Goal: Task Accomplishment & Management: Manage account settings

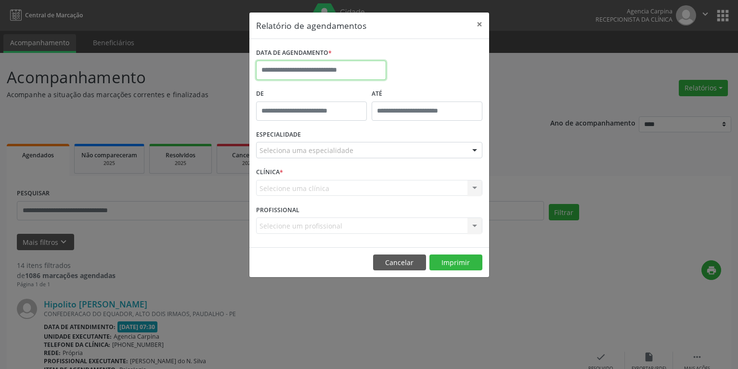
click at [274, 70] on input "text" at bounding box center [321, 70] width 130 height 19
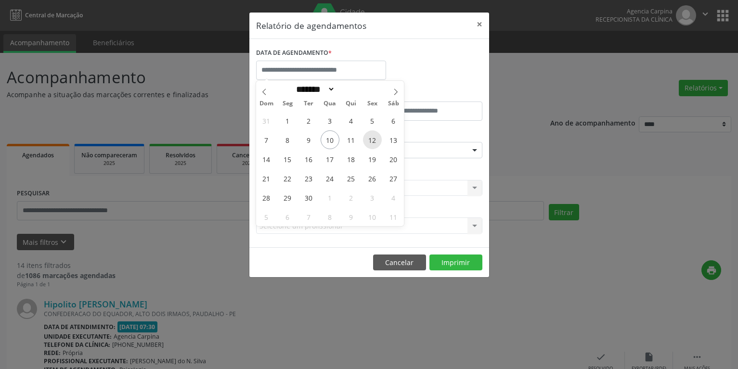
click at [370, 141] on span "12" at bounding box center [372, 139] width 19 height 19
type input "**********"
click at [370, 141] on span "12" at bounding box center [372, 139] width 19 height 19
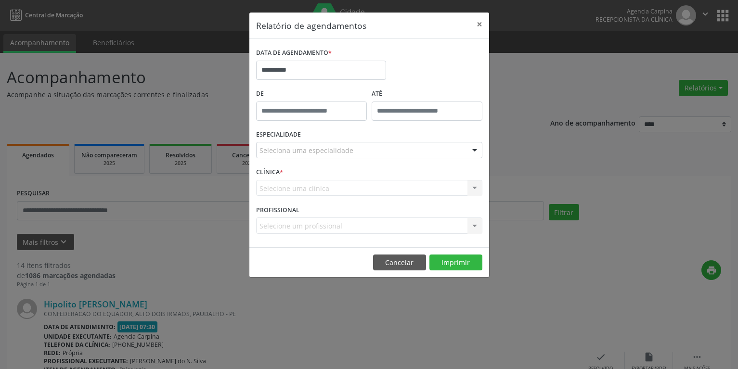
click at [432, 155] on div "Seleciona uma especialidade" at bounding box center [369, 150] width 226 height 16
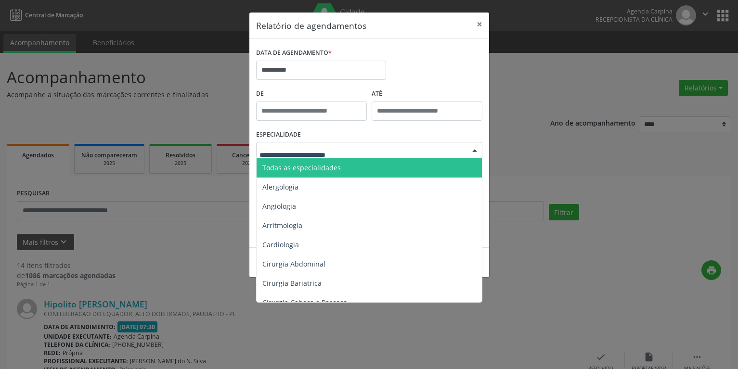
click at [279, 150] on input "text" at bounding box center [360, 154] width 203 height 19
type input "***"
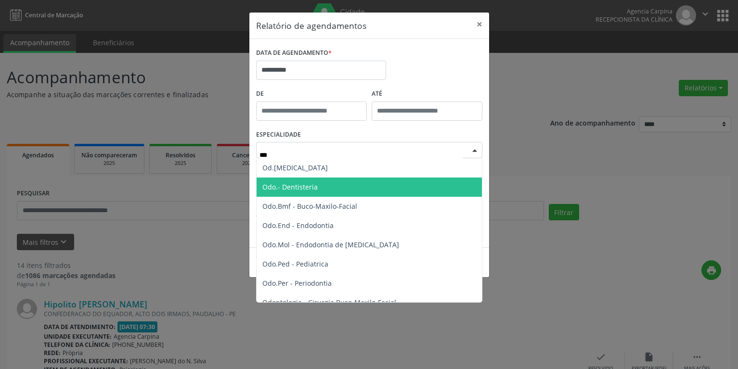
click at [286, 179] on span "Odo.- Dentisteria" at bounding box center [370, 187] width 227 height 19
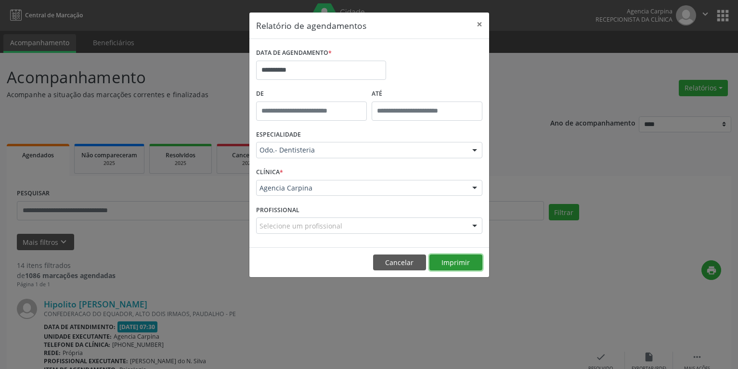
click at [442, 264] on button "Imprimir" at bounding box center [455, 263] width 53 height 16
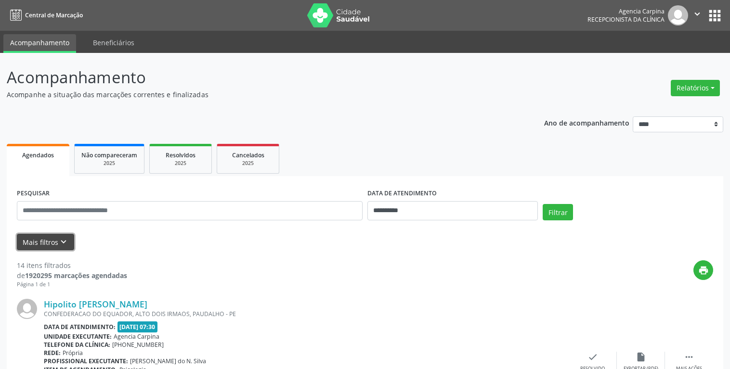
click at [60, 241] on icon "keyboard_arrow_down" at bounding box center [63, 242] width 11 height 11
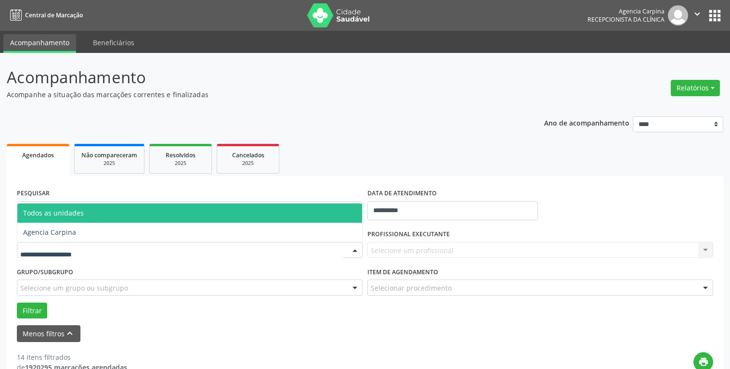
click at [353, 250] on div at bounding box center [354, 251] width 14 height 16
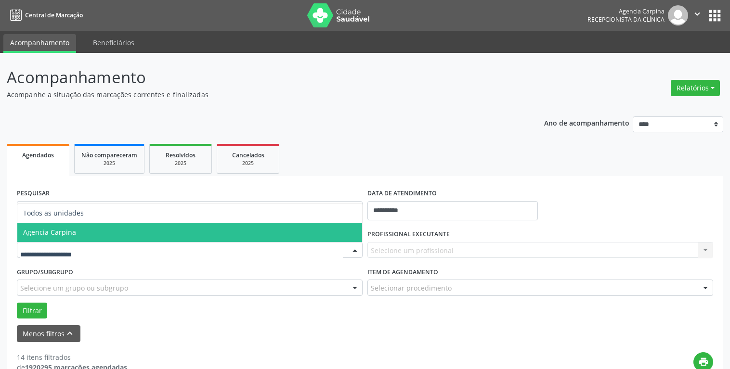
click at [207, 225] on span "Agencia Carpina" at bounding box center [189, 232] width 345 height 19
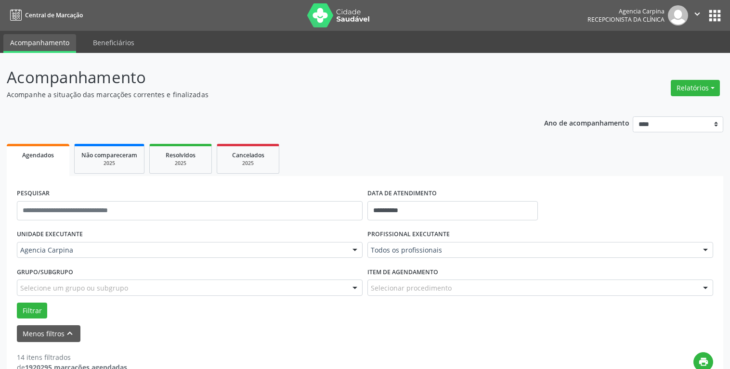
click at [703, 249] on div at bounding box center [705, 251] width 14 height 16
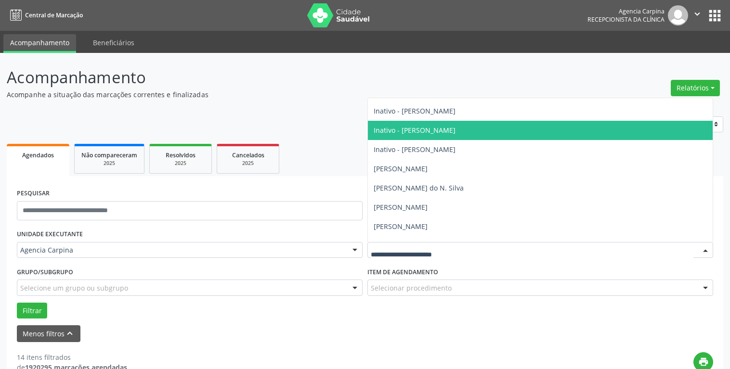
scroll to position [165, 0]
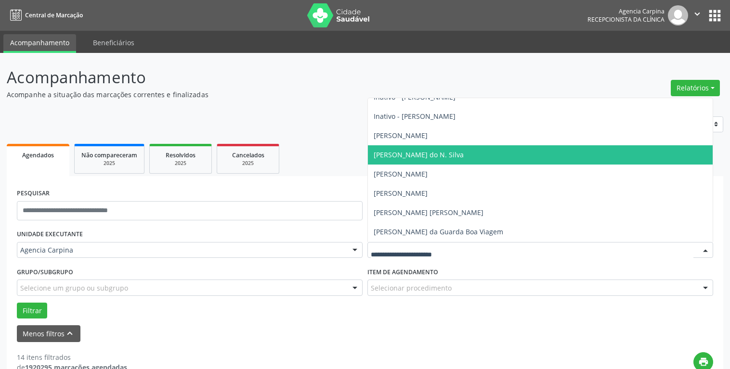
click at [525, 154] on span "[PERSON_NAME] do N. Silva" at bounding box center [540, 154] width 345 height 19
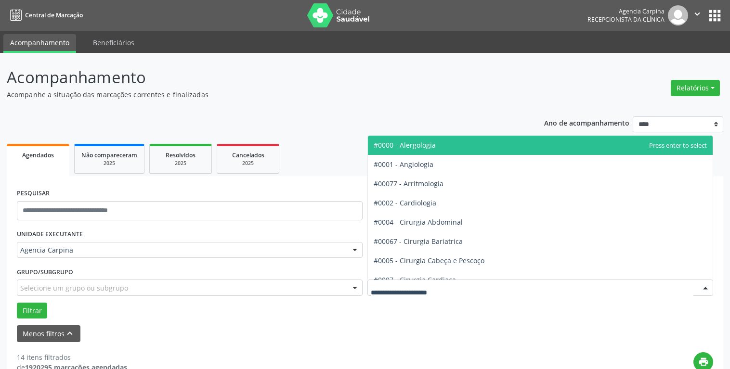
click at [703, 287] on div at bounding box center [705, 288] width 14 height 16
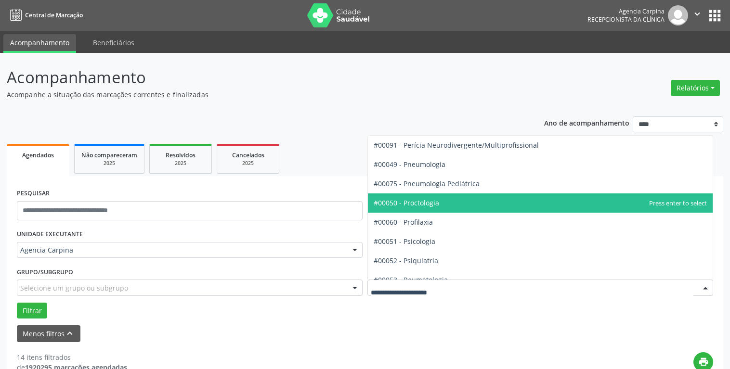
scroll to position [1536, 0]
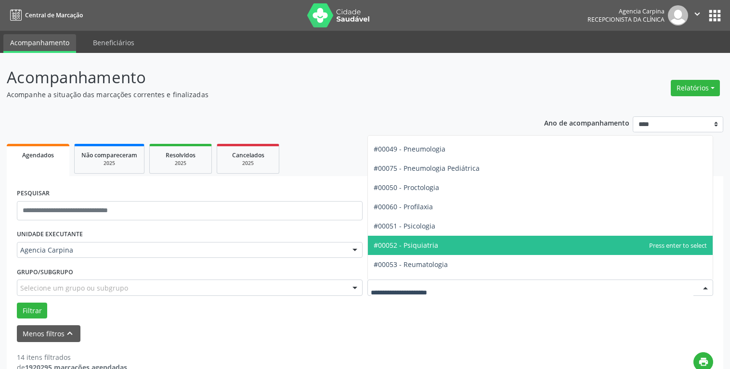
click at [549, 247] on span "#00052 - Psiquiatria" at bounding box center [540, 245] width 345 height 19
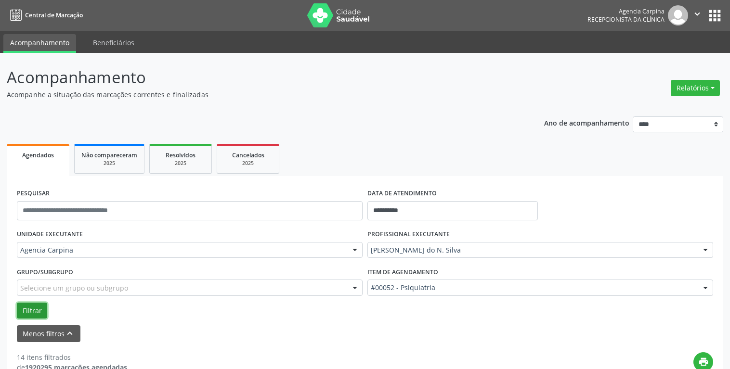
click at [25, 309] on button "Filtrar" at bounding box center [32, 311] width 30 height 16
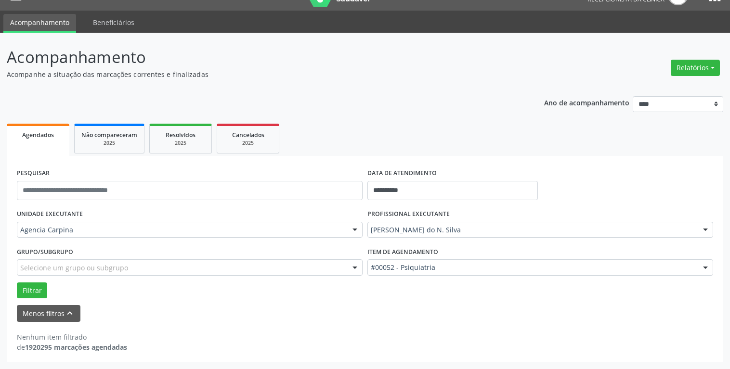
click at [705, 267] on div at bounding box center [705, 268] width 14 height 16
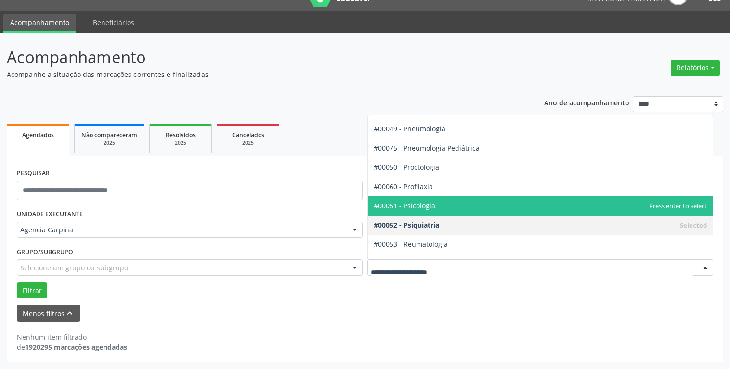
click at [545, 205] on span "#00051 - Psicologia" at bounding box center [540, 205] width 345 height 19
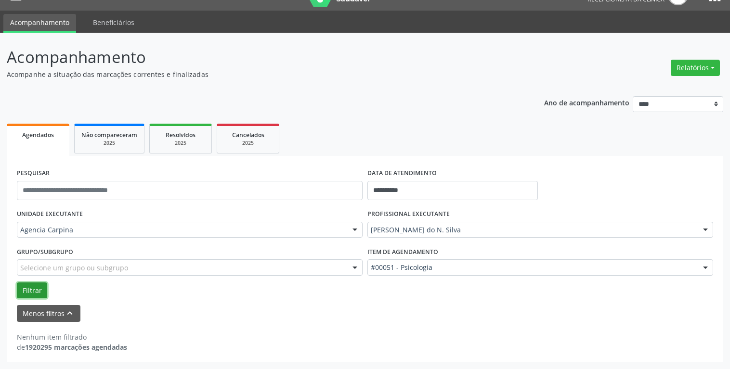
click at [32, 295] on button "Filtrar" at bounding box center [32, 291] width 30 height 16
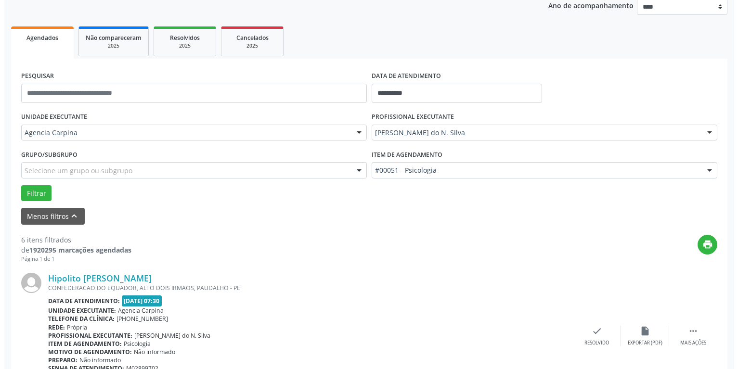
scroll to position [118, 0]
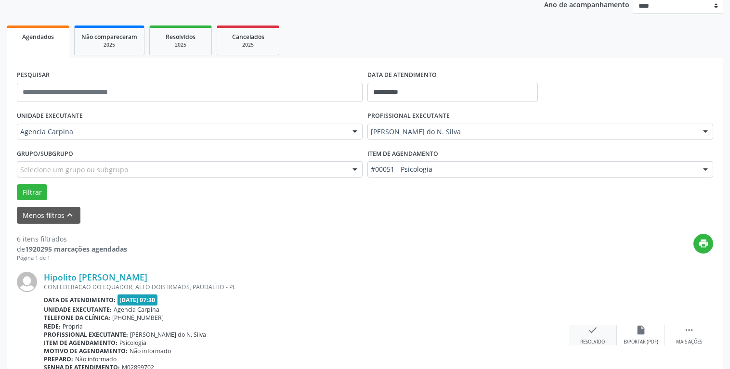
click at [591, 334] on icon "check" at bounding box center [592, 330] width 11 height 11
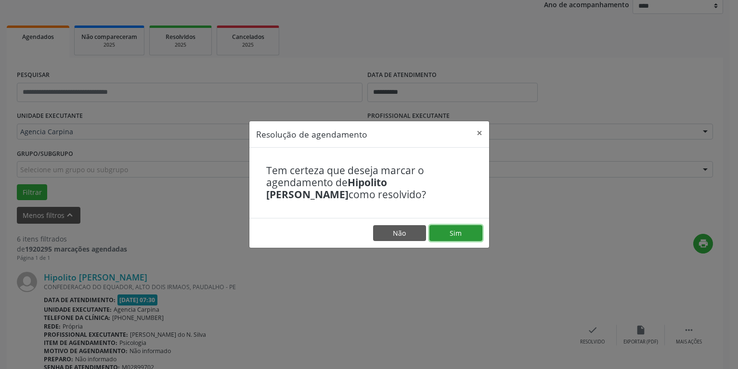
click at [462, 234] on button "Sim" at bounding box center [455, 233] width 53 height 16
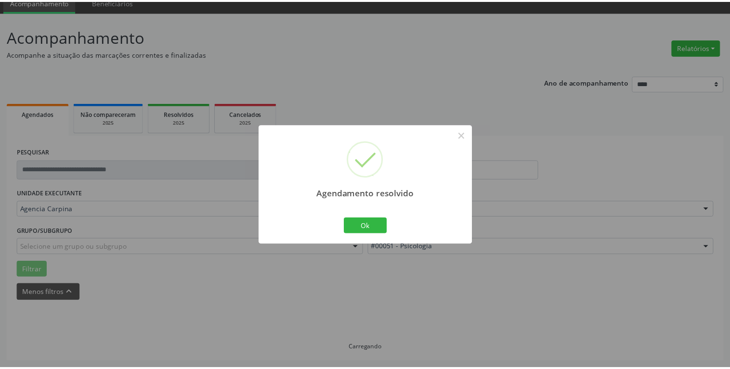
scroll to position [41, 0]
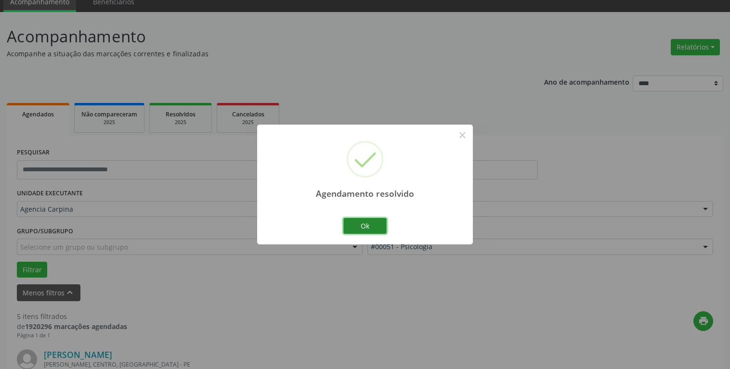
click at [358, 224] on button "Ok" at bounding box center [364, 226] width 43 height 16
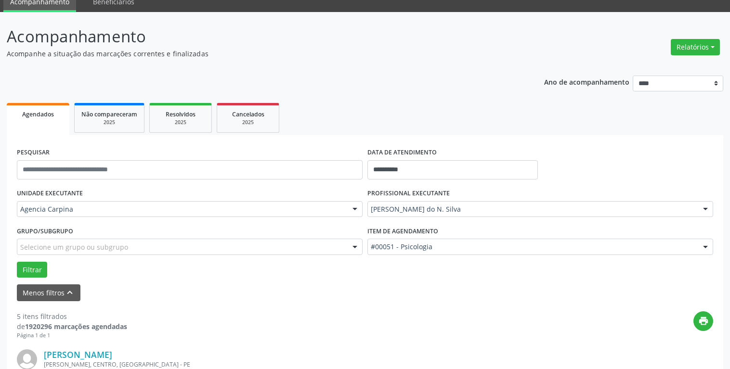
scroll to position [188, 0]
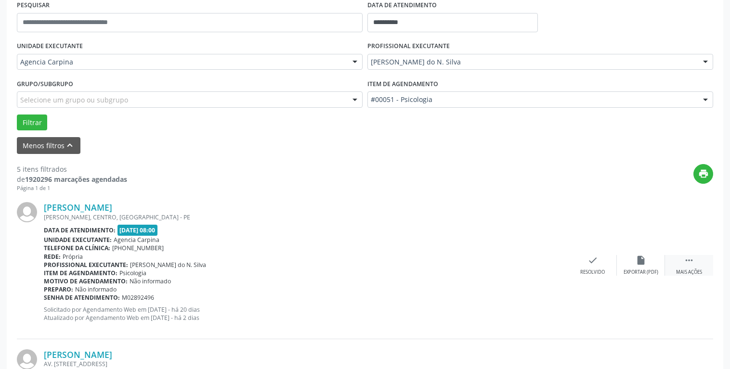
click at [687, 262] on icon "" at bounding box center [688, 260] width 11 height 11
click at [648, 267] on div "alarm_off Não compareceu" at bounding box center [641, 265] width 48 height 21
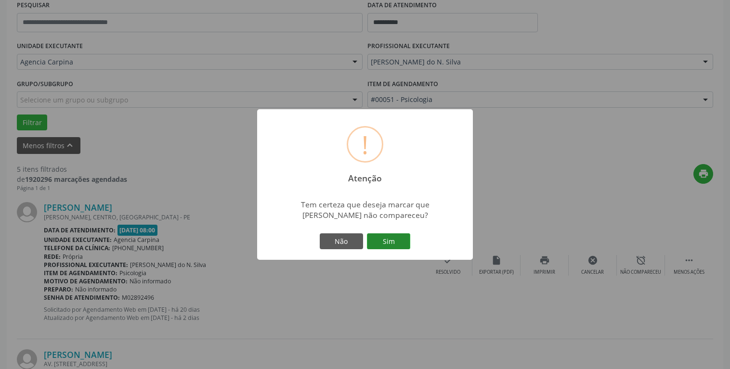
click at [401, 244] on button "Sim" at bounding box center [388, 241] width 43 height 16
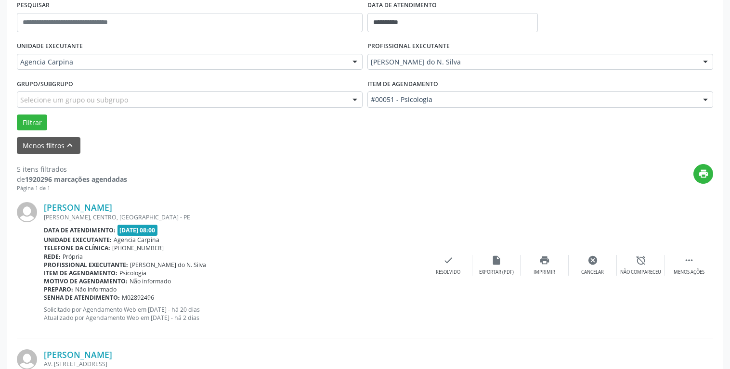
scroll to position [51, 0]
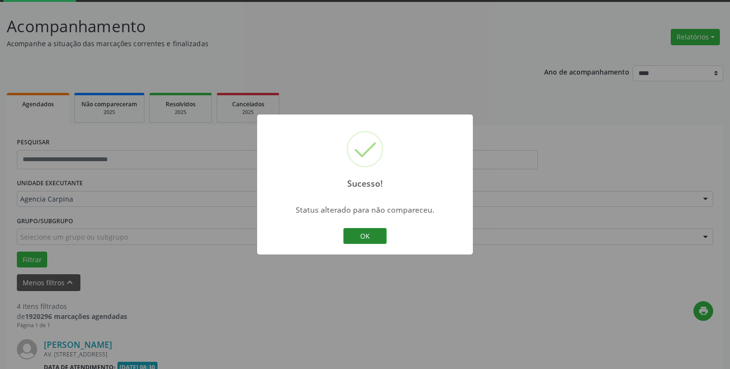
click at [369, 233] on button "OK" at bounding box center [364, 236] width 43 height 16
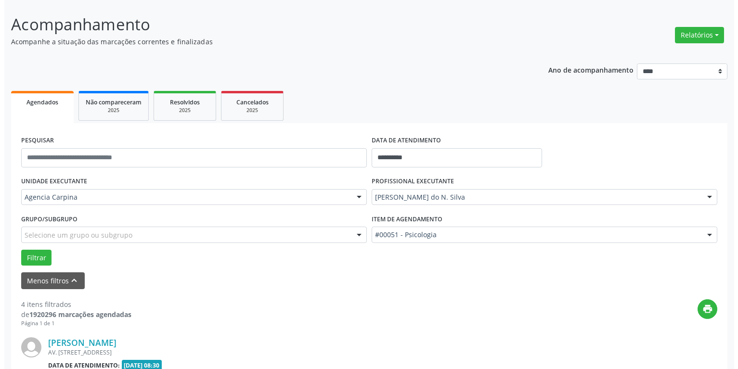
scroll to position [198, 0]
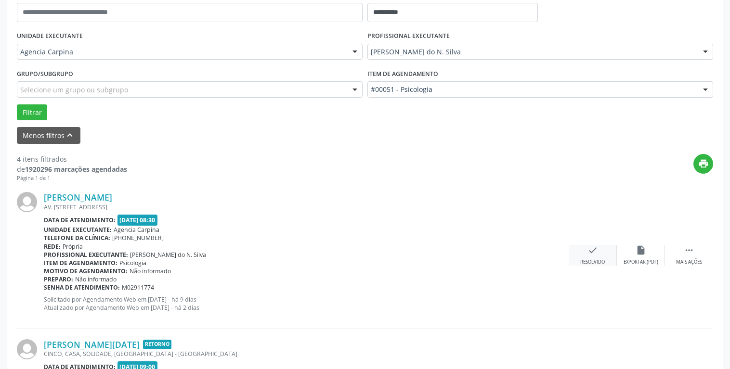
click at [592, 251] on icon "check" at bounding box center [592, 250] width 11 height 11
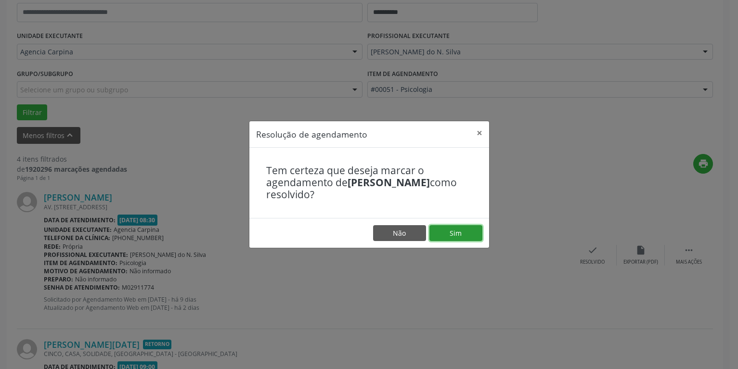
click at [450, 232] on button "Sim" at bounding box center [455, 233] width 53 height 16
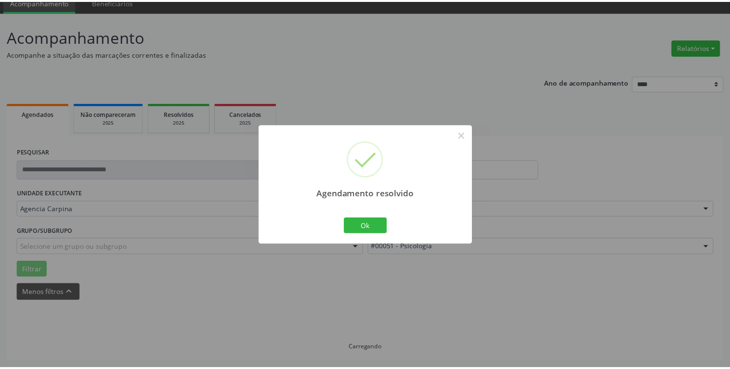
scroll to position [41, 0]
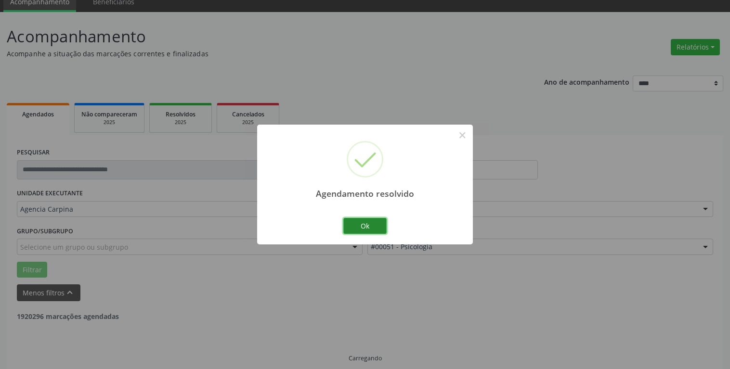
click at [364, 227] on button "Ok" at bounding box center [364, 226] width 43 height 16
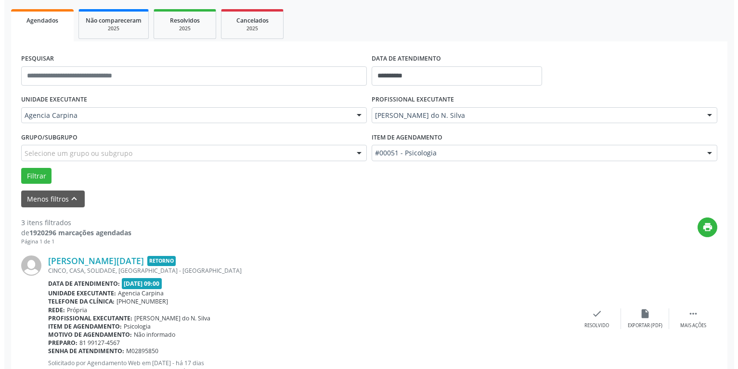
scroll to position [237, 0]
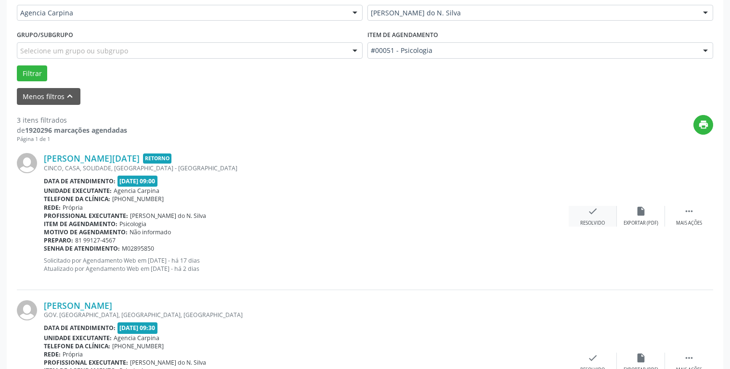
click at [587, 214] on icon "check" at bounding box center [592, 211] width 11 height 11
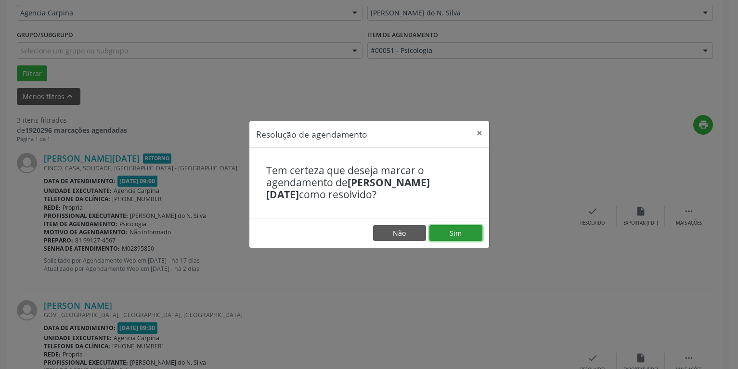
click at [459, 234] on button "Sim" at bounding box center [455, 233] width 53 height 16
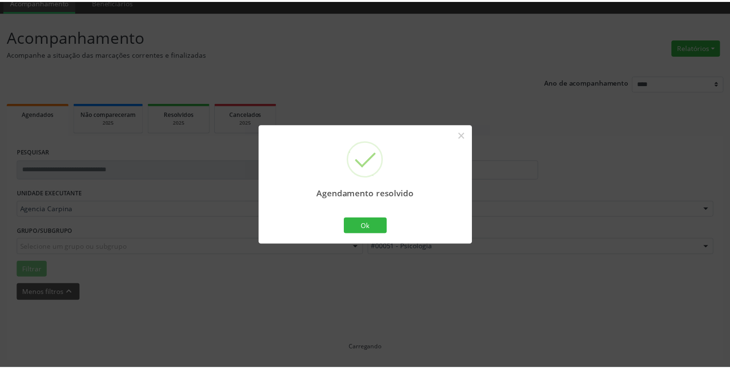
scroll to position [41, 0]
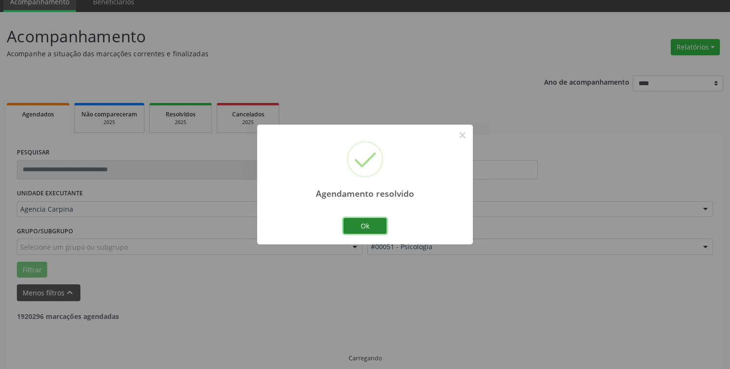
click at [371, 228] on button "Ok" at bounding box center [364, 226] width 43 height 16
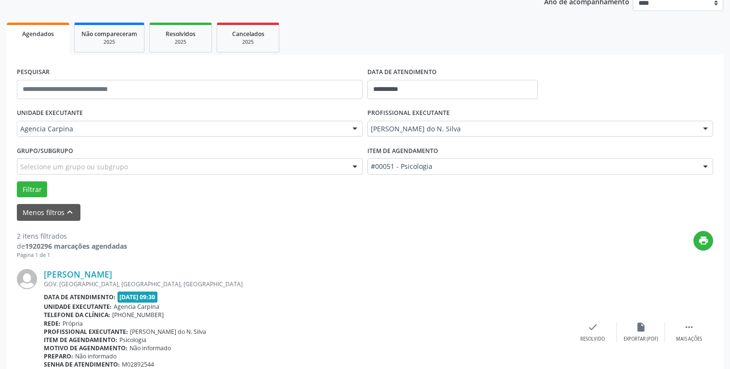
scroll to position [188, 0]
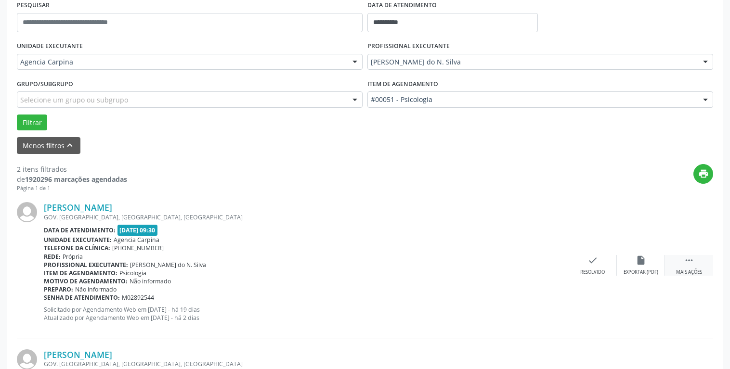
click at [689, 266] on icon "" at bounding box center [688, 260] width 11 height 11
click at [627, 269] on div "alarm_off Não compareceu" at bounding box center [641, 265] width 48 height 21
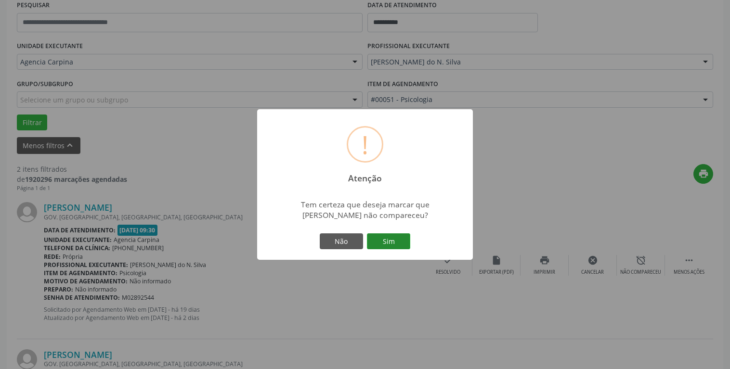
click at [381, 235] on button "Sim" at bounding box center [388, 241] width 43 height 16
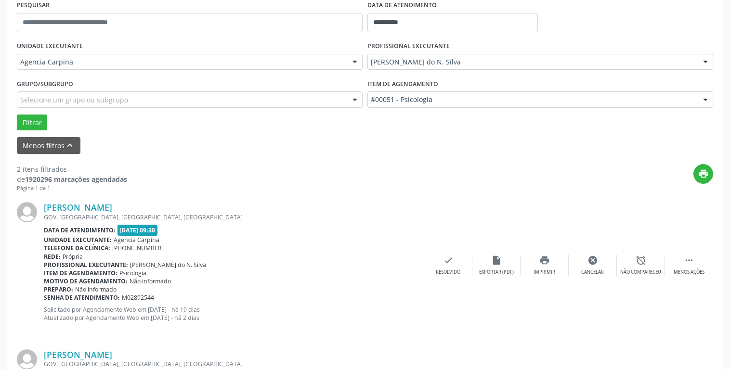
scroll to position [51, 0]
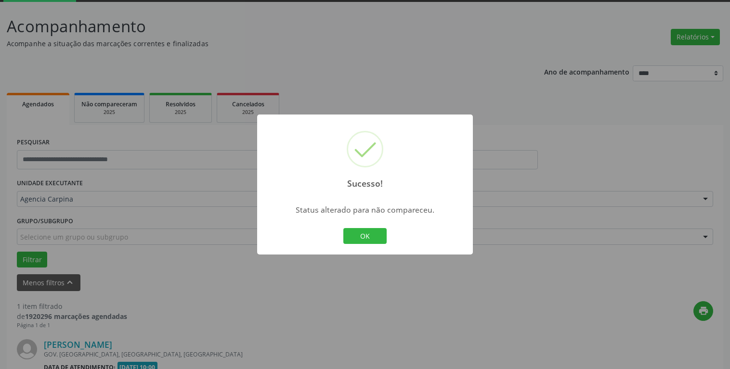
click at [367, 242] on button "OK" at bounding box center [364, 236] width 43 height 16
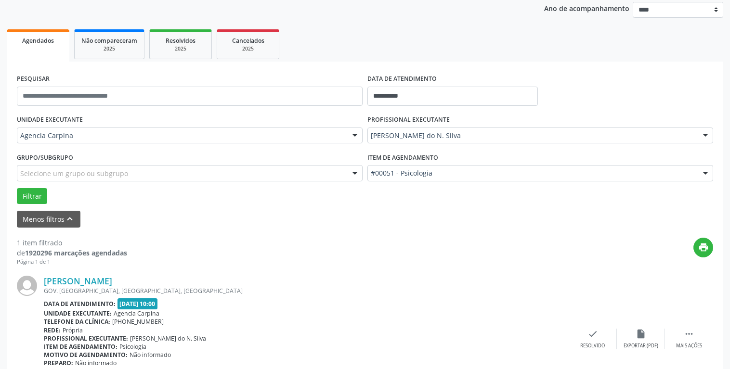
scroll to position [175, 0]
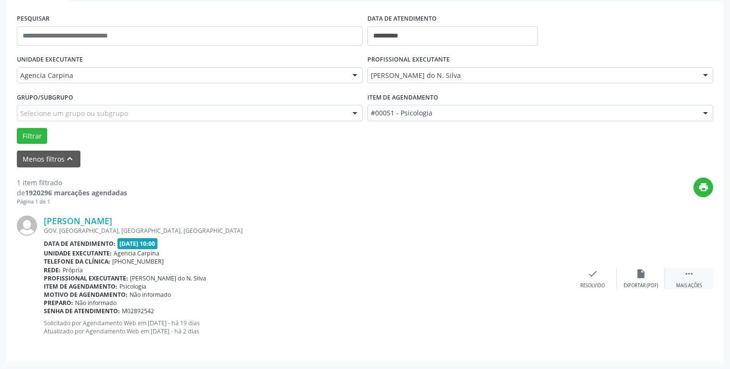
click at [687, 273] on icon "" at bounding box center [688, 274] width 11 height 11
click at [641, 283] on div "alarm_off Não compareceu" at bounding box center [641, 279] width 48 height 21
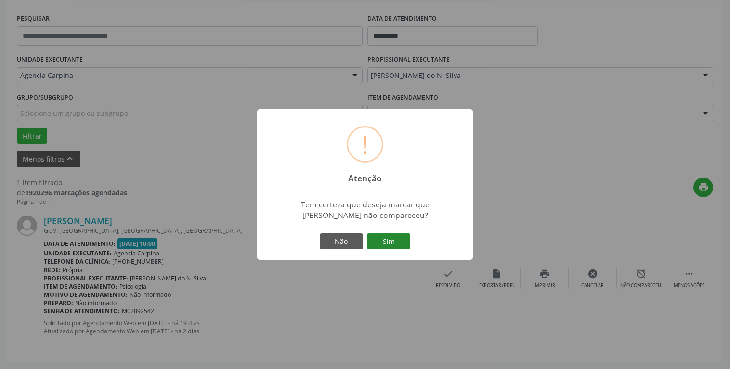
click at [395, 244] on button "Sim" at bounding box center [388, 241] width 43 height 16
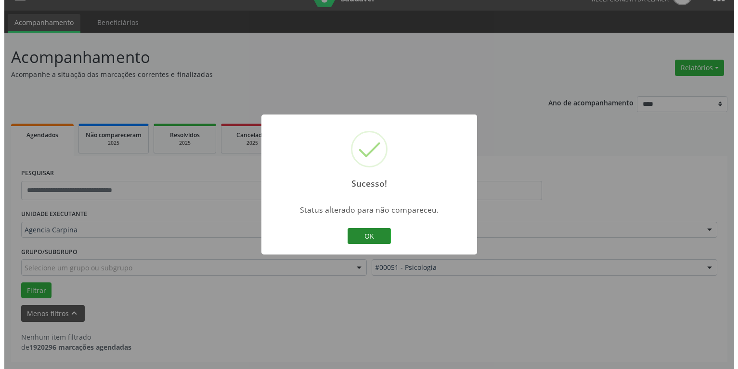
scroll to position [20, 0]
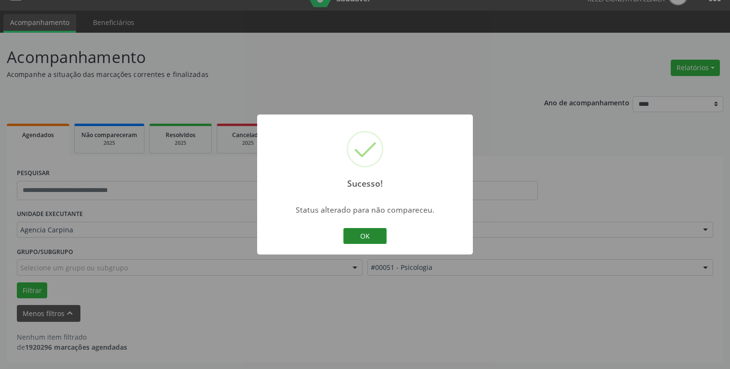
click at [350, 238] on button "OK" at bounding box center [364, 236] width 43 height 16
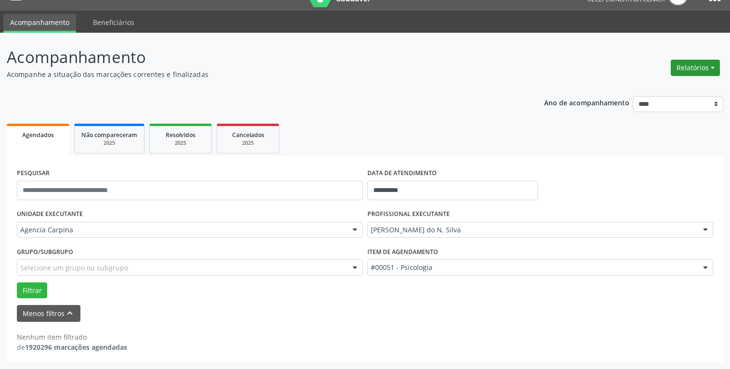
click at [714, 66] on button "Relatórios" at bounding box center [694, 68] width 49 height 16
click at [658, 89] on link "Agendamentos" at bounding box center [668, 88] width 103 height 13
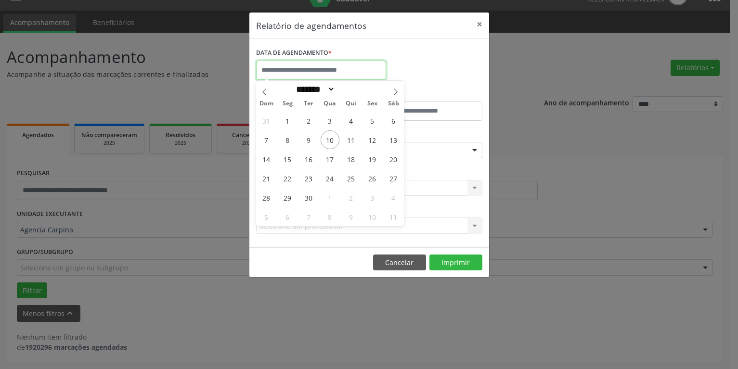
click at [360, 68] on input "text" at bounding box center [321, 70] width 130 height 19
click at [289, 159] on span "15" at bounding box center [287, 159] width 19 height 19
type input "**********"
click at [289, 159] on span "15" at bounding box center [287, 159] width 19 height 19
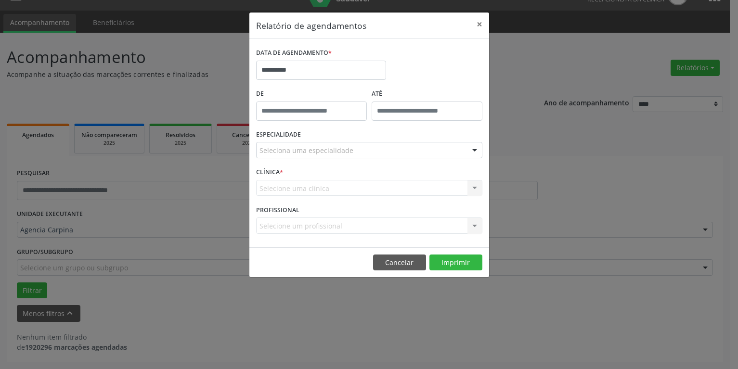
click at [475, 148] on div at bounding box center [474, 150] width 14 height 16
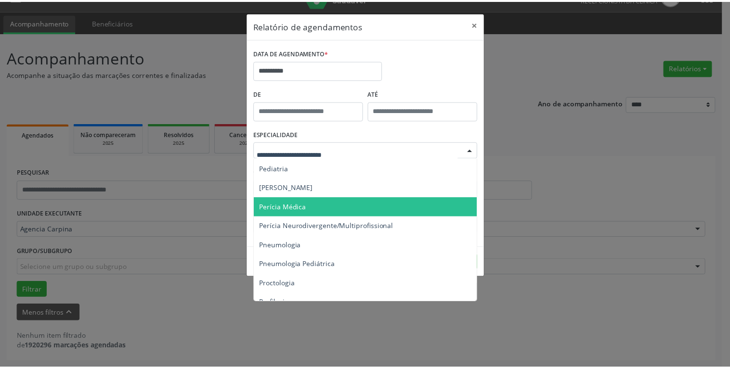
scroll to position [1646, 0]
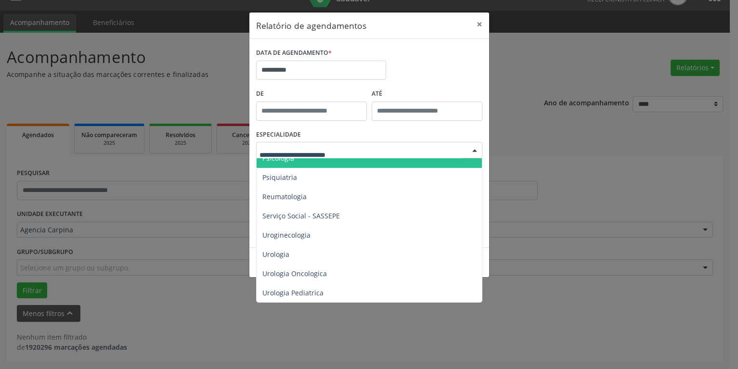
click at [371, 163] on span "Psicologia" at bounding box center [370, 158] width 227 height 19
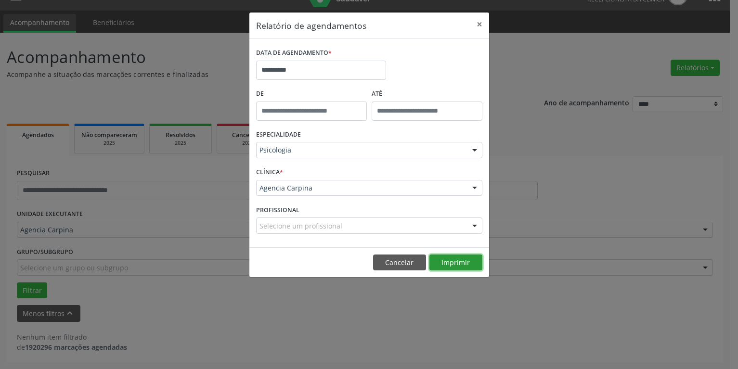
click at [457, 260] on button "Imprimir" at bounding box center [455, 263] width 53 height 16
click at [329, 67] on input "**********" at bounding box center [321, 70] width 130 height 19
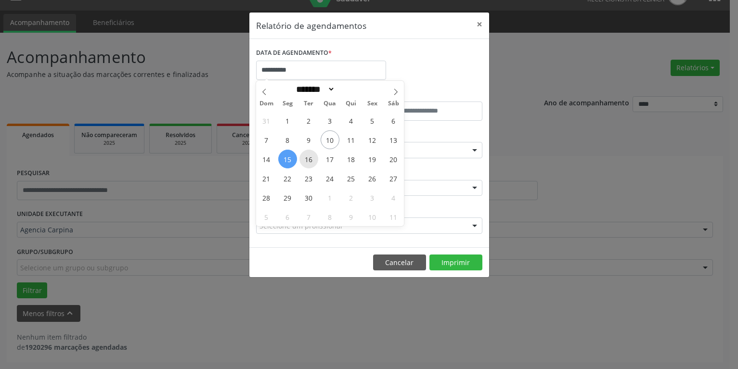
click at [308, 157] on span "16" at bounding box center [308, 159] width 19 height 19
type input "**********"
click at [308, 157] on span "16" at bounding box center [308, 159] width 19 height 19
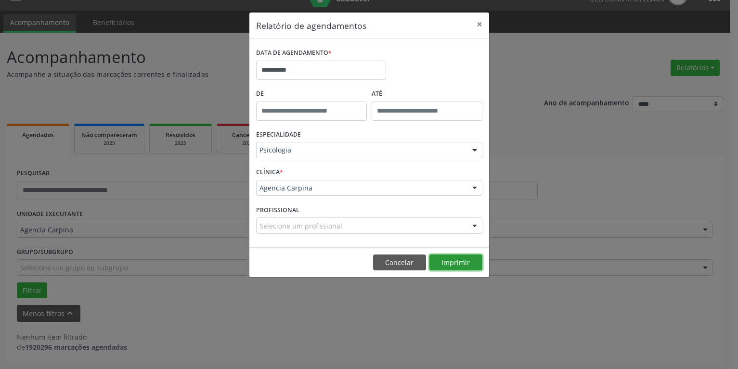
click at [455, 266] on button "Imprimir" at bounding box center [455, 263] width 53 height 16
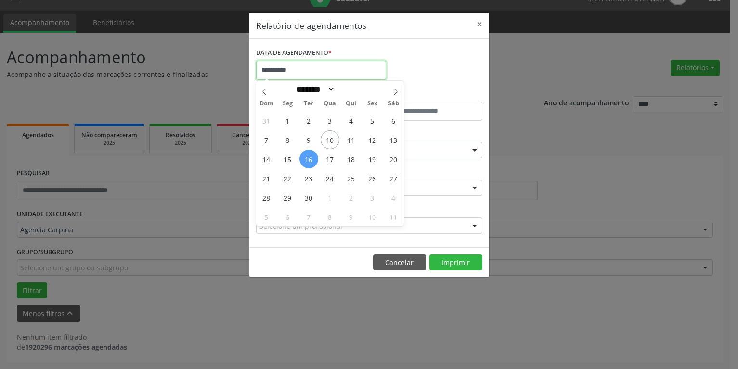
click at [338, 72] on input "**********" at bounding box center [321, 70] width 130 height 19
click at [334, 158] on span "17" at bounding box center [330, 159] width 19 height 19
type input "**********"
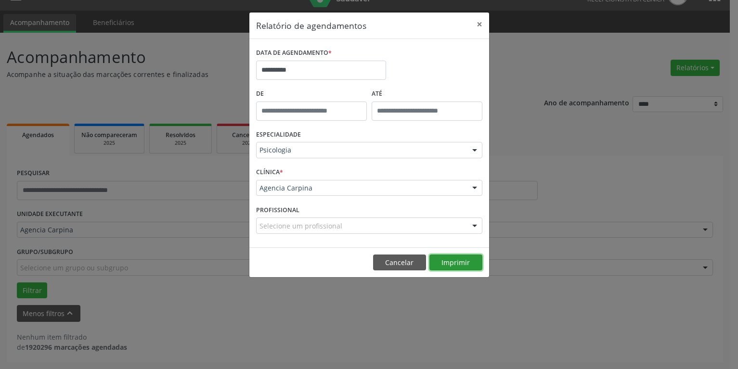
click at [462, 268] on button "Imprimir" at bounding box center [455, 263] width 53 height 16
click at [277, 70] on input "**********" at bounding box center [321, 70] width 130 height 19
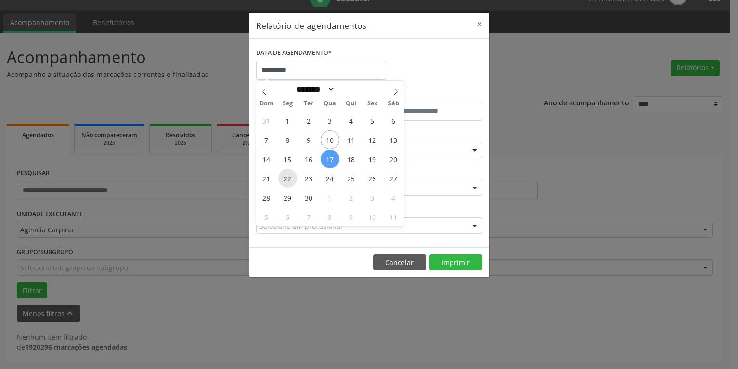
click at [287, 175] on span "22" at bounding box center [287, 178] width 19 height 19
type input "**********"
click at [287, 175] on span "22" at bounding box center [287, 178] width 19 height 19
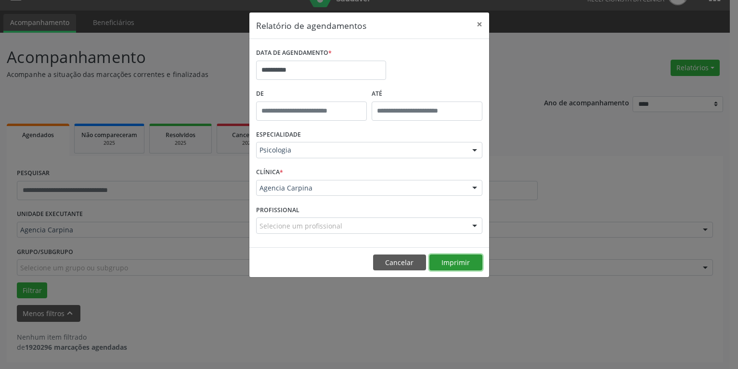
click at [449, 262] on button "Imprimir" at bounding box center [455, 263] width 53 height 16
click at [302, 67] on input "**********" at bounding box center [321, 70] width 130 height 19
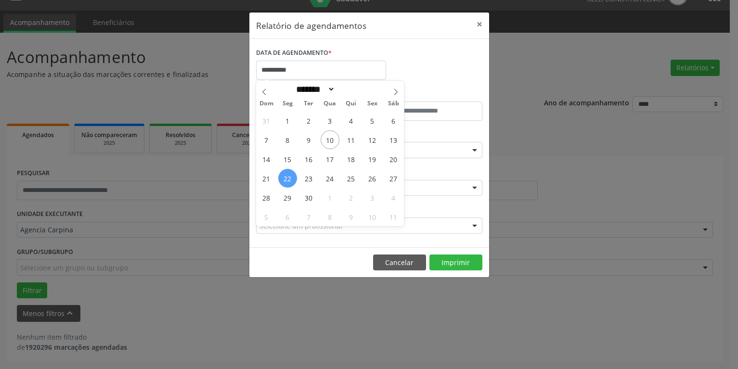
click at [289, 180] on span "22" at bounding box center [287, 178] width 19 height 19
type input "**********"
click at [308, 199] on span "30" at bounding box center [308, 197] width 19 height 19
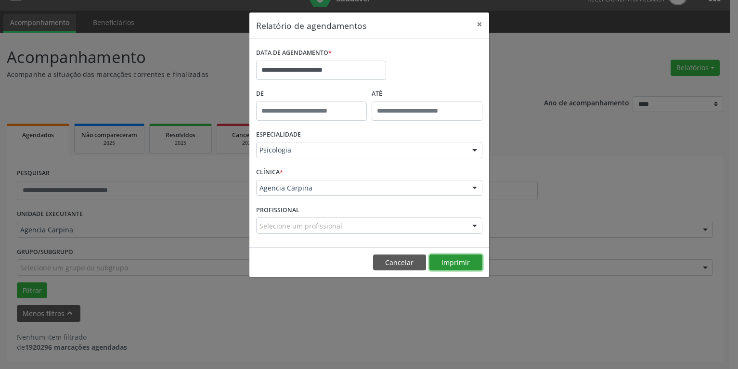
click at [446, 264] on button "Imprimir" at bounding box center [455, 263] width 53 height 16
click at [481, 21] on button "×" at bounding box center [479, 25] width 19 height 24
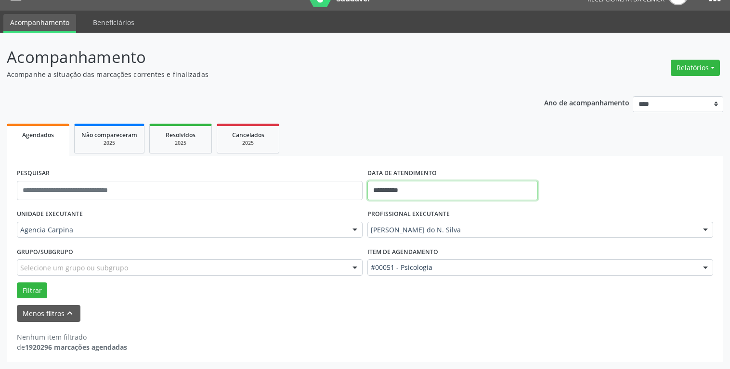
click at [426, 190] on input "**********" at bounding box center [452, 190] width 170 height 19
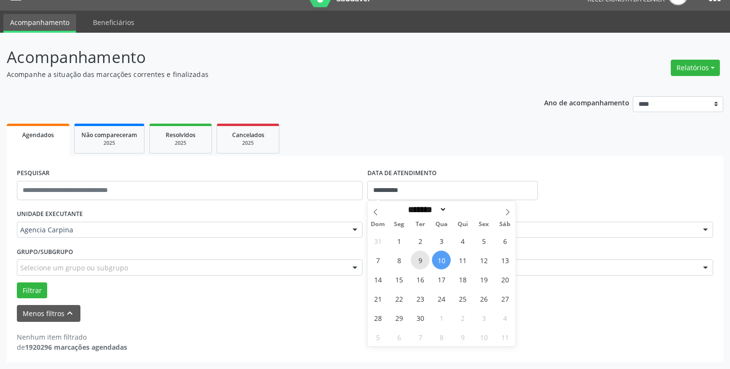
click at [424, 261] on span "9" at bounding box center [420, 260] width 19 height 19
type input "**********"
click at [424, 261] on span "9" at bounding box center [420, 260] width 19 height 19
click at [424, 261] on div "#00051 - Psicologia" at bounding box center [540, 267] width 346 height 16
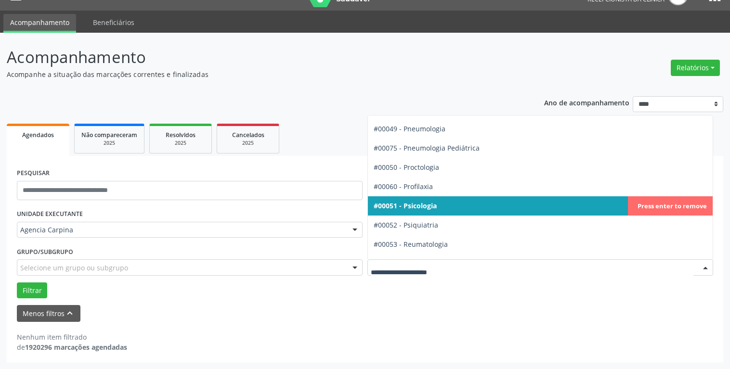
scroll to position [1536, 0]
click at [453, 210] on span "#00051 - Psicologia" at bounding box center [540, 205] width 345 height 19
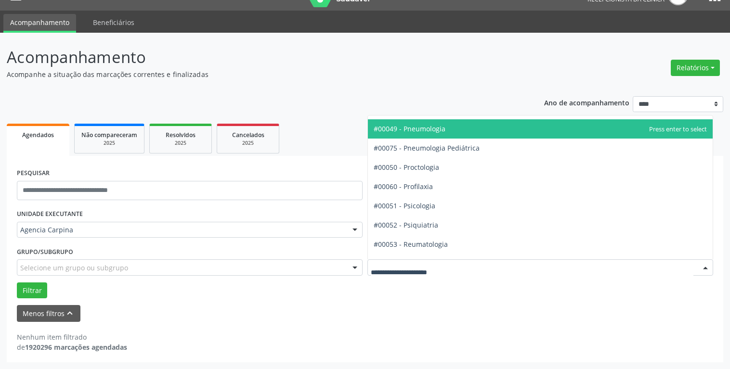
click at [704, 268] on div at bounding box center [705, 268] width 14 height 16
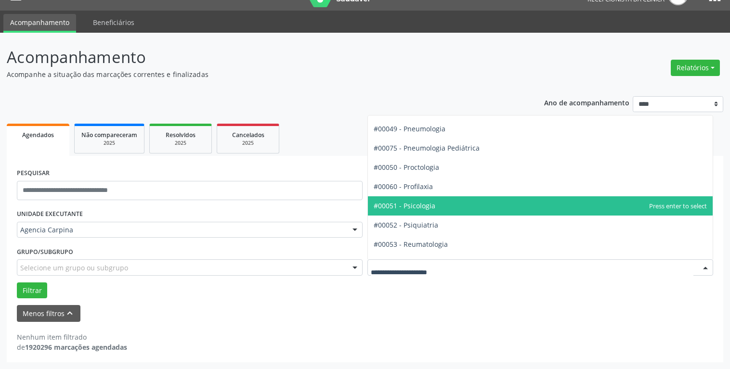
click at [473, 198] on span "#00051 - Psicologia" at bounding box center [540, 205] width 345 height 19
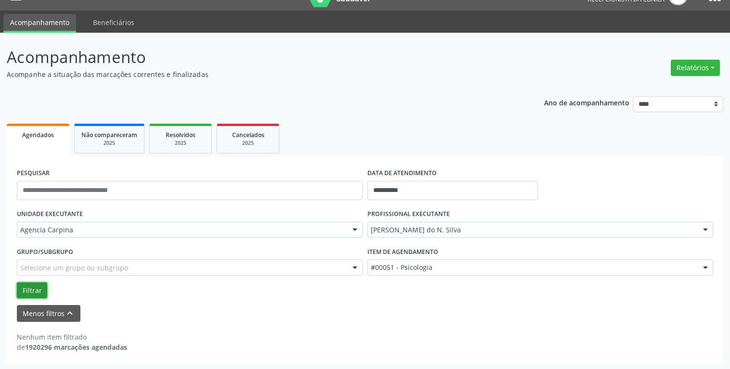
click at [34, 283] on button "Filtrar" at bounding box center [32, 291] width 30 height 16
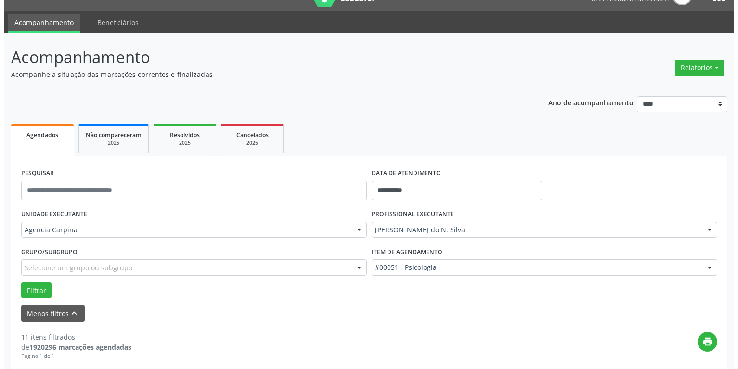
scroll to position [167, 0]
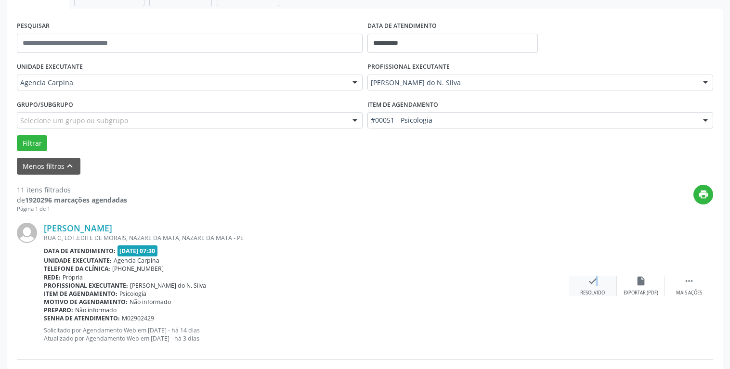
click at [590, 283] on icon "check" at bounding box center [592, 281] width 11 height 11
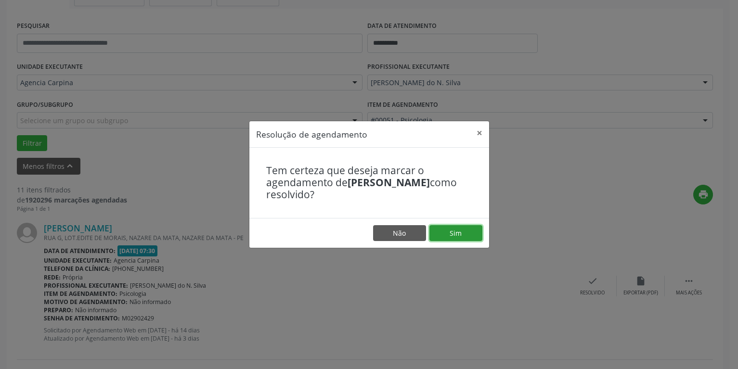
click at [459, 233] on button "Sim" at bounding box center [455, 233] width 53 height 16
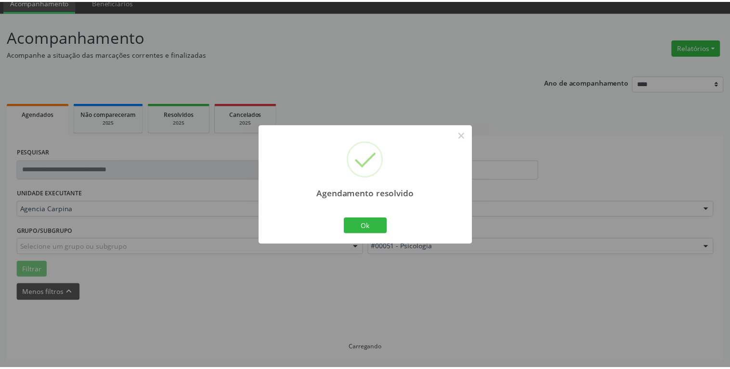
scroll to position [41, 0]
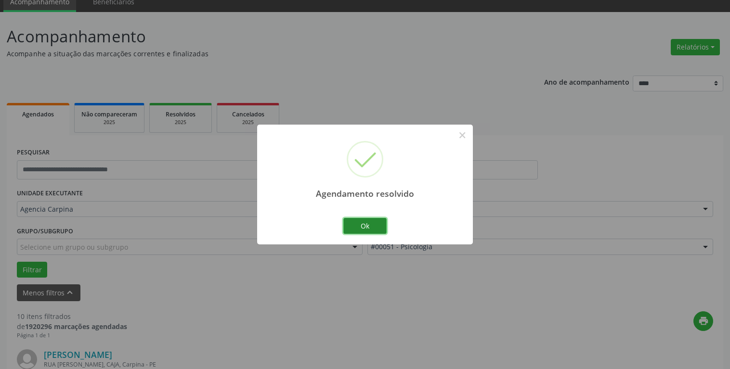
click at [373, 223] on button "Ok" at bounding box center [364, 226] width 43 height 16
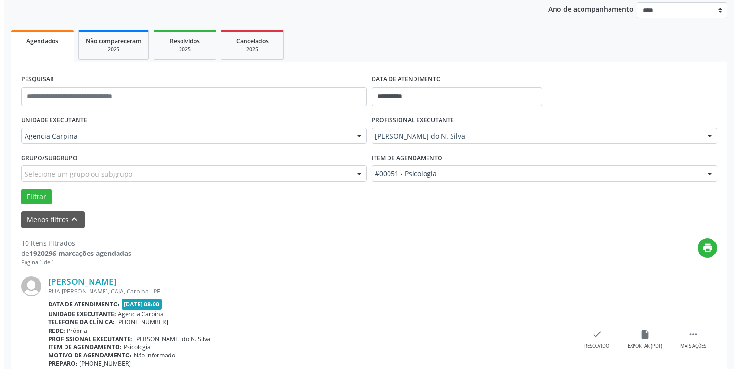
scroll to position [188, 0]
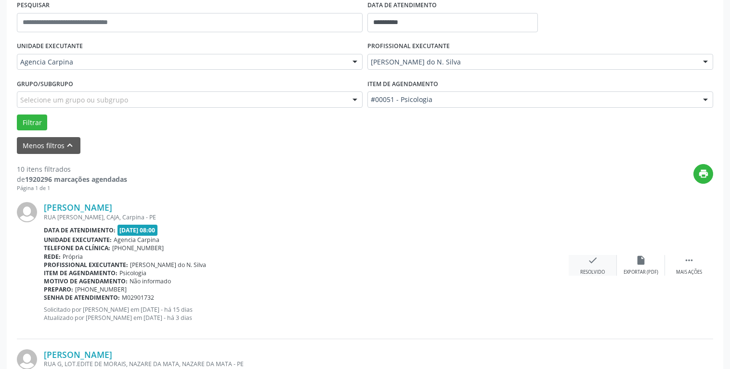
click at [593, 270] on div "Resolvido" at bounding box center [592, 272] width 25 height 7
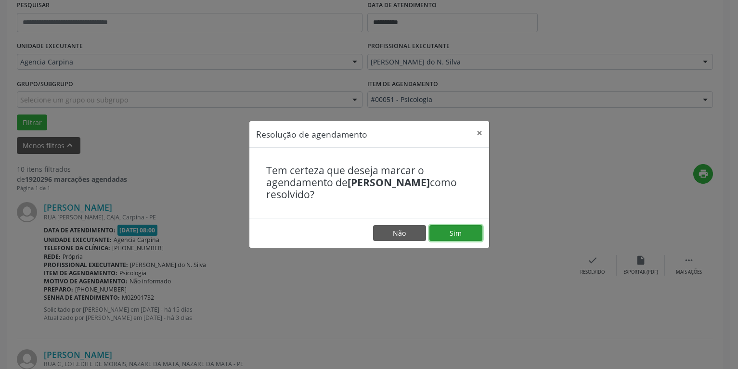
click at [467, 236] on button "Sim" at bounding box center [455, 233] width 53 height 16
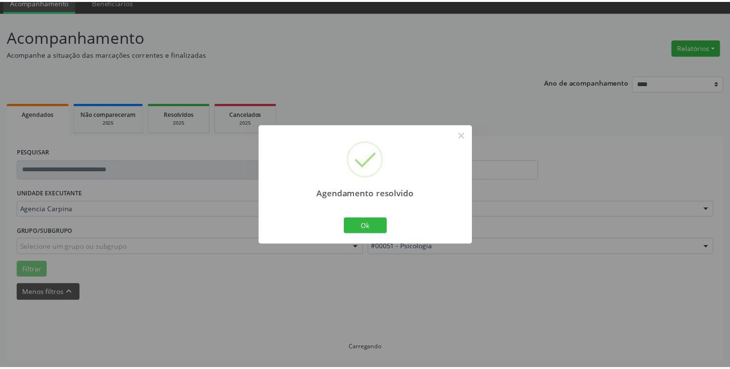
scroll to position [41, 0]
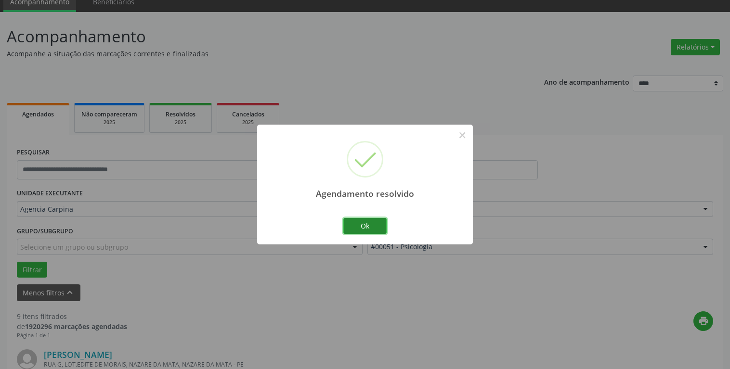
click at [369, 225] on button "Ok" at bounding box center [364, 226] width 43 height 16
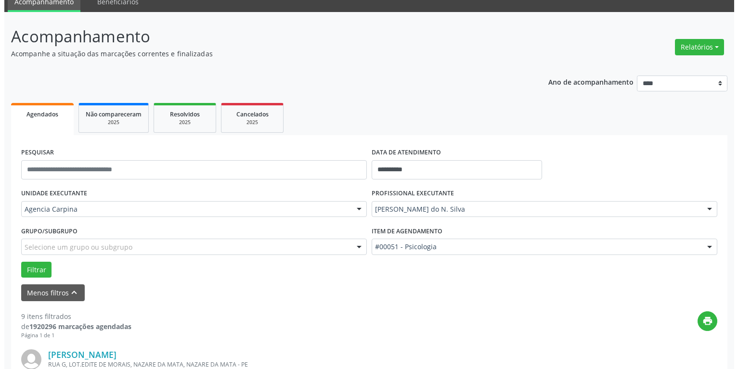
scroll to position [188, 0]
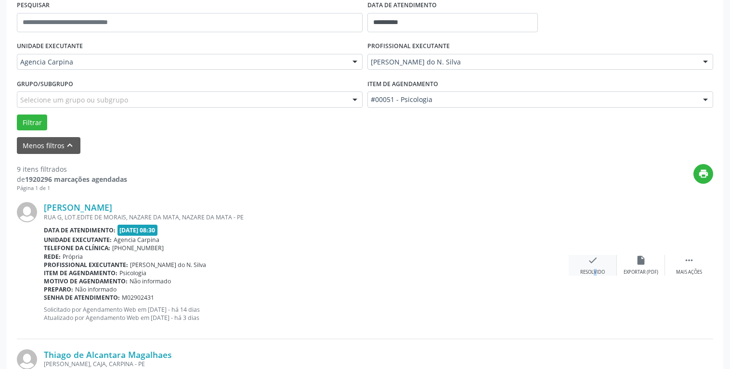
click at [587, 261] on div "check Resolvido" at bounding box center [592, 265] width 48 height 21
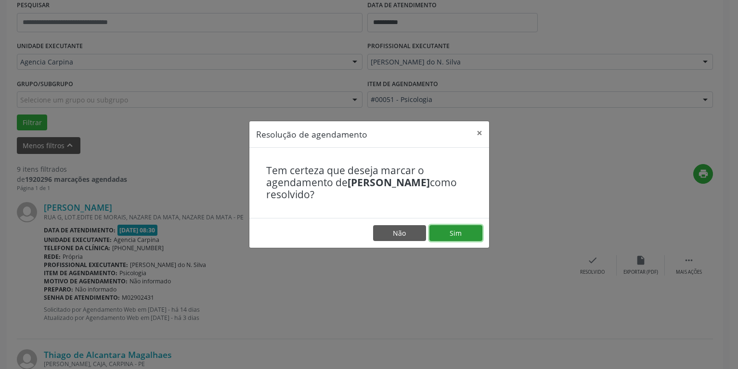
click at [467, 235] on button "Sim" at bounding box center [455, 233] width 53 height 16
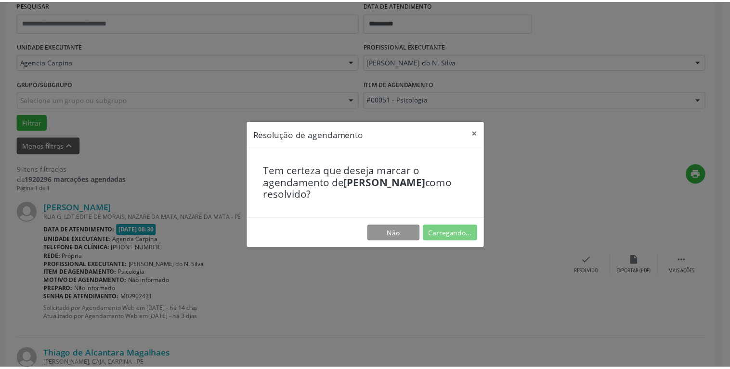
scroll to position [41, 0]
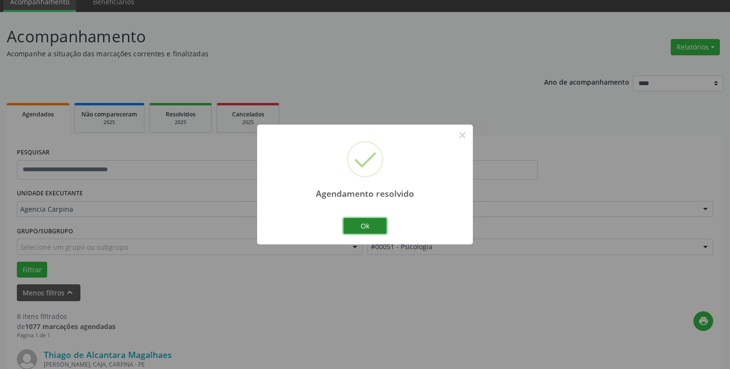
click at [352, 222] on button "Ok" at bounding box center [364, 226] width 43 height 16
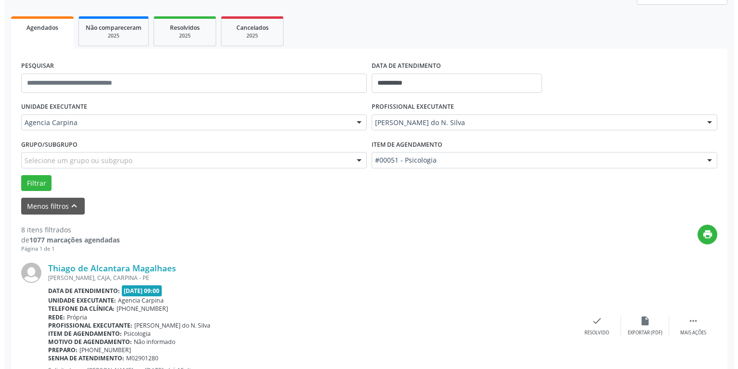
scroll to position [188, 0]
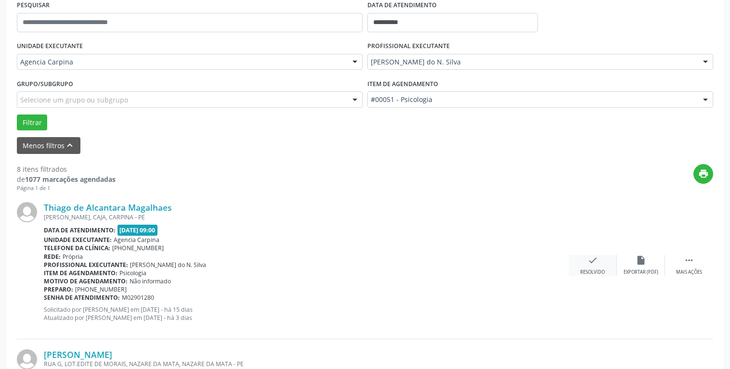
click at [587, 262] on icon "check" at bounding box center [592, 260] width 11 height 11
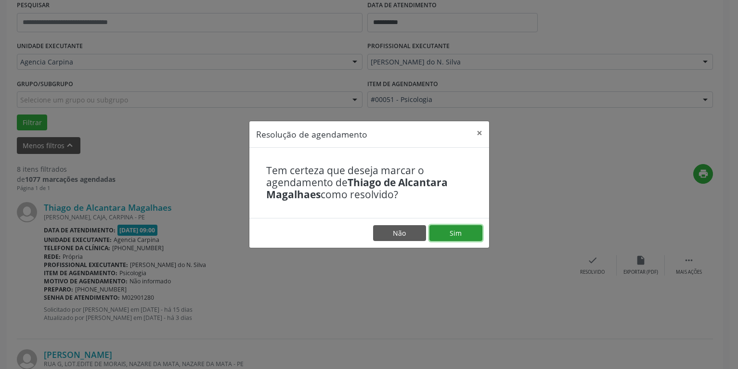
click at [475, 237] on button "Sim" at bounding box center [455, 233] width 53 height 16
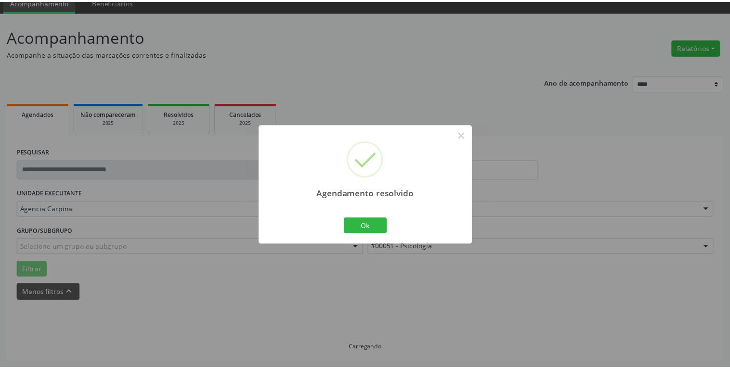
scroll to position [41, 0]
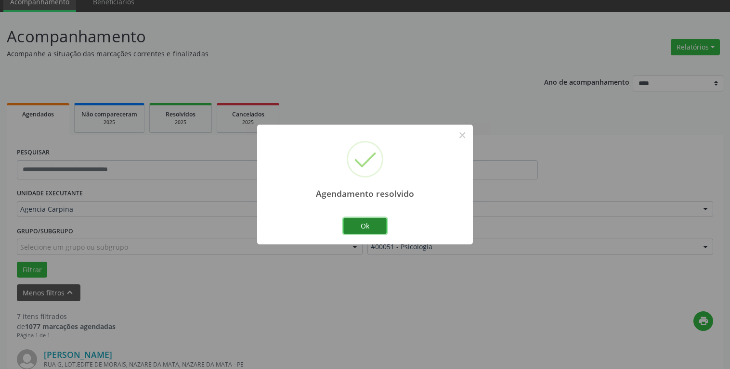
click at [374, 227] on button "Ok" at bounding box center [364, 226] width 43 height 16
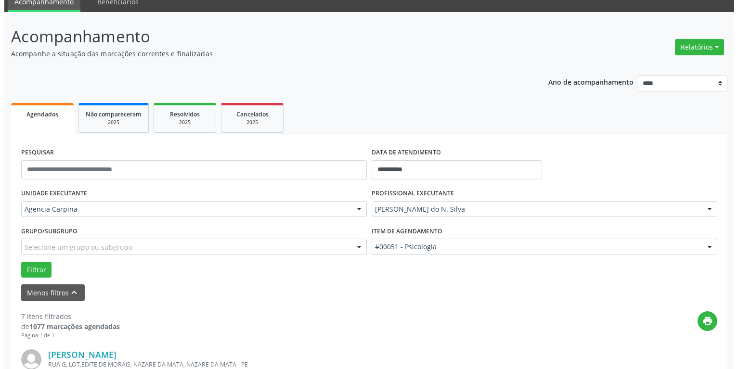
scroll to position [188, 0]
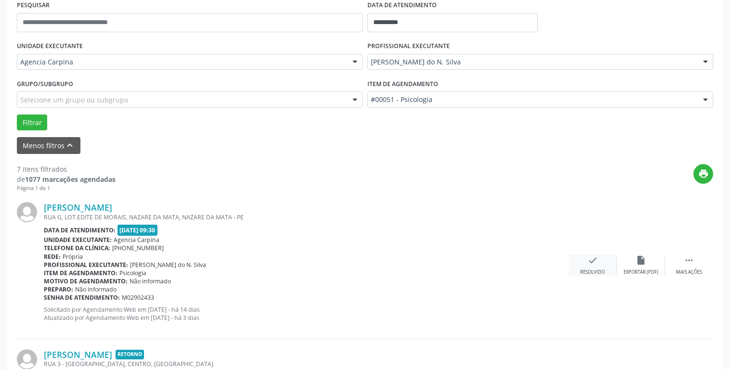
click at [595, 262] on icon "check" at bounding box center [592, 260] width 11 height 11
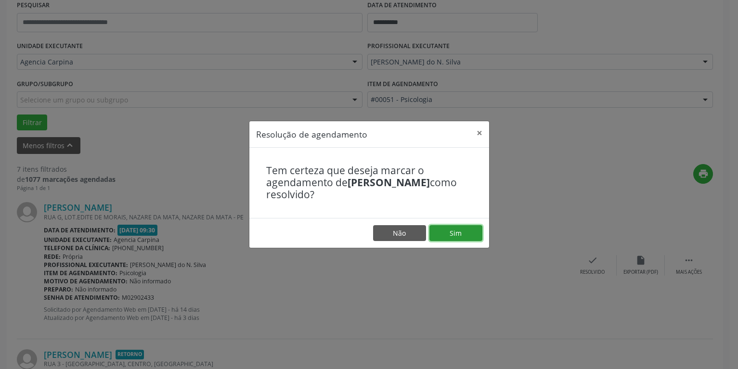
click at [443, 229] on button "Sim" at bounding box center [455, 233] width 53 height 16
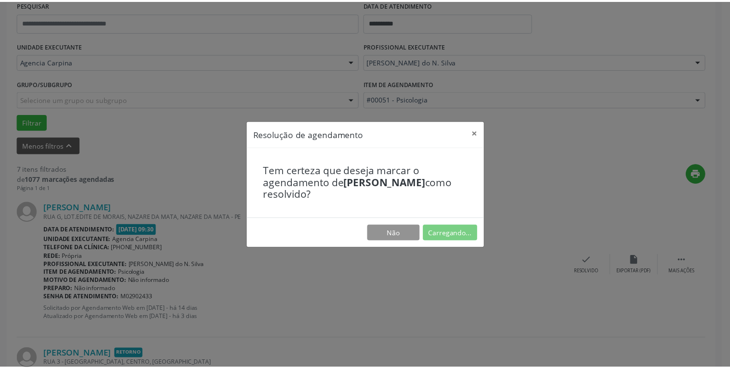
scroll to position [41, 0]
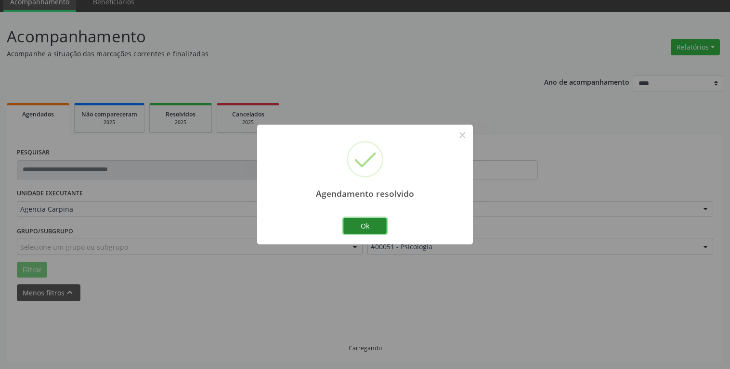
click at [355, 227] on button "Ok" at bounding box center [364, 226] width 43 height 16
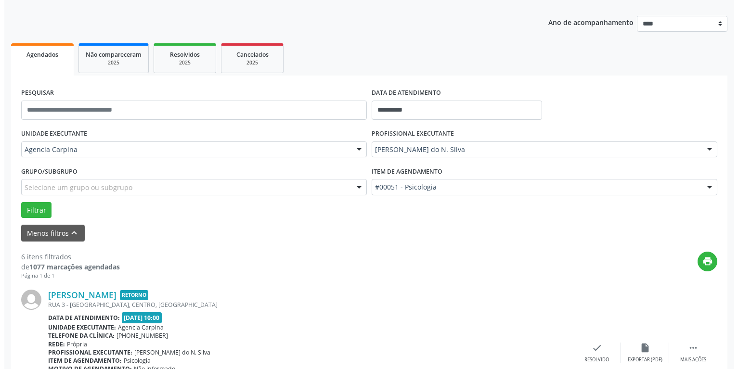
scroll to position [188, 0]
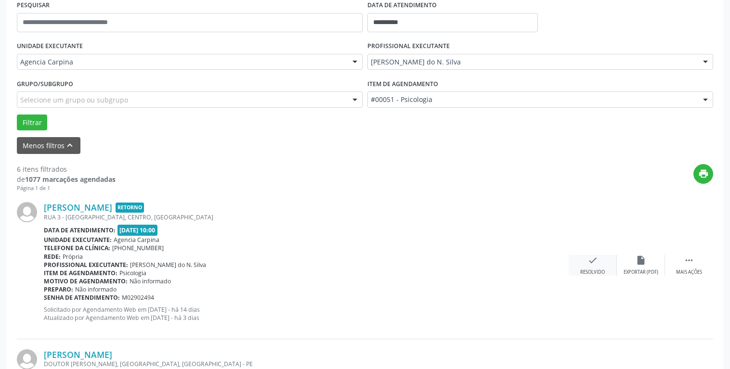
click at [587, 263] on icon "check" at bounding box center [592, 260] width 11 height 11
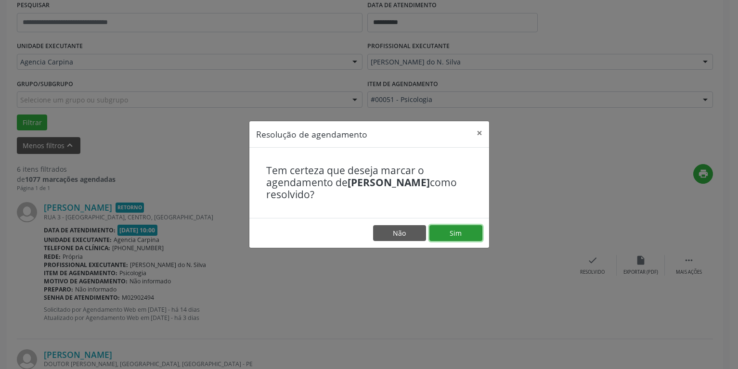
click at [454, 236] on button "Sim" at bounding box center [455, 233] width 53 height 16
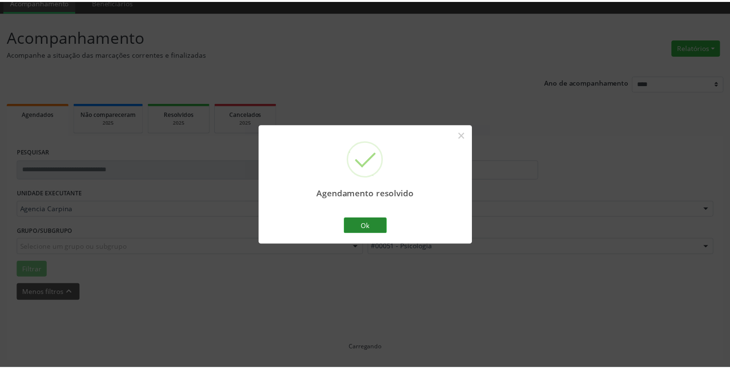
scroll to position [41, 0]
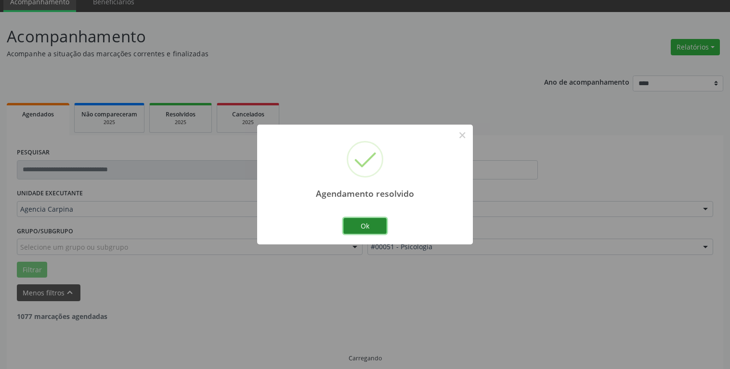
click at [355, 221] on button "Ok" at bounding box center [364, 226] width 43 height 16
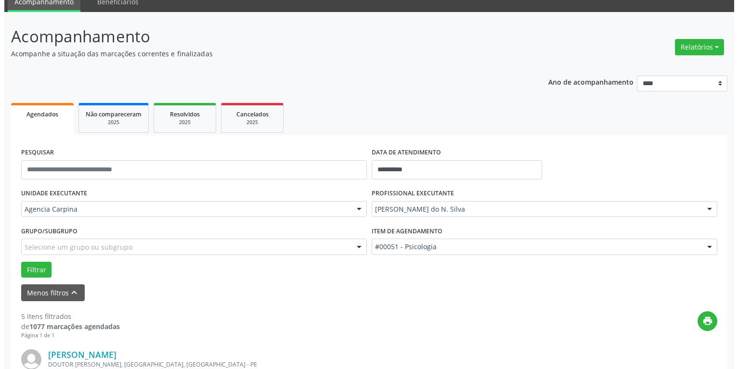
scroll to position [139, 0]
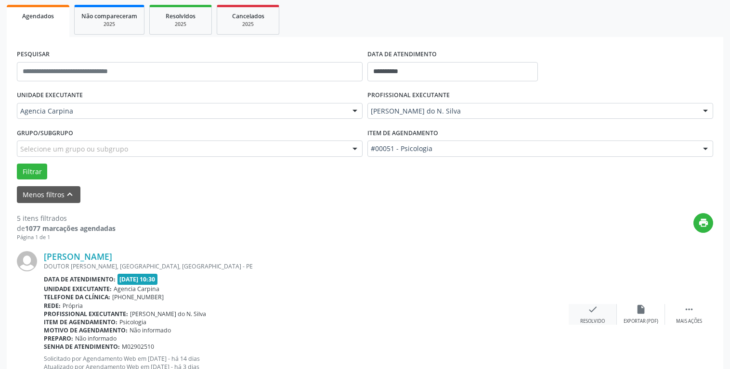
click at [589, 308] on icon "check" at bounding box center [592, 309] width 11 height 11
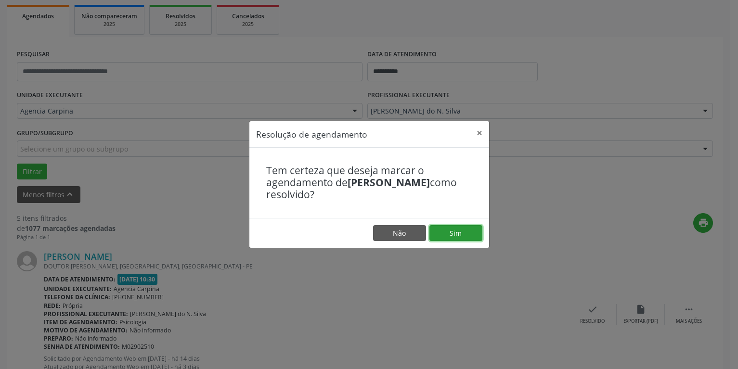
click at [463, 233] on button "Sim" at bounding box center [455, 233] width 53 height 16
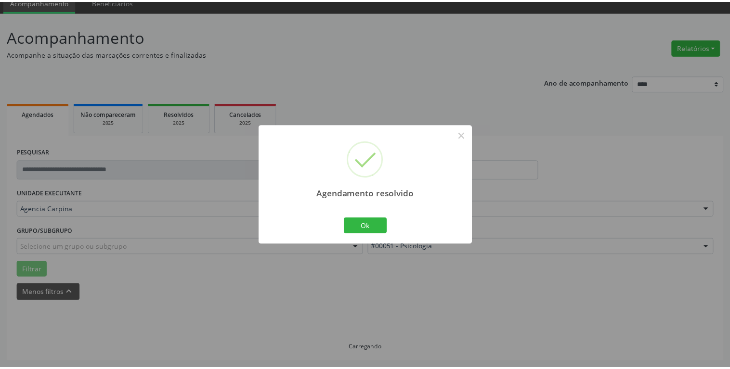
scroll to position [41, 0]
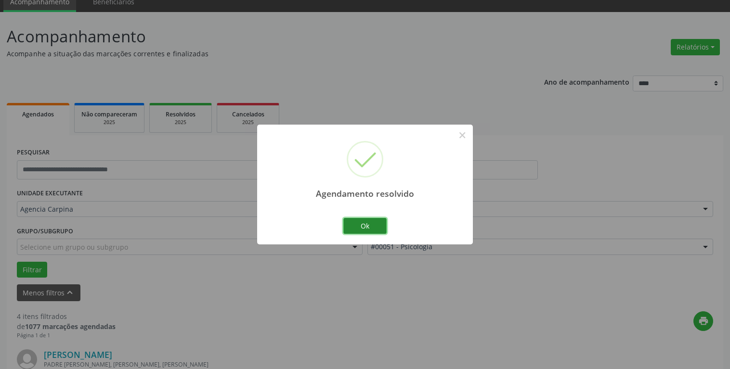
click at [368, 228] on button "Ok" at bounding box center [364, 226] width 43 height 16
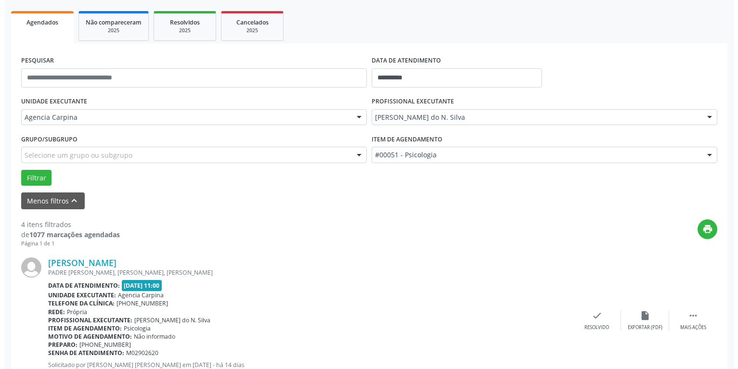
scroll to position [188, 0]
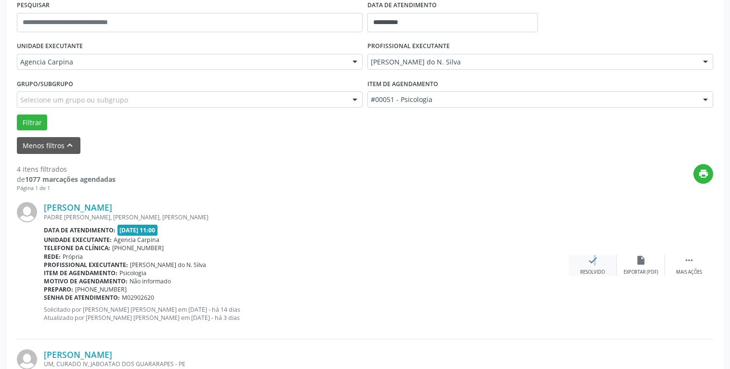
click at [588, 265] on icon "check" at bounding box center [592, 260] width 11 height 11
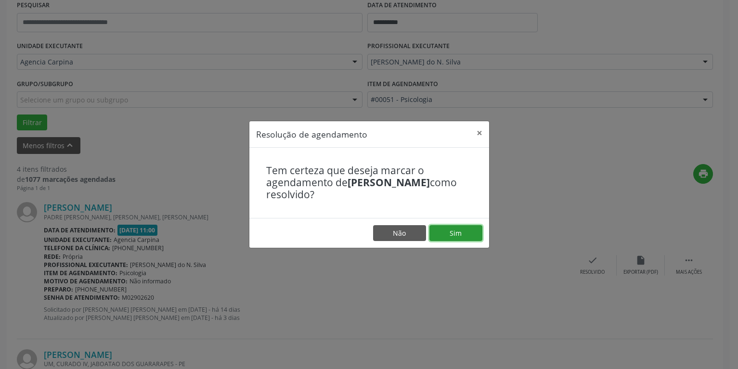
click at [432, 233] on button "Sim" at bounding box center [455, 233] width 53 height 16
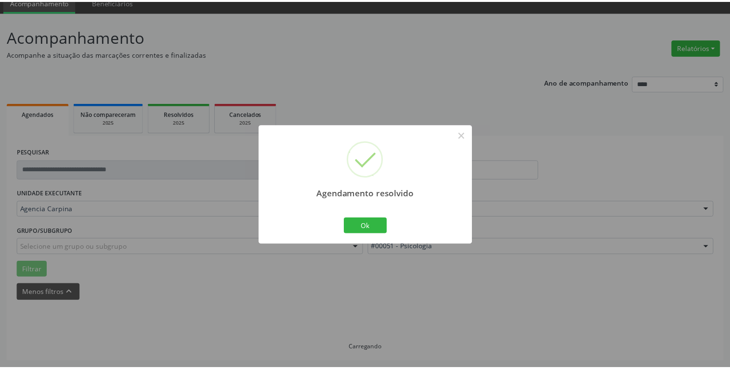
scroll to position [41, 0]
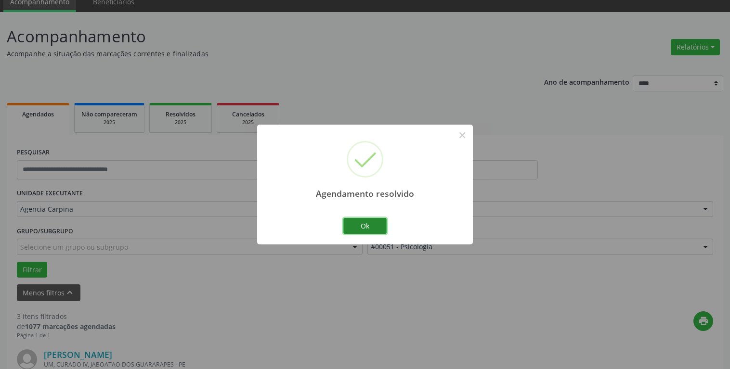
click at [365, 229] on button "Ok" at bounding box center [364, 226] width 43 height 16
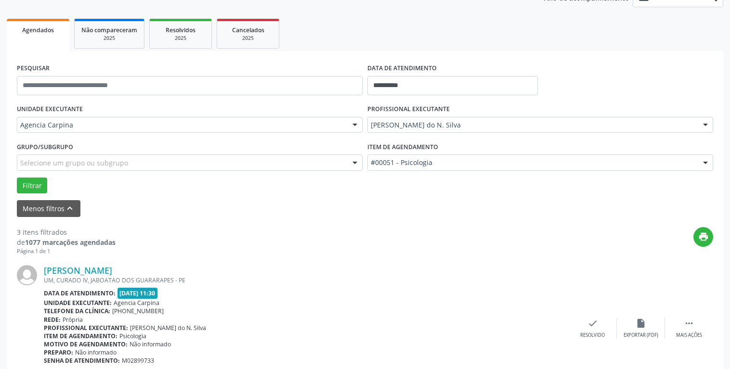
scroll to position [188, 0]
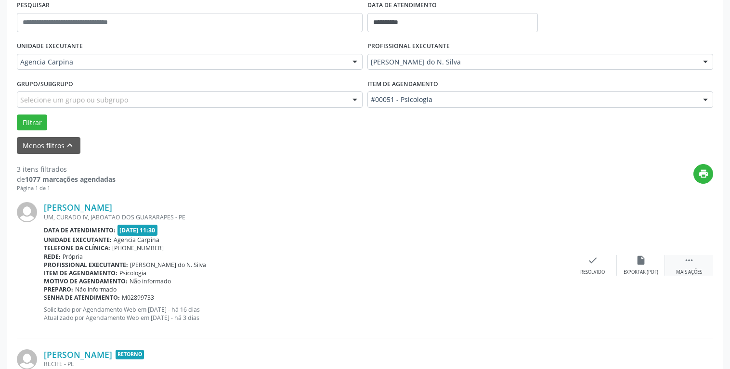
click at [689, 262] on icon "" at bounding box center [688, 260] width 11 height 11
click at [636, 260] on div "alarm_off Não compareceu" at bounding box center [641, 265] width 48 height 21
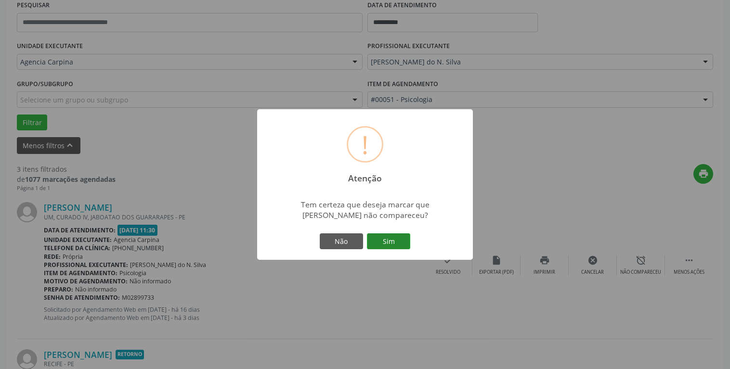
click at [390, 244] on button "Sim" at bounding box center [388, 241] width 43 height 16
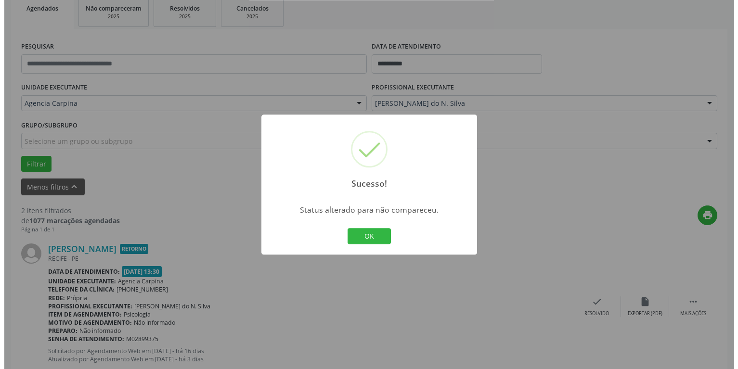
scroll to position [198, 0]
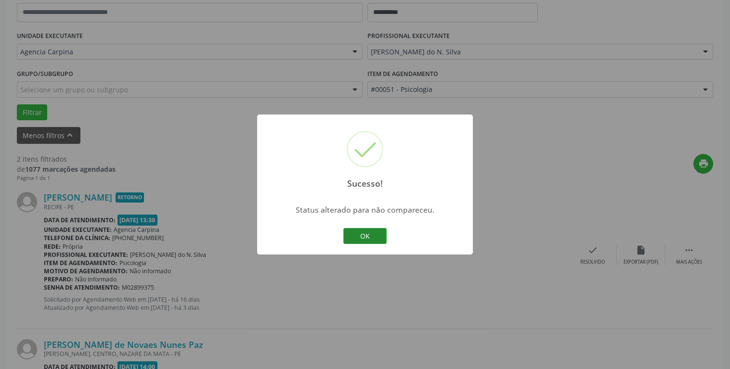
click at [365, 237] on button "OK" at bounding box center [364, 236] width 43 height 16
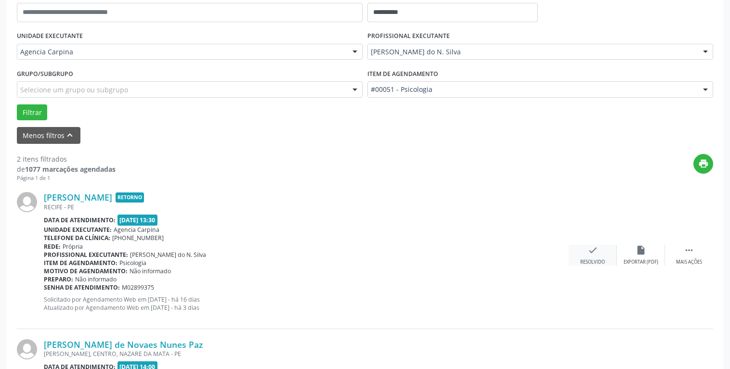
click at [586, 252] on div "check Resolvido" at bounding box center [592, 255] width 48 height 21
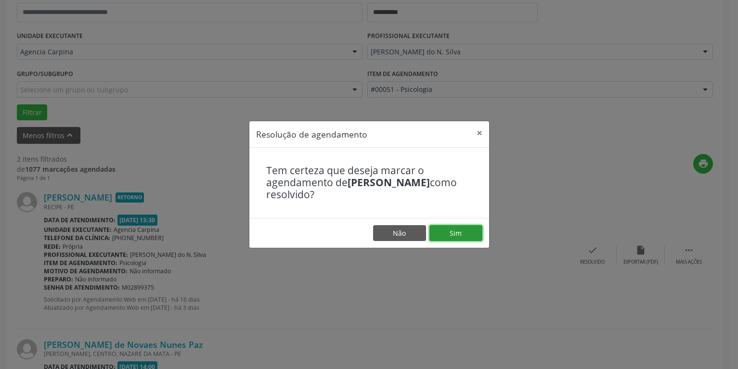
click at [467, 233] on button "Sim" at bounding box center [455, 233] width 53 height 16
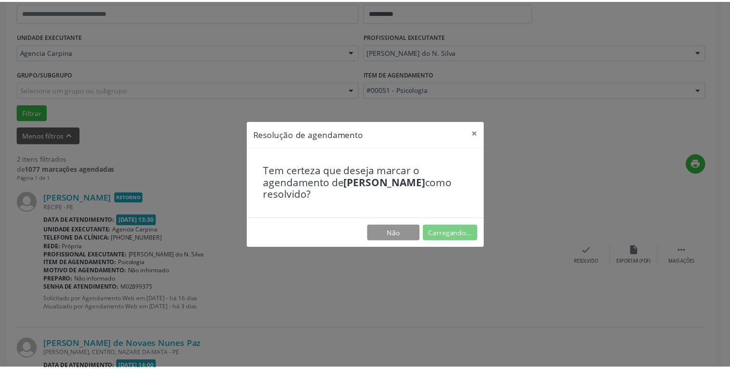
scroll to position [41, 0]
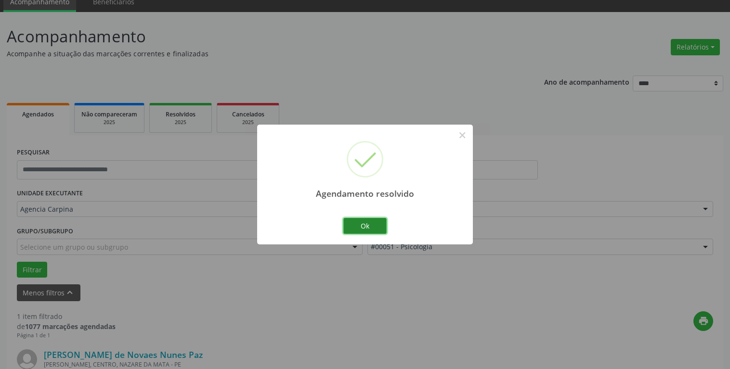
click at [371, 231] on button "Ok" at bounding box center [364, 226] width 43 height 16
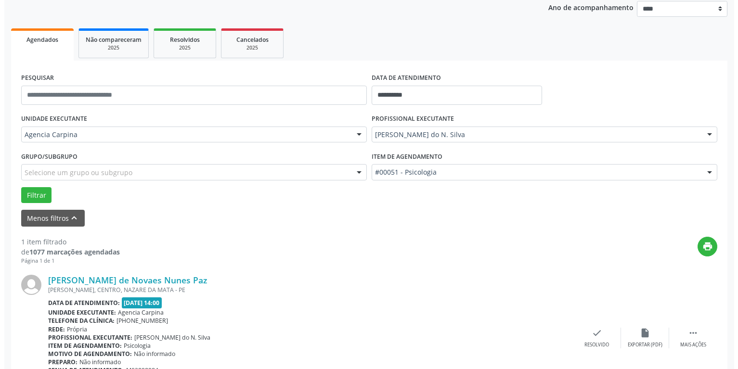
scroll to position [175, 0]
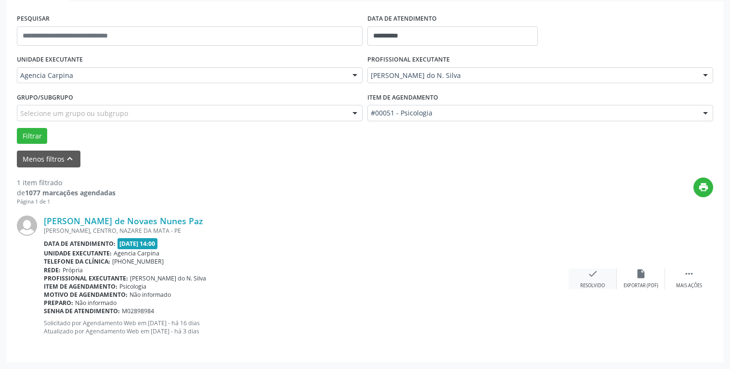
click at [592, 285] on div "Resolvido" at bounding box center [592, 286] width 25 height 7
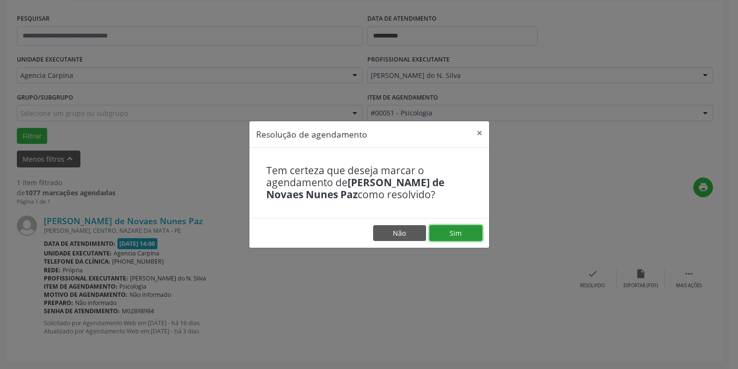
click at [462, 231] on button "Sim" at bounding box center [455, 233] width 53 height 16
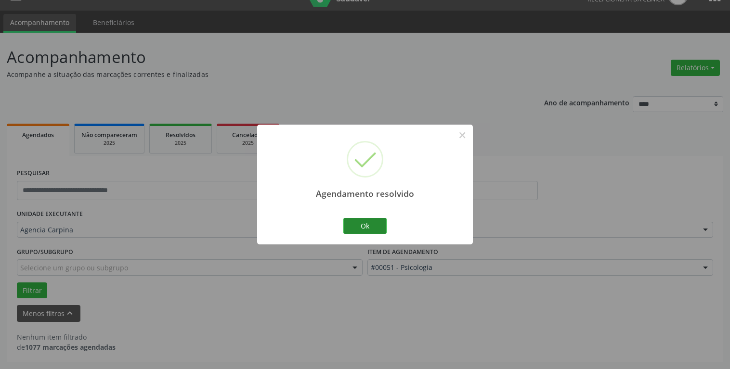
scroll to position [20, 0]
click at [385, 228] on button "Ok" at bounding box center [364, 226] width 43 height 16
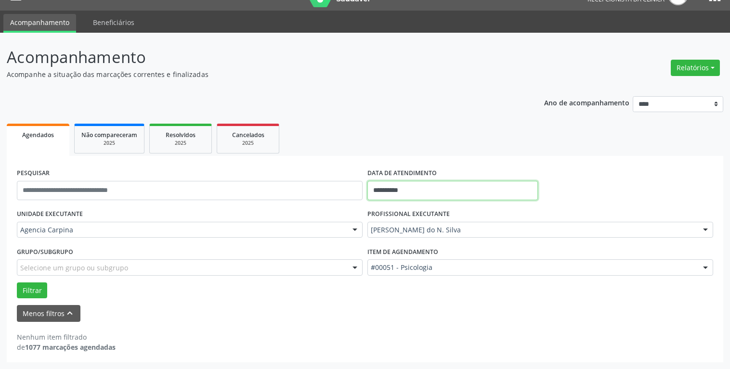
click at [459, 189] on input "**********" at bounding box center [452, 190] width 170 height 19
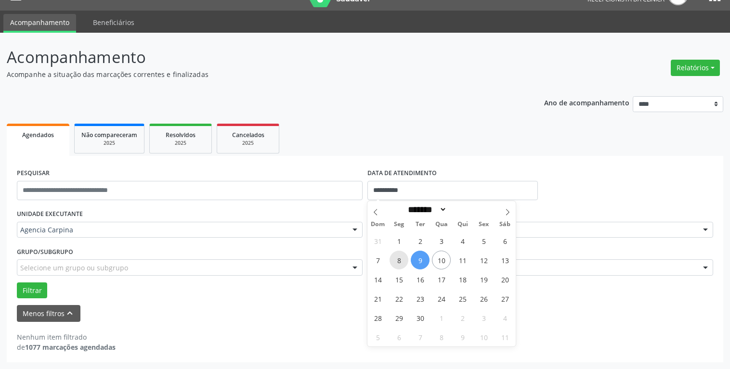
click at [404, 260] on span "8" at bounding box center [398, 260] width 19 height 19
type input "**********"
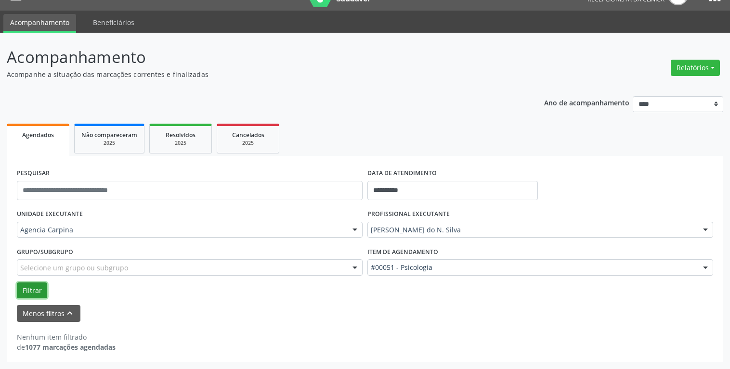
click at [32, 287] on button "Filtrar" at bounding box center [32, 291] width 30 height 16
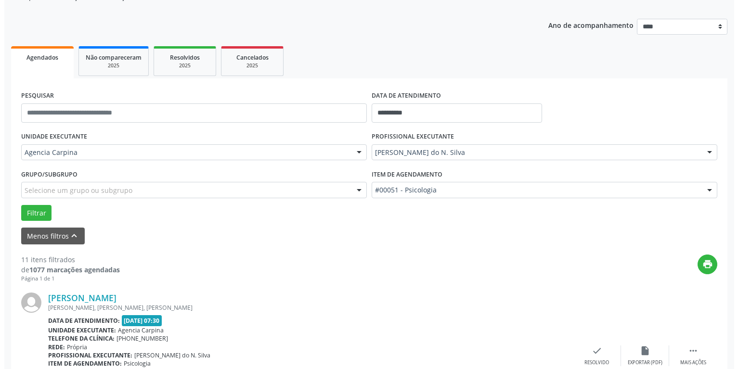
scroll to position [167, 0]
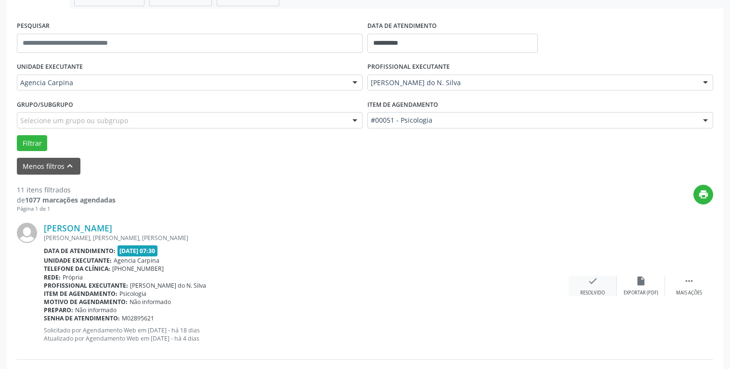
click at [592, 291] on div "Resolvido" at bounding box center [592, 293] width 25 height 7
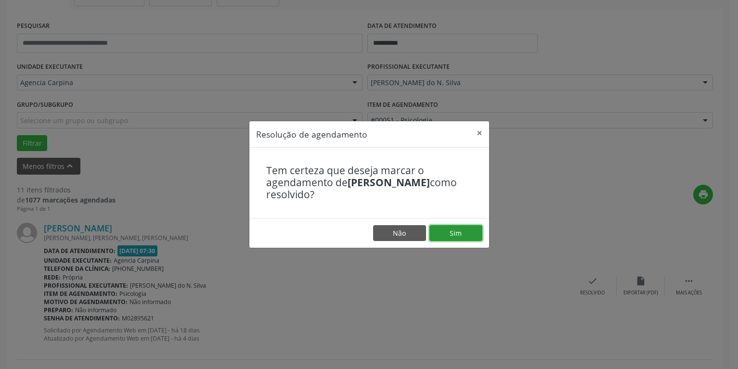
click at [465, 235] on button "Sim" at bounding box center [455, 233] width 53 height 16
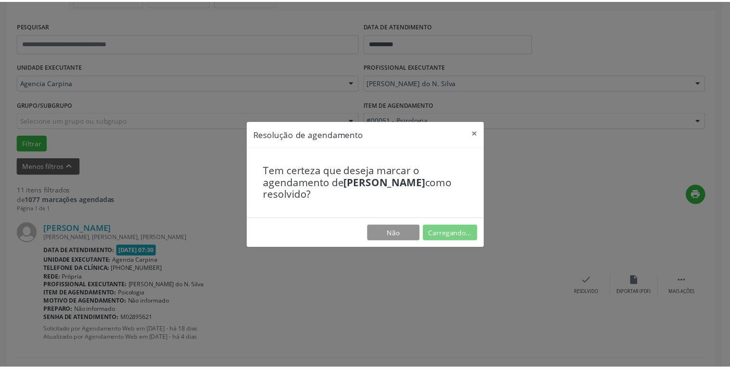
scroll to position [41, 0]
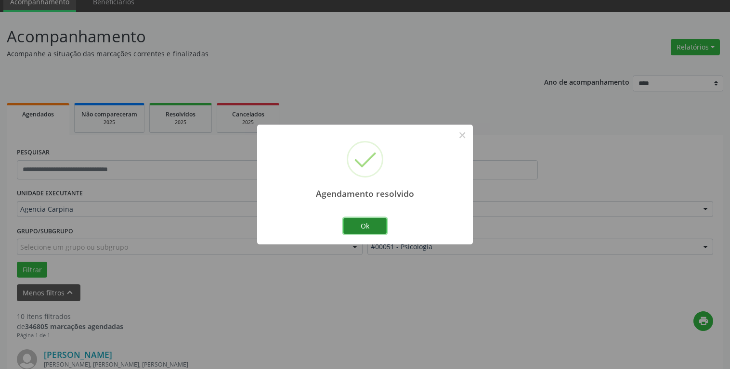
click at [354, 223] on button "Ok" at bounding box center [364, 226] width 43 height 16
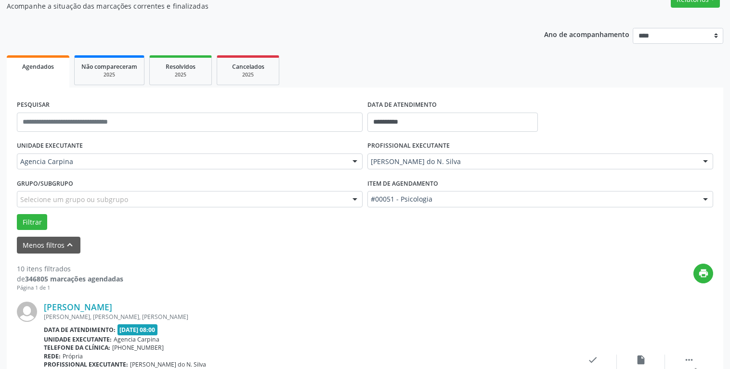
scroll to position [139, 0]
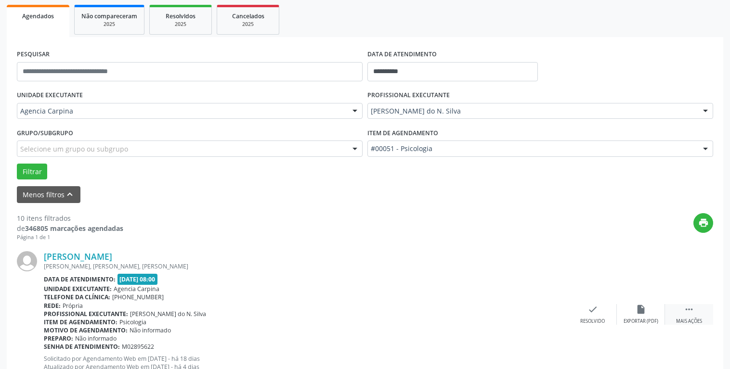
click at [684, 320] on div "Mais ações" at bounding box center [689, 321] width 26 height 7
click at [644, 308] on icon "alarm_off" at bounding box center [640, 309] width 11 height 11
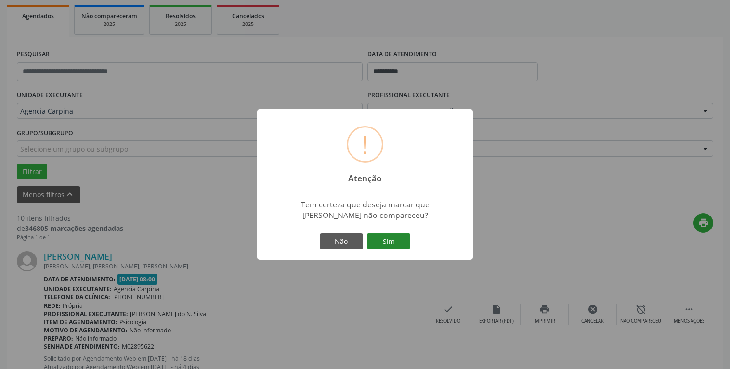
click at [396, 237] on button "Sim" at bounding box center [388, 241] width 43 height 16
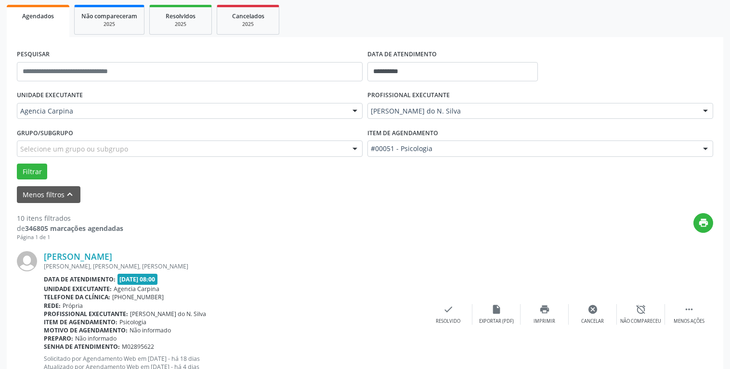
scroll to position [51, 0]
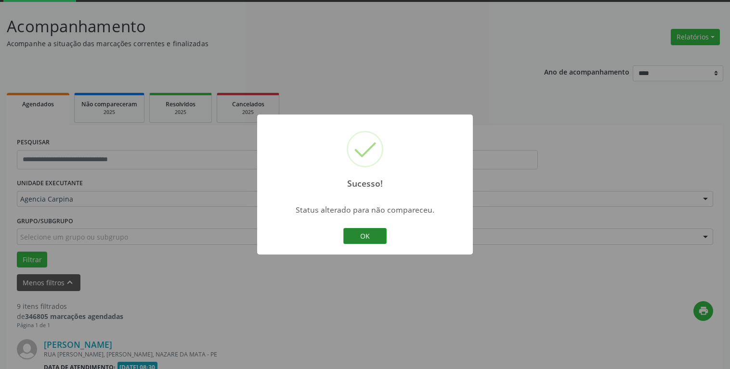
click at [373, 241] on button "OK" at bounding box center [364, 236] width 43 height 16
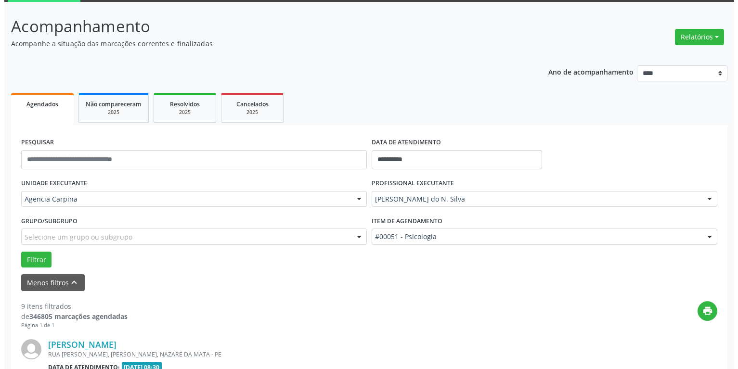
scroll to position [198, 0]
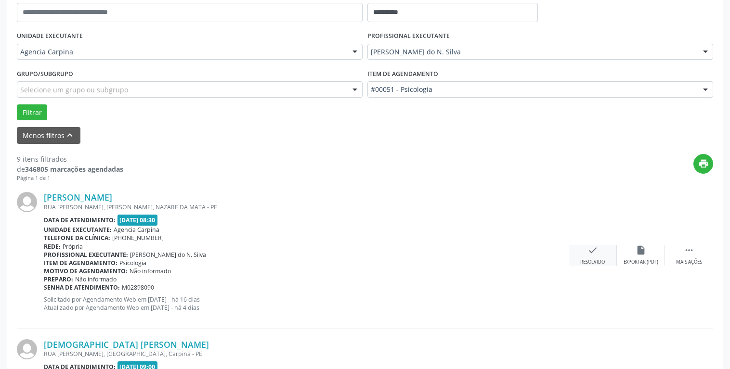
click at [591, 255] on icon "check" at bounding box center [592, 250] width 11 height 11
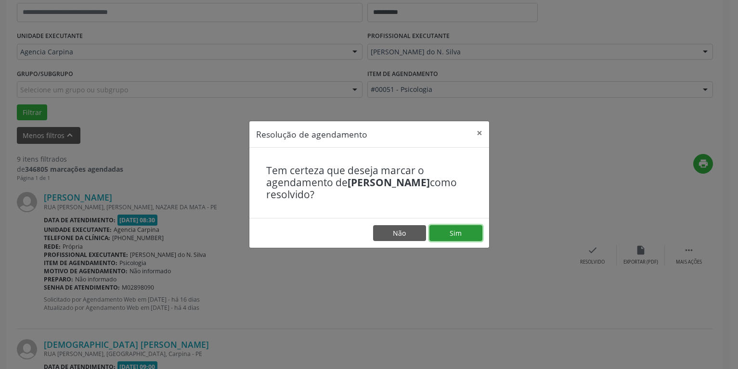
click at [473, 233] on button "Sim" at bounding box center [455, 233] width 53 height 16
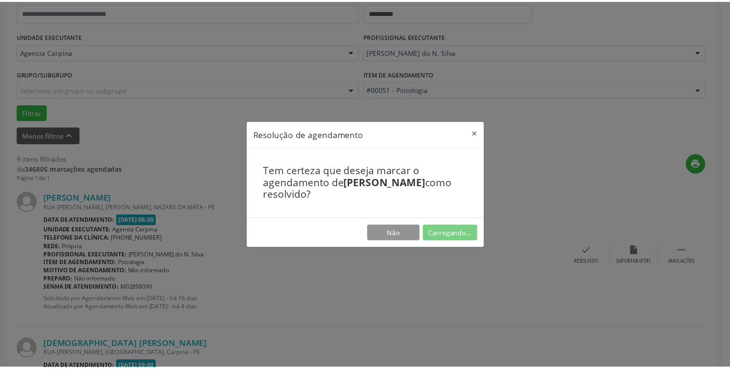
scroll to position [41, 0]
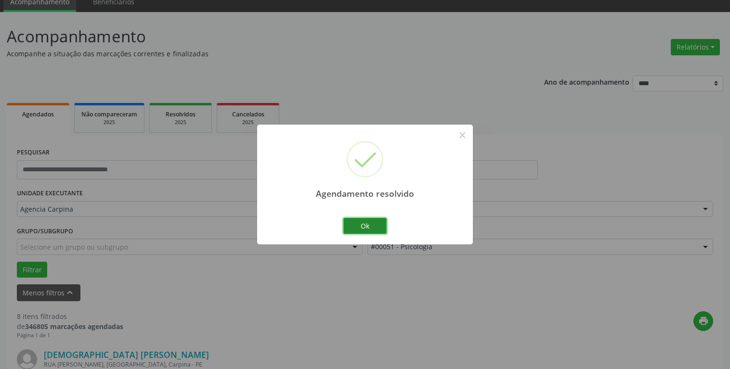
click at [364, 228] on button "Ok" at bounding box center [364, 226] width 43 height 16
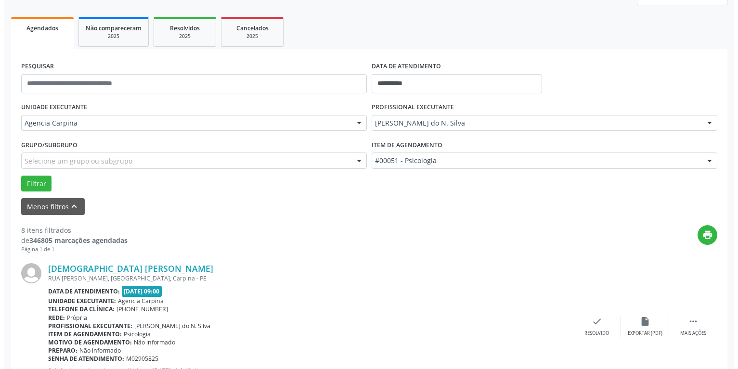
scroll to position [188, 0]
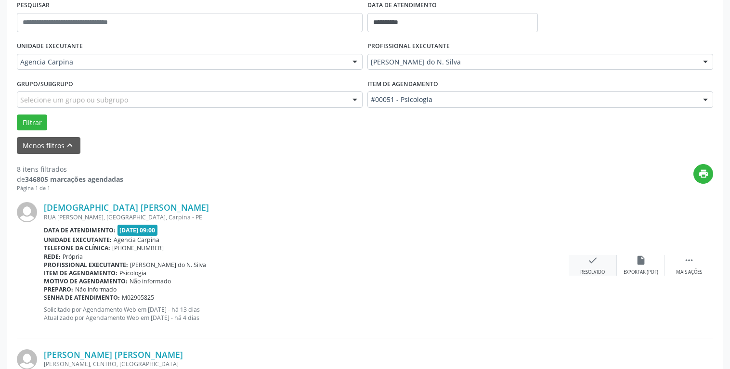
click at [594, 265] on icon "check" at bounding box center [592, 260] width 11 height 11
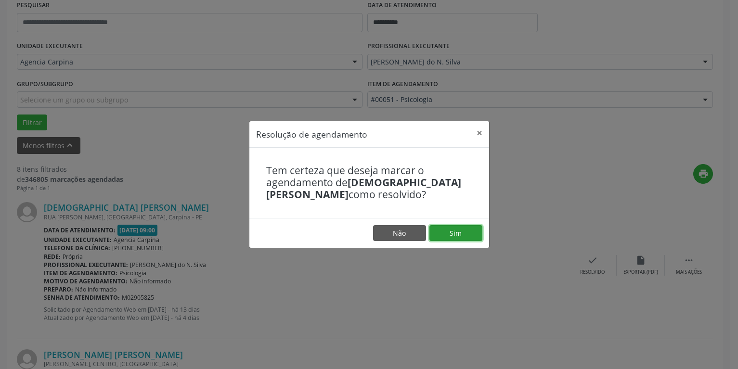
click at [474, 233] on button "Sim" at bounding box center [455, 233] width 53 height 16
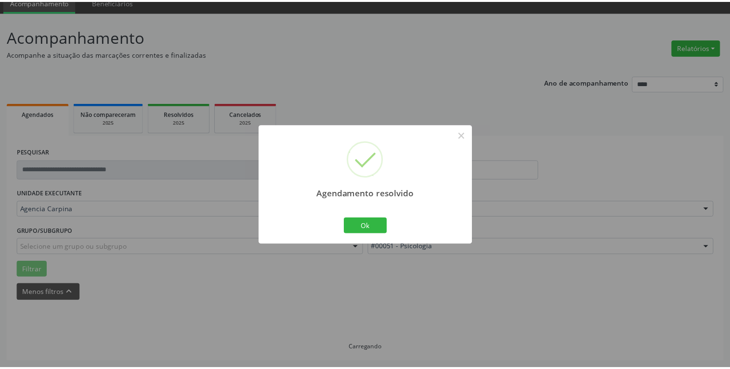
scroll to position [41, 0]
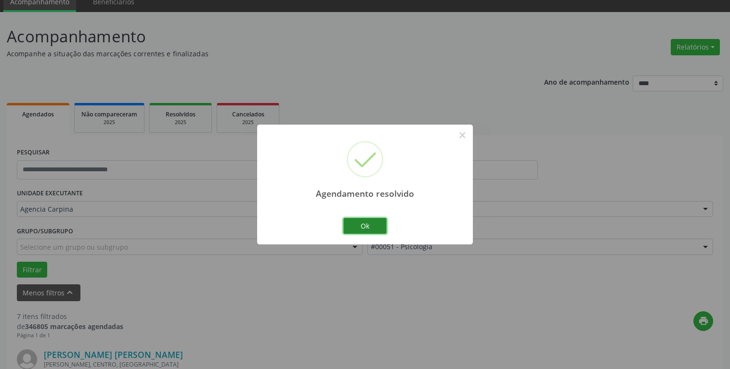
click at [365, 225] on button "Ok" at bounding box center [364, 226] width 43 height 16
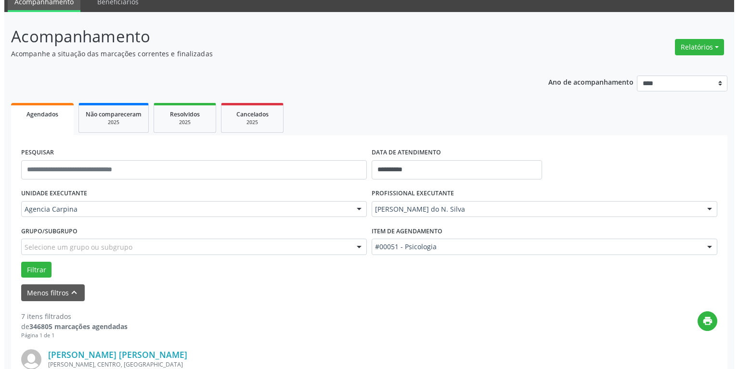
scroll to position [139, 0]
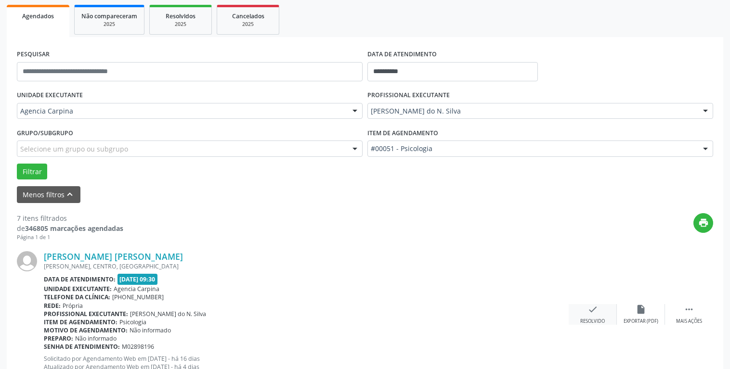
click at [591, 322] on div "Resolvido" at bounding box center [592, 321] width 25 height 7
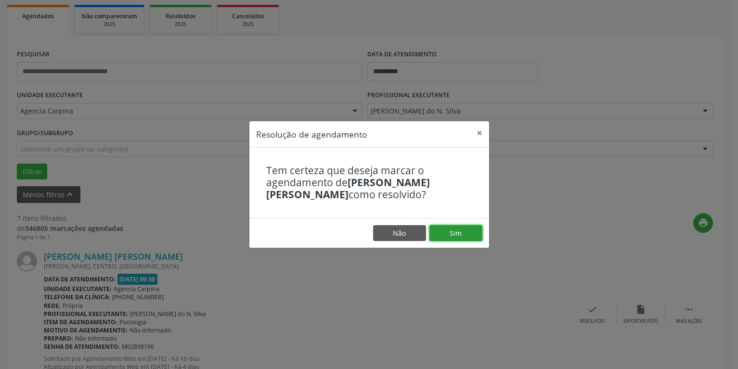
click at [457, 231] on button "Sim" at bounding box center [455, 233] width 53 height 16
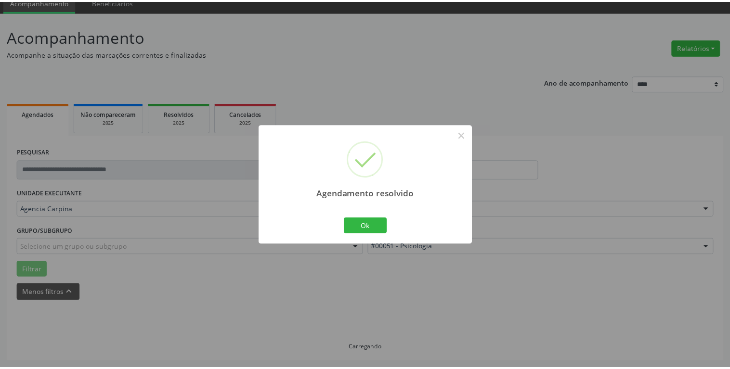
scroll to position [41, 0]
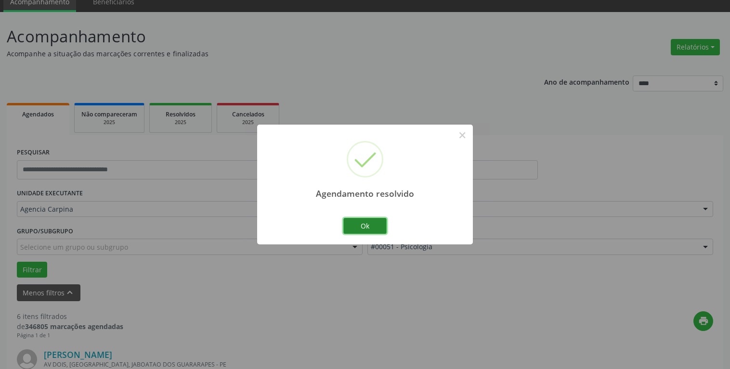
click at [379, 228] on button "Ok" at bounding box center [364, 226] width 43 height 16
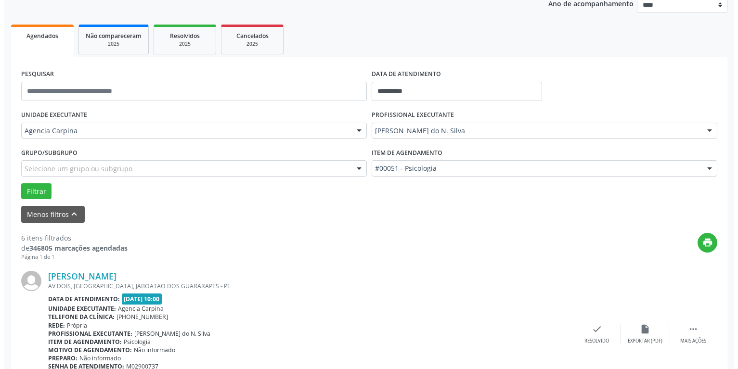
scroll to position [188, 0]
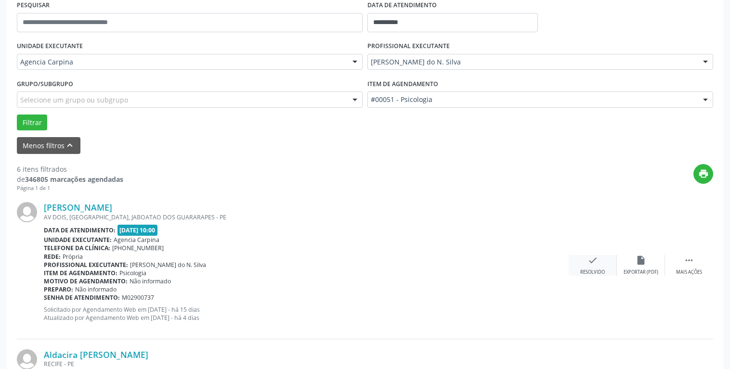
click at [595, 266] on icon "check" at bounding box center [592, 260] width 11 height 11
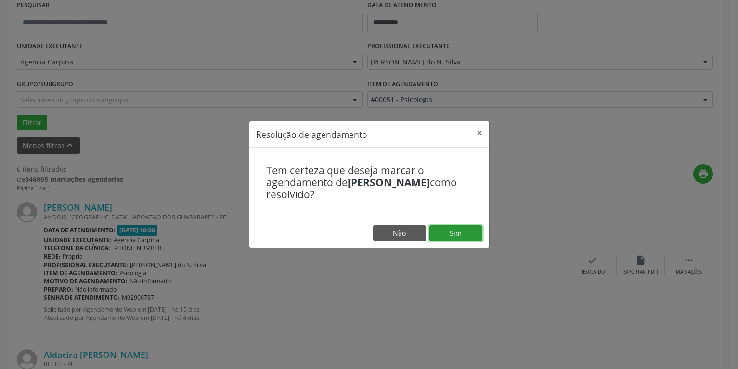
click at [463, 231] on button "Sim" at bounding box center [455, 233] width 53 height 16
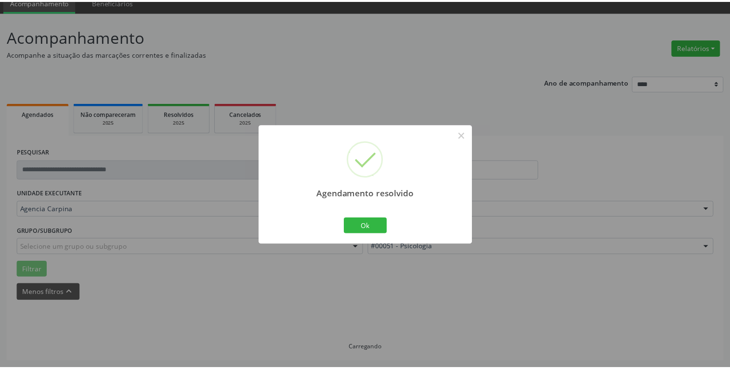
scroll to position [41, 0]
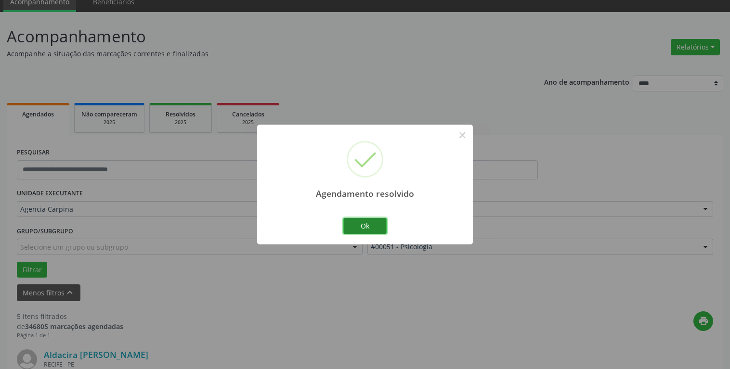
click at [359, 222] on button "Ok" at bounding box center [364, 226] width 43 height 16
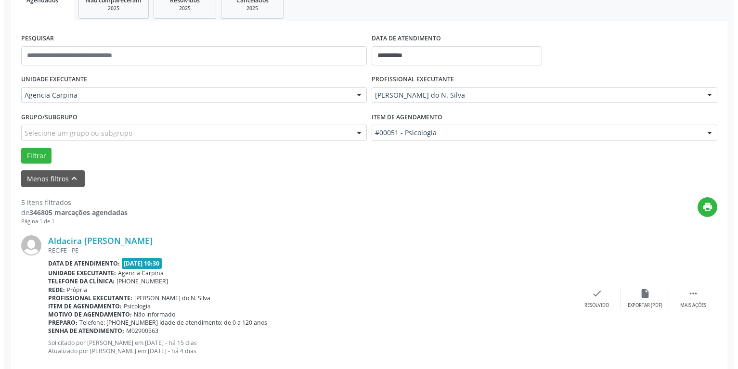
scroll to position [188, 0]
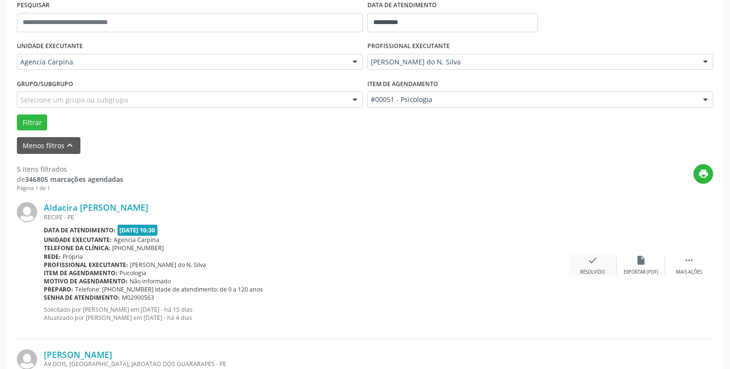
click at [590, 259] on icon "check" at bounding box center [592, 260] width 11 height 11
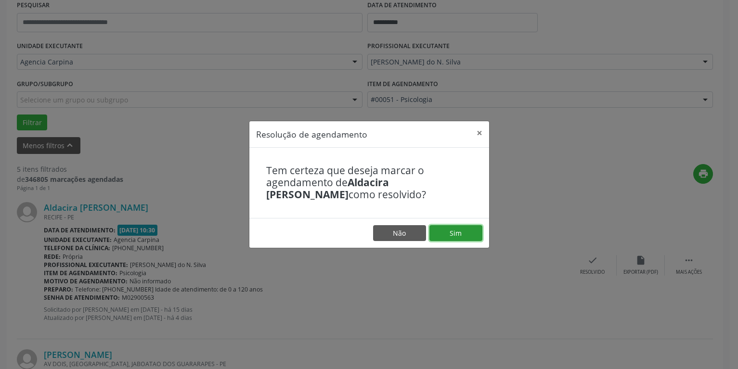
click at [470, 229] on button "Sim" at bounding box center [455, 233] width 53 height 16
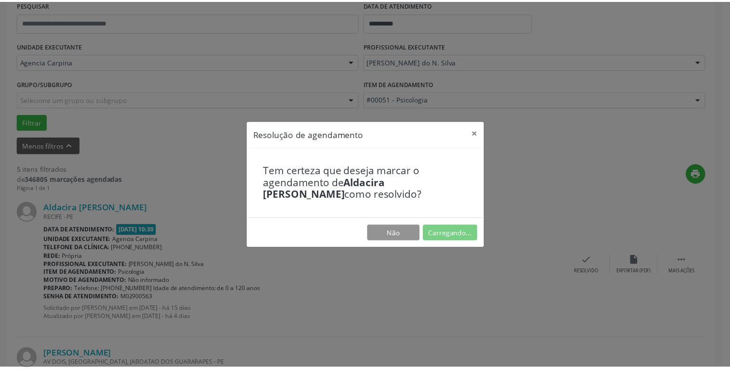
scroll to position [41, 0]
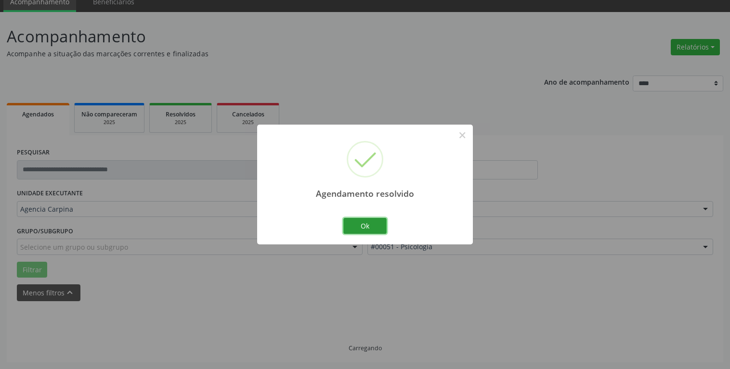
click at [375, 225] on button "Ok" at bounding box center [364, 226] width 43 height 16
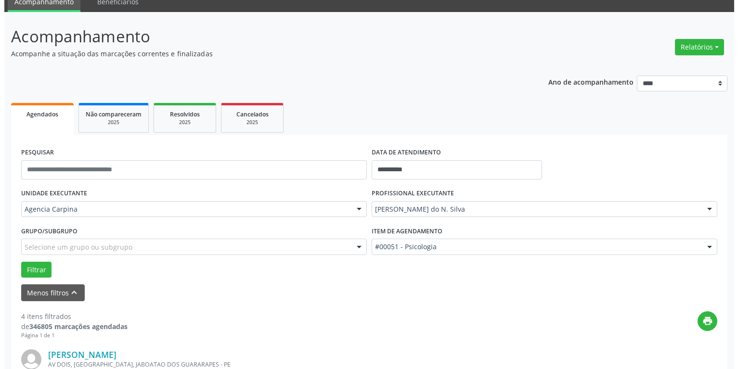
scroll to position [188, 0]
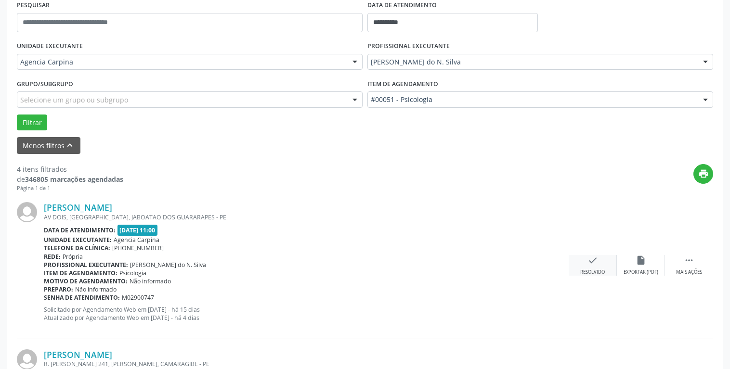
click at [587, 273] on div "Resolvido" at bounding box center [592, 272] width 25 height 7
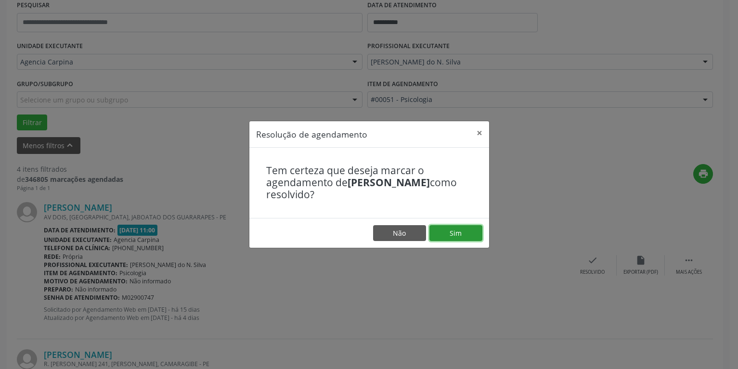
click at [453, 233] on button "Sim" at bounding box center [455, 233] width 53 height 16
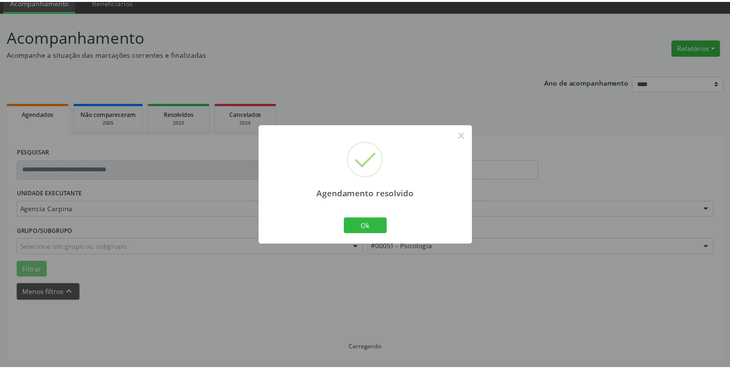
scroll to position [41, 0]
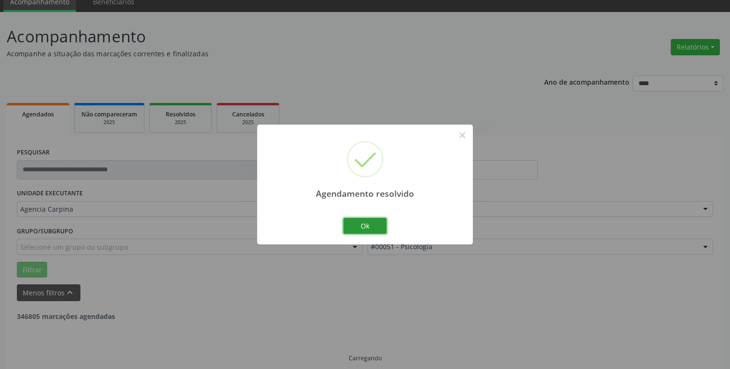
click at [374, 225] on button "Ok" at bounding box center [364, 226] width 43 height 16
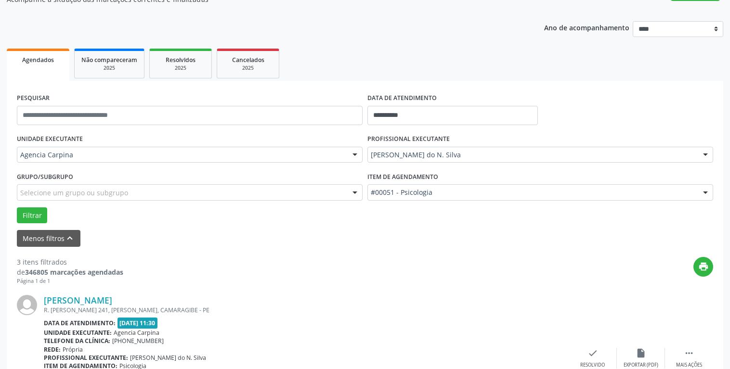
scroll to position [139, 0]
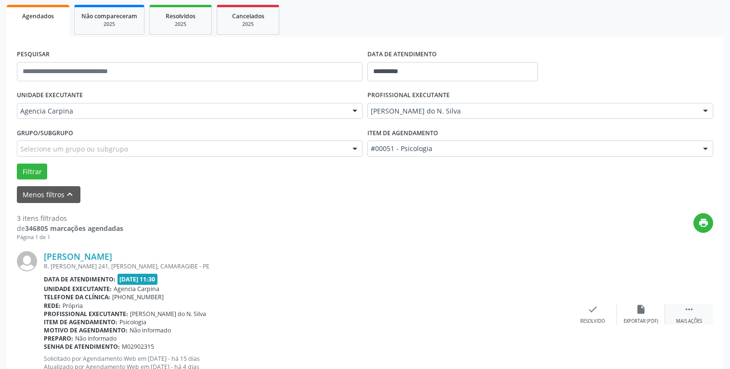
click at [685, 306] on icon "" at bounding box center [688, 309] width 11 height 11
click at [637, 309] on icon "alarm_off" at bounding box center [640, 309] width 11 height 11
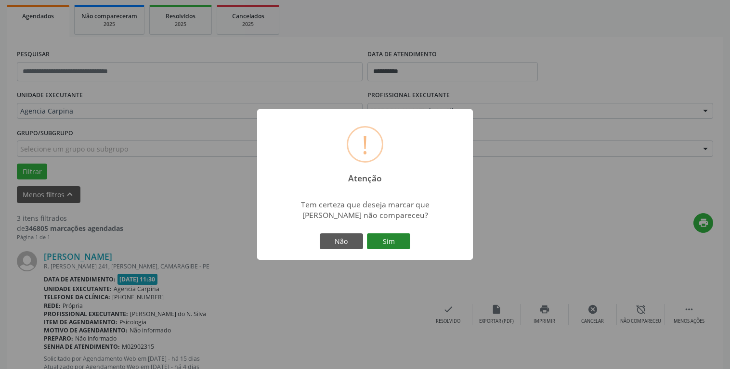
click at [390, 238] on button "Sim" at bounding box center [388, 241] width 43 height 16
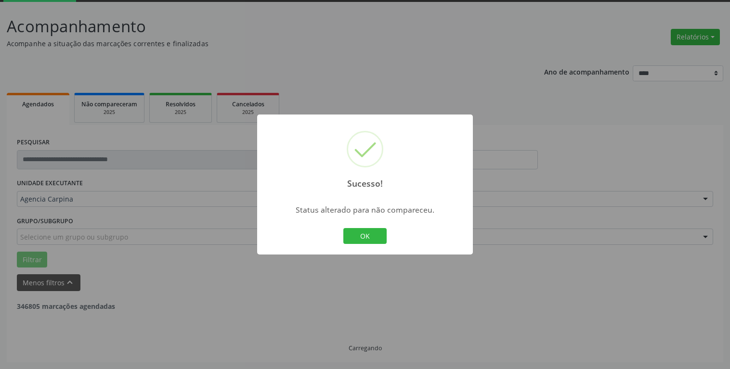
scroll to position [51, 0]
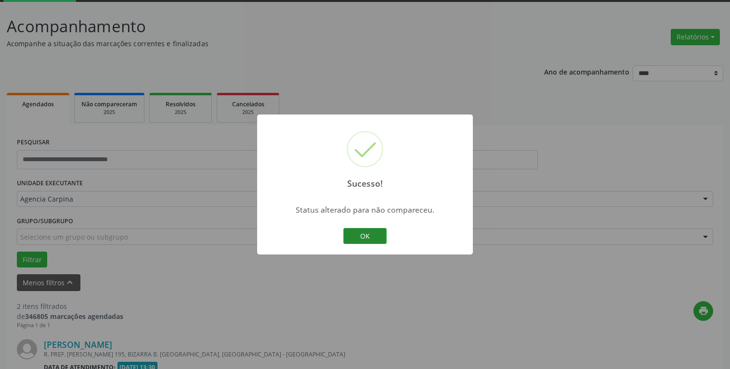
click at [360, 233] on button "OK" at bounding box center [364, 236] width 43 height 16
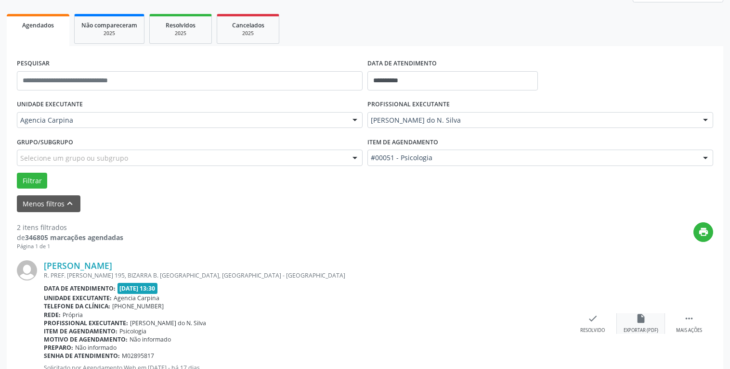
scroll to position [198, 0]
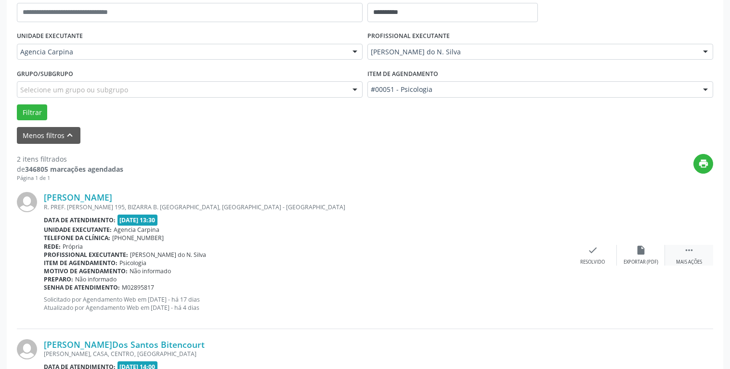
click at [695, 255] on div " Mais ações" at bounding box center [689, 255] width 48 height 21
click at [643, 256] on icon "alarm_off" at bounding box center [640, 250] width 11 height 11
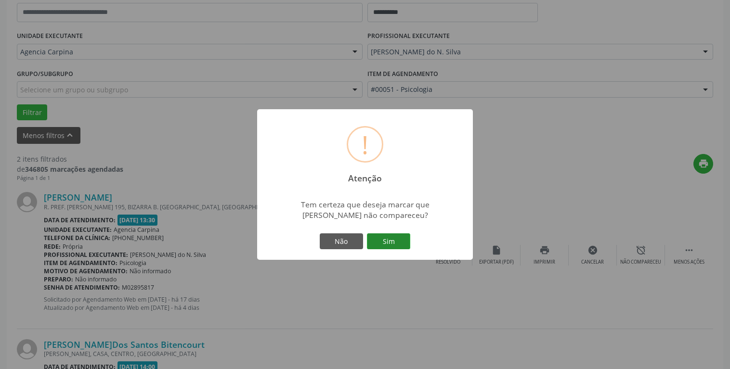
click at [408, 240] on button "Sim" at bounding box center [388, 241] width 43 height 16
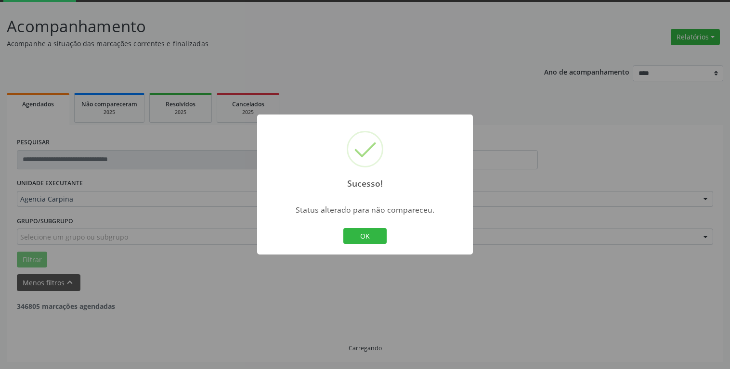
scroll to position [51, 0]
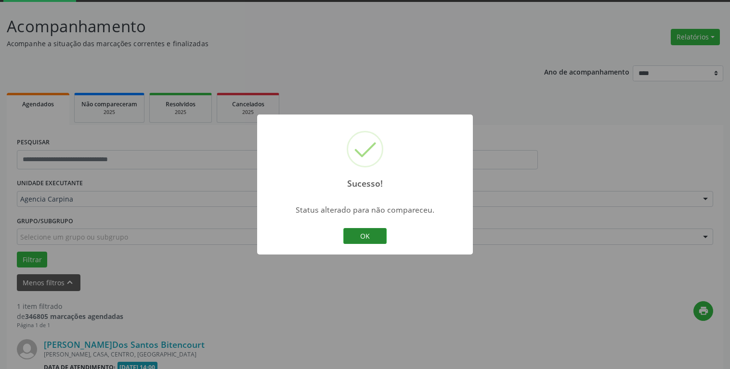
click at [381, 237] on button "OK" at bounding box center [364, 236] width 43 height 16
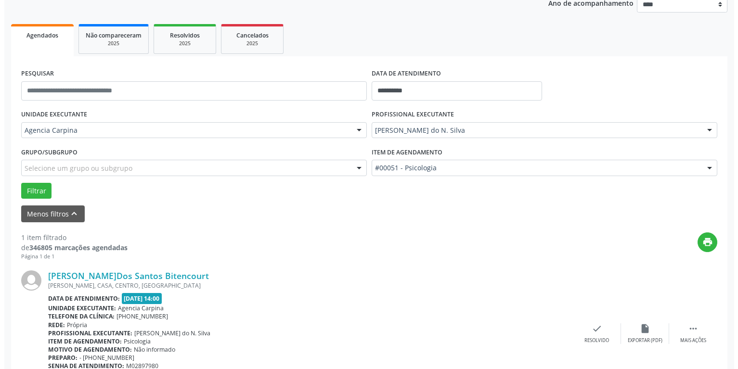
scroll to position [149, 0]
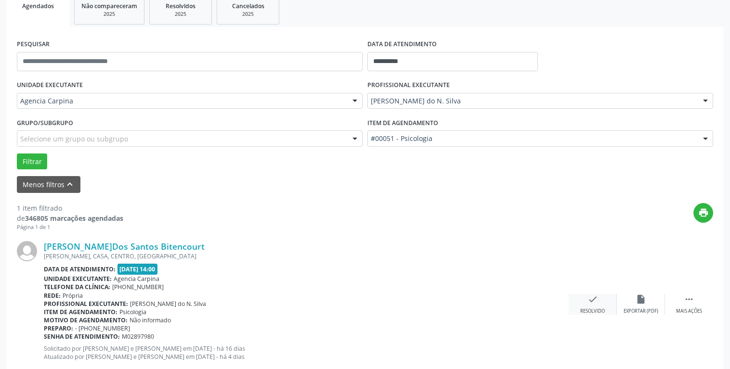
click at [589, 300] on icon "check" at bounding box center [592, 299] width 11 height 11
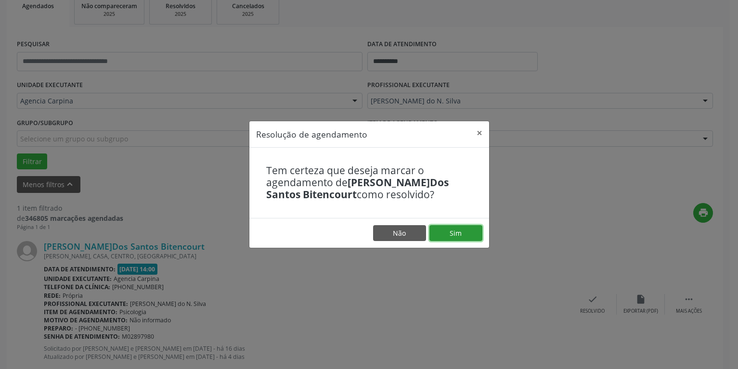
click at [452, 233] on button "Sim" at bounding box center [455, 233] width 53 height 16
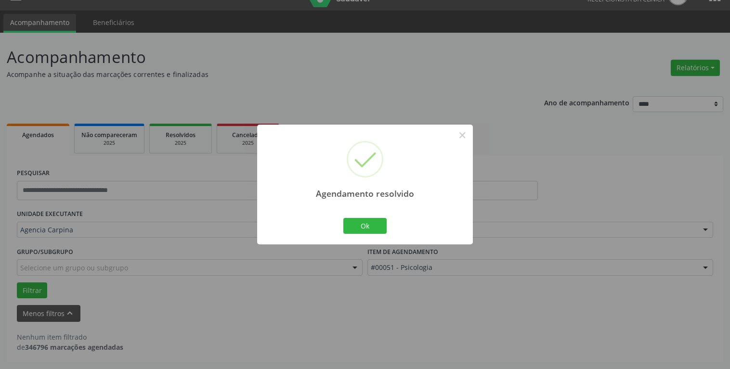
scroll to position [20, 0]
click at [360, 227] on button "Ok" at bounding box center [364, 226] width 43 height 16
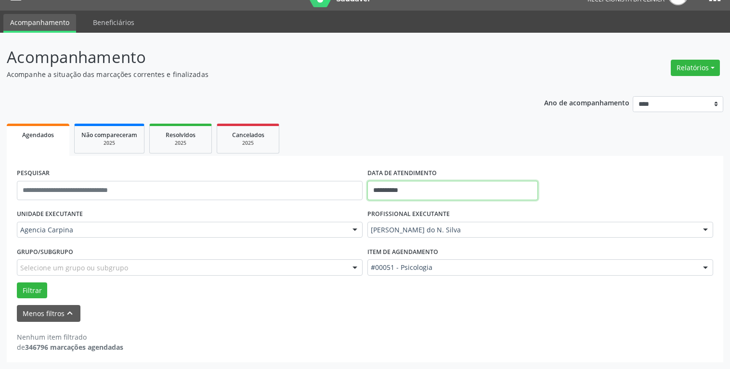
click at [440, 186] on input "**********" at bounding box center [452, 190] width 170 height 19
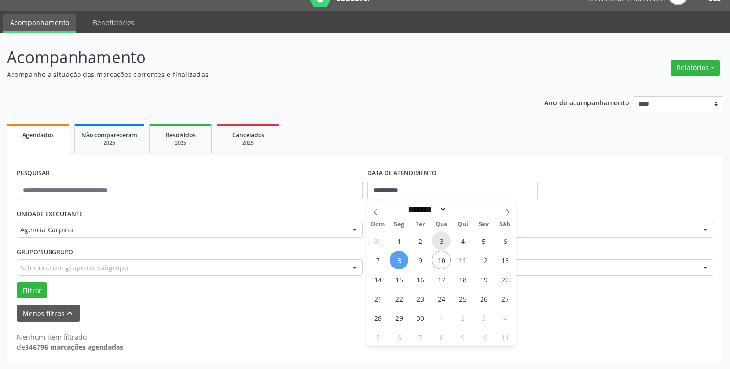
click at [443, 237] on span "3" at bounding box center [441, 240] width 19 height 19
type input "**********"
click at [443, 237] on span "3" at bounding box center [441, 240] width 19 height 19
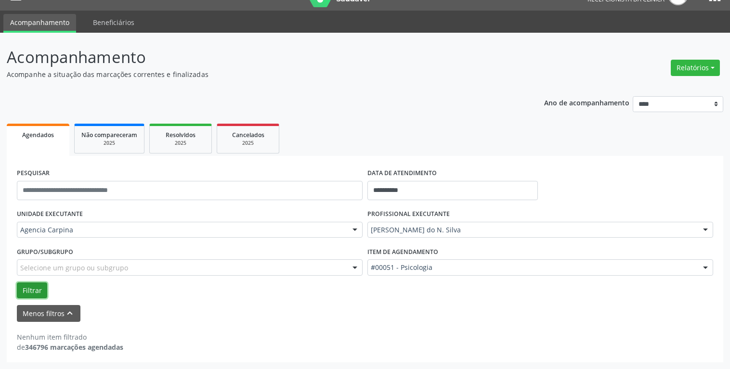
click at [43, 291] on button "Filtrar" at bounding box center [32, 291] width 30 height 16
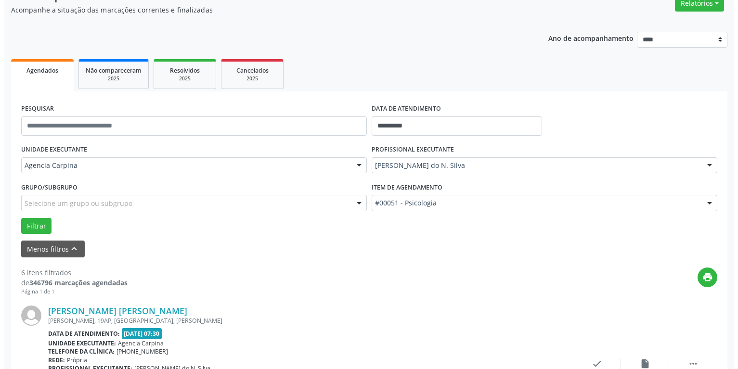
scroll to position [167, 0]
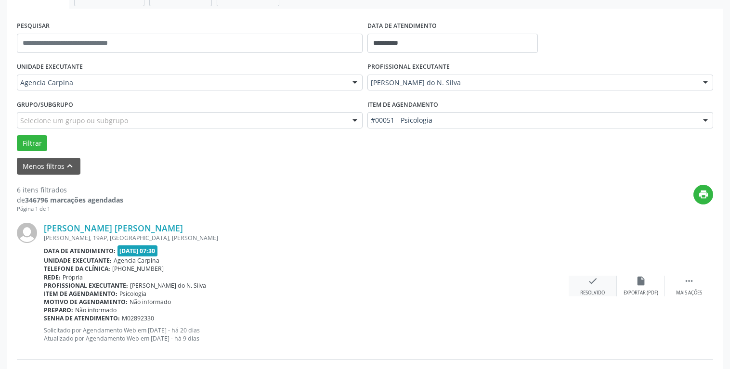
click at [591, 283] on icon "check" at bounding box center [592, 281] width 11 height 11
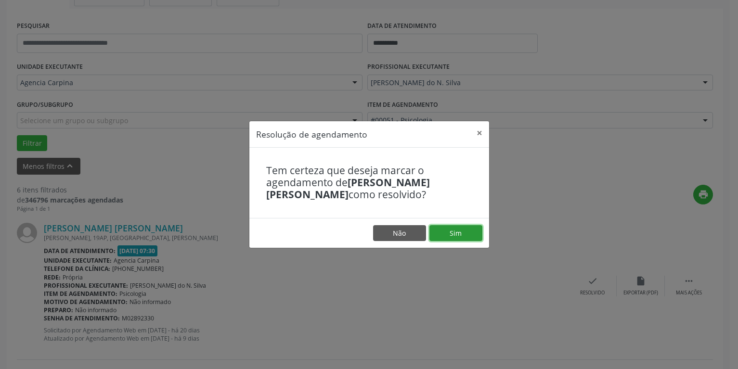
click at [473, 231] on button "Sim" at bounding box center [455, 233] width 53 height 16
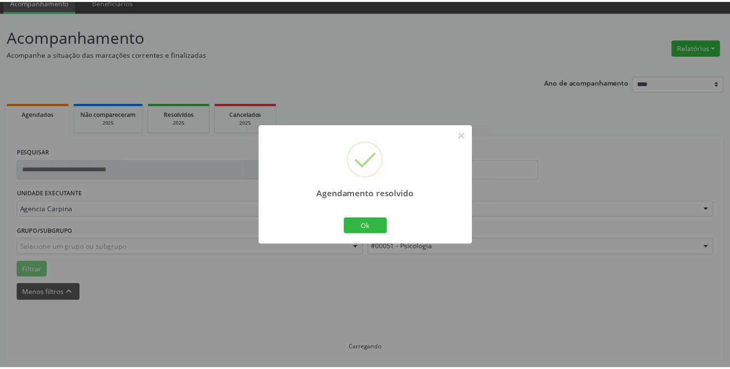
scroll to position [41, 0]
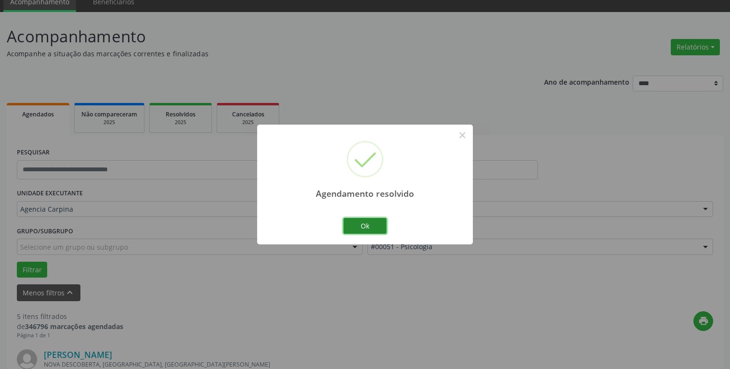
click at [366, 228] on button "Ok" at bounding box center [364, 226] width 43 height 16
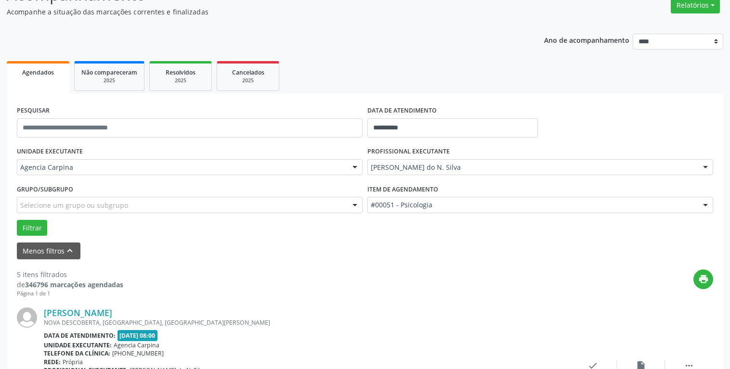
scroll to position [139, 0]
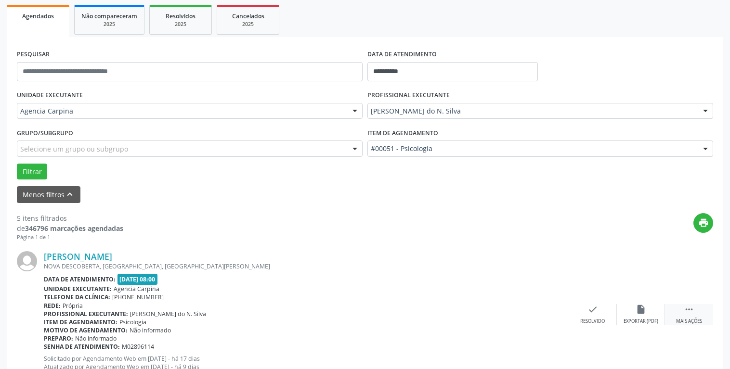
click at [690, 314] on icon "" at bounding box center [688, 309] width 11 height 11
click at [639, 312] on icon "alarm_off" at bounding box center [640, 309] width 11 height 11
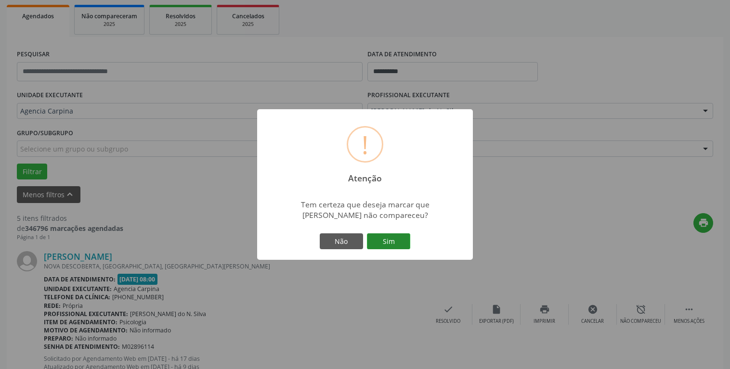
click at [386, 241] on button "Sim" at bounding box center [388, 241] width 43 height 16
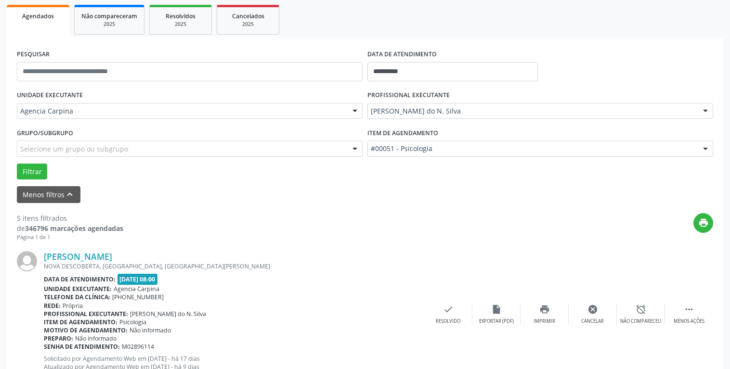
scroll to position [51, 0]
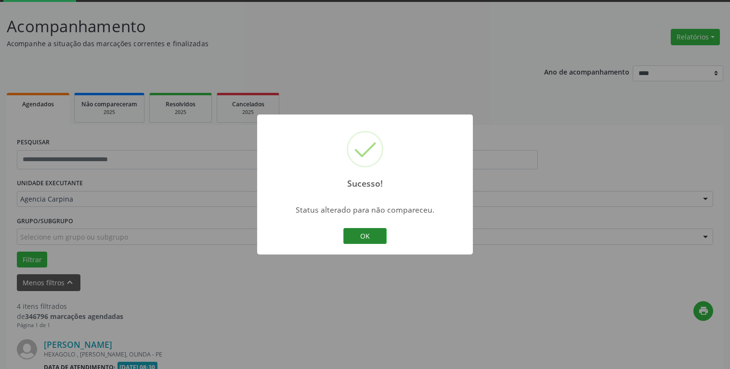
click at [372, 237] on button "OK" at bounding box center [364, 236] width 43 height 16
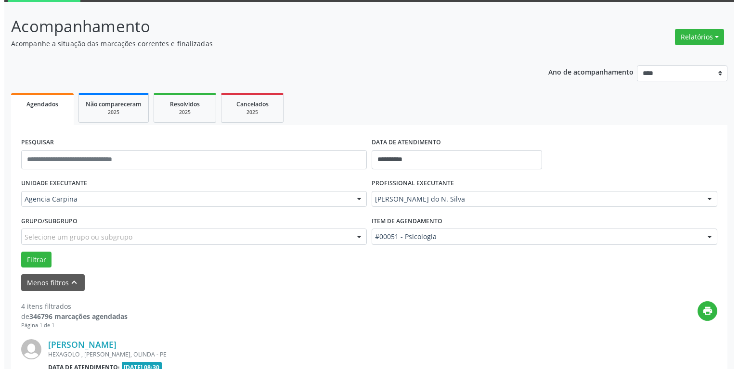
scroll to position [198, 0]
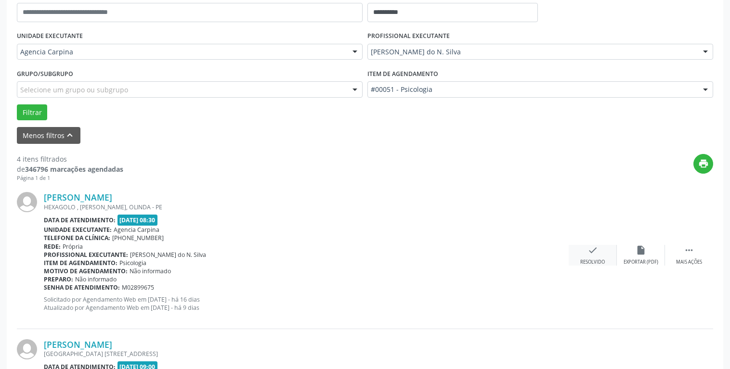
click at [590, 249] on icon "check" at bounding box center [592, 250] width 11 height 11
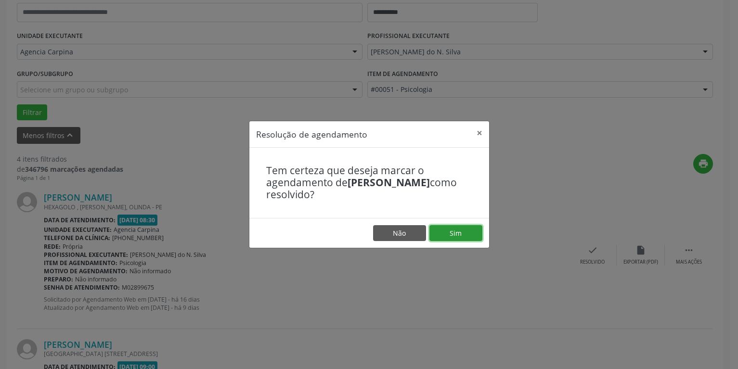
click at [476, 231] on button "Sim" at bounding box center [455, 233] width 53 height 16
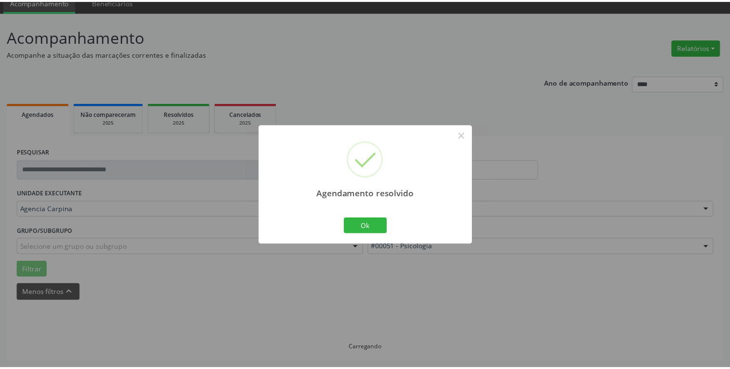
scroll to position [41, 0]
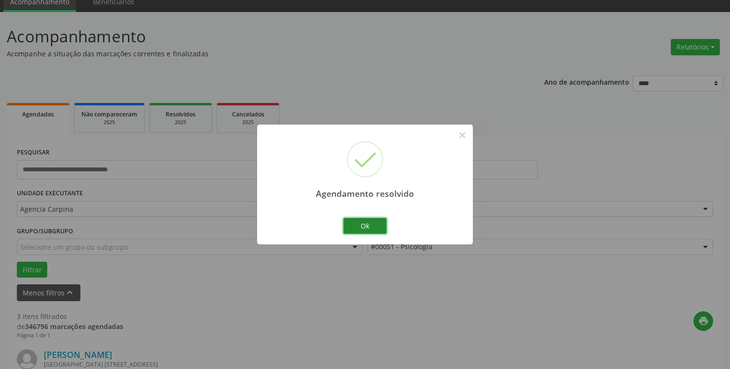
click at [364, 225] on button "Ok" at bounding box center [364, 226] width 43 height 16
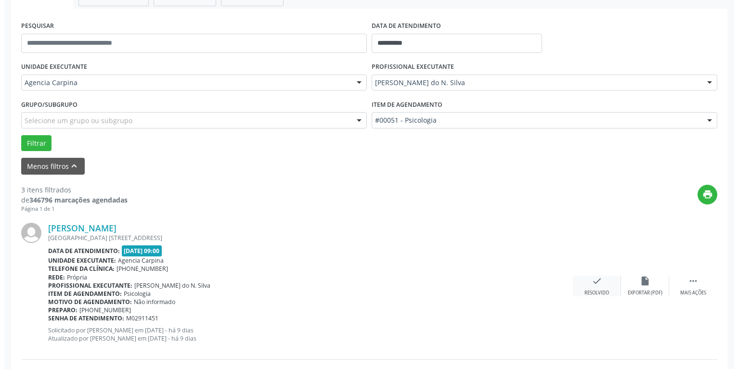
scroll to position [188, 0]
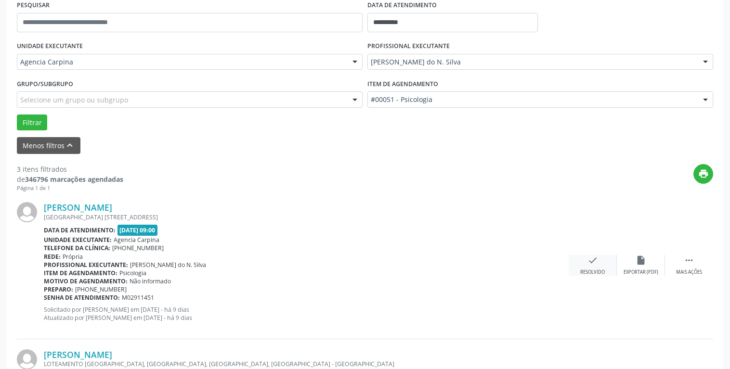
click at [590, 264] on icon "check" at bounding box center [592, 260] width 11 height 11
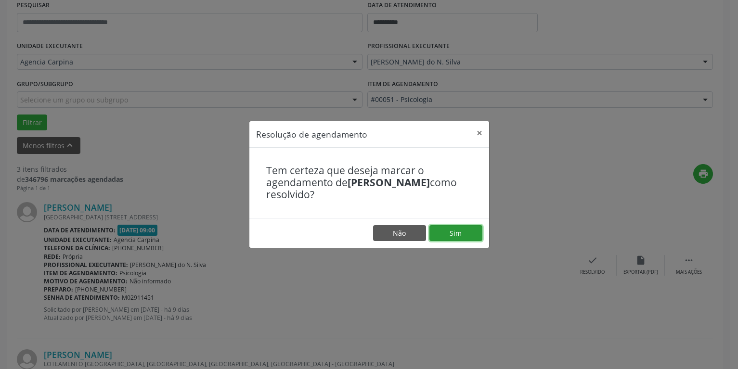
click at [462, 233] on button "Sim" at bounding box center [455, 233] width 53 height 16
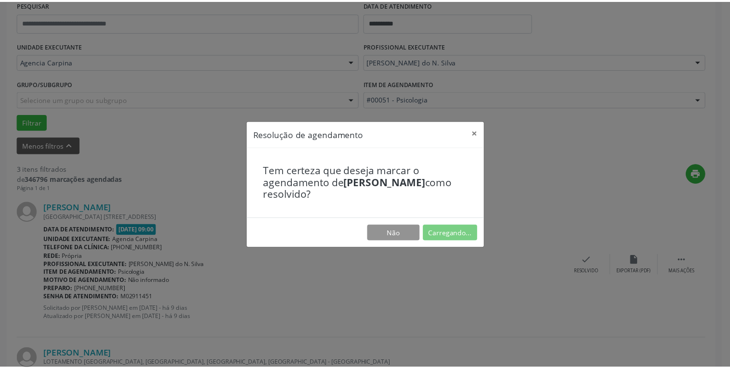
scroll to position [41, 0]
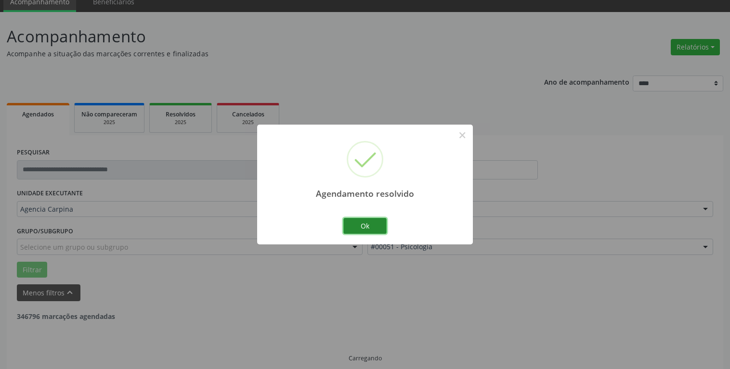
click at [374, 223] on button "Ok" at bounding box center [364, 226] width 43 height 16
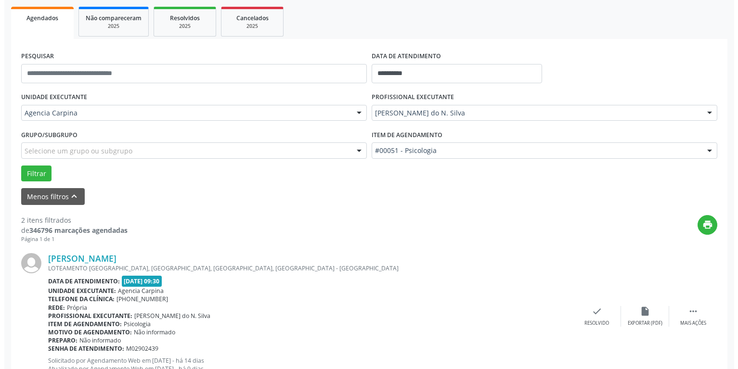
scroll to position [139, 0]
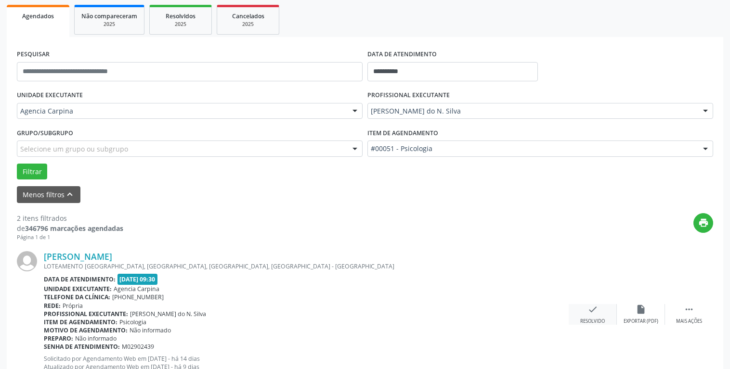
click at [592, 318] on div "check Resolvido" at bounding box center [592, 314] width 48 height 21
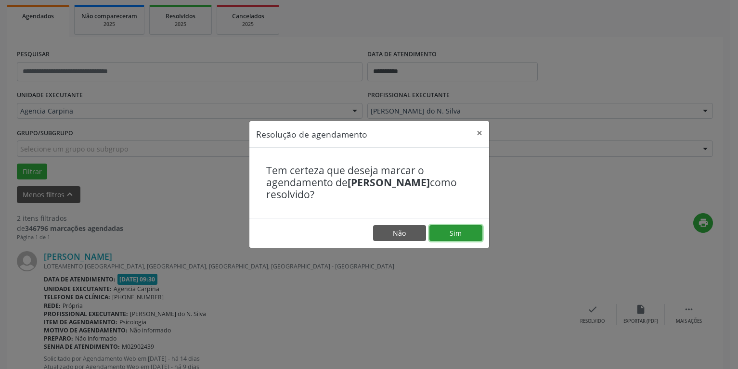
click at [476, 230] on button "Sim" at bounding box center [455, 233] width 53 height 16
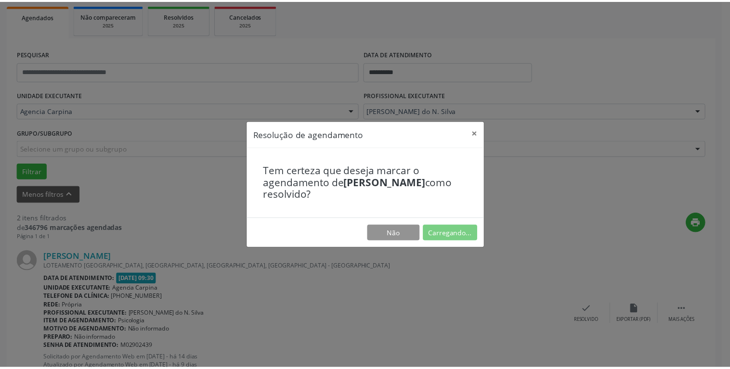
scroll to position [41, 0]
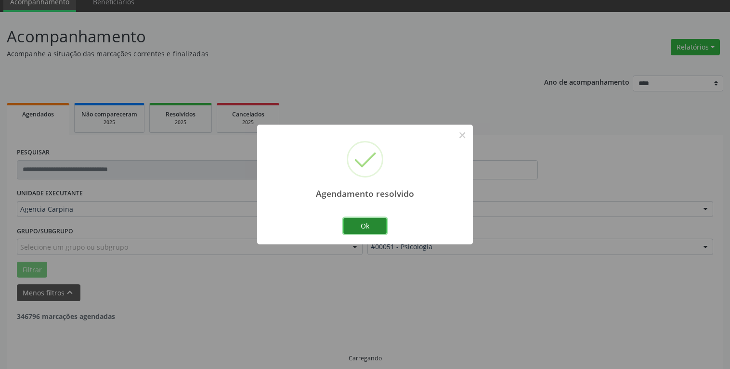
click at [378, 229] on button "Ok" at bounding box center [364, 226] width 43 height 16
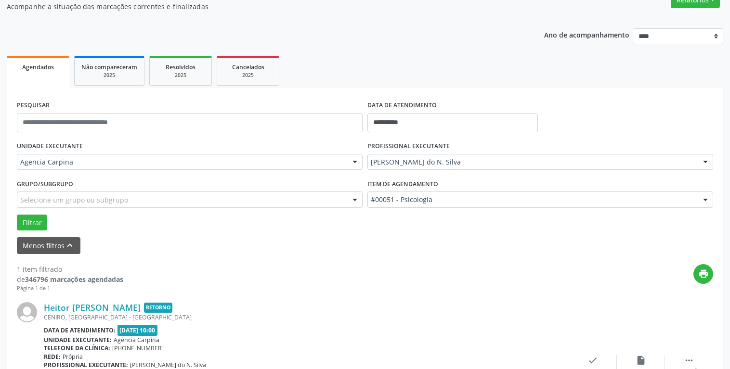
scroll to position [139, 0]
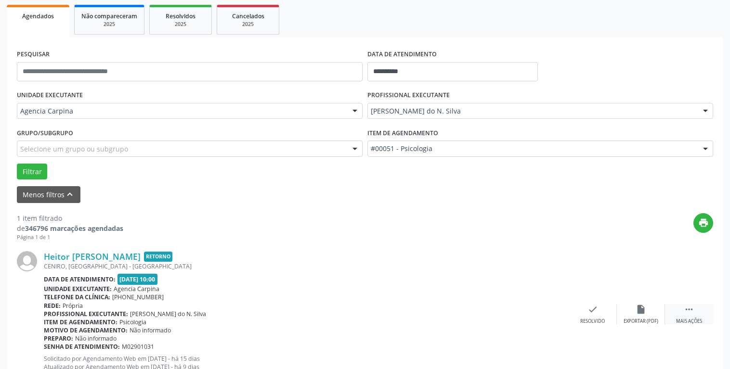
click at [686, 309] on icon "" at bounding box center [688, 309] width 11 height 11
click at [641, 308] on icon "alarm_off" at bounding box center [640, 309] width 11 height 11
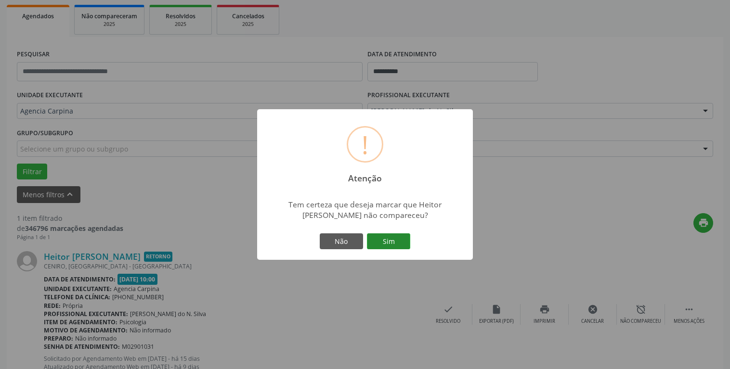
click at [392, 242] on button "Sim" at bounding box center [388, 241] width 43 height 16
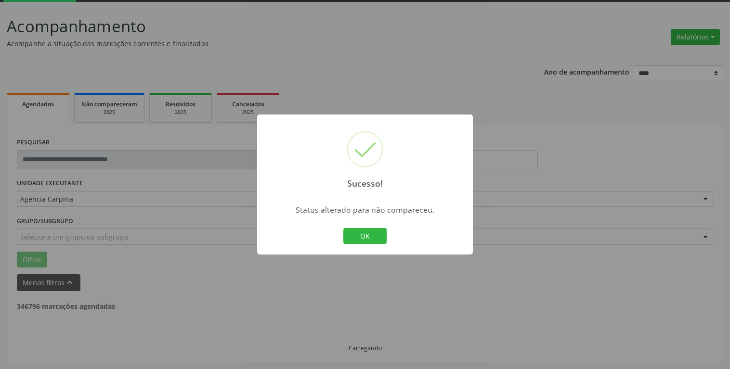
scroll to position [20, 0]
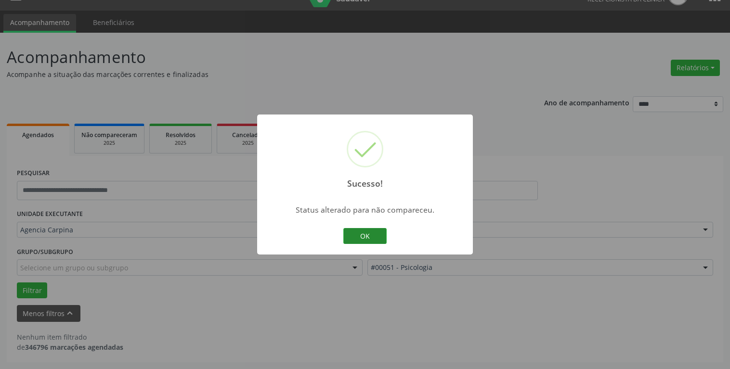
click at [369, 241] on button "OK" at bounding box center [364, 236] width 43 height 16
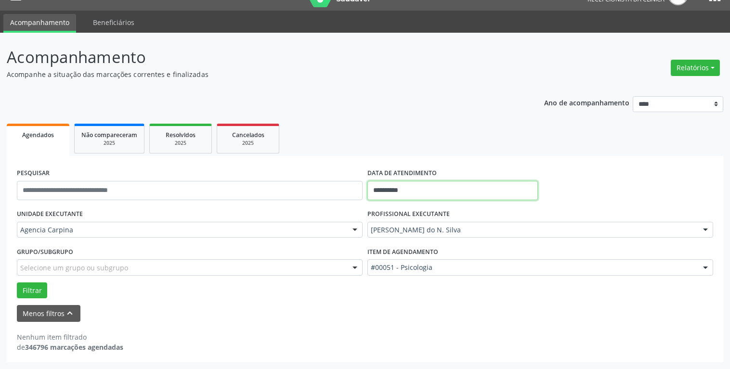
click at [397, 191] on input "**********" at bounding box center [452, 190] width 170 height 19
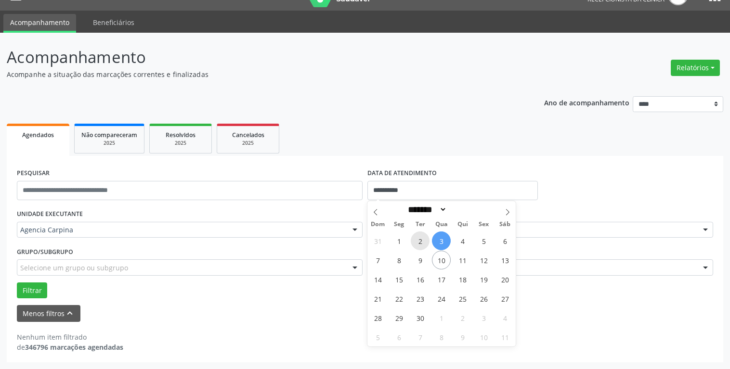
click at [424, 243] on span "2" at bounding box center [420, 240] width 19 height 19
type input "**********"
click at [424, 243] on span "2" at bounding box center [420, 240] width 19 height 19
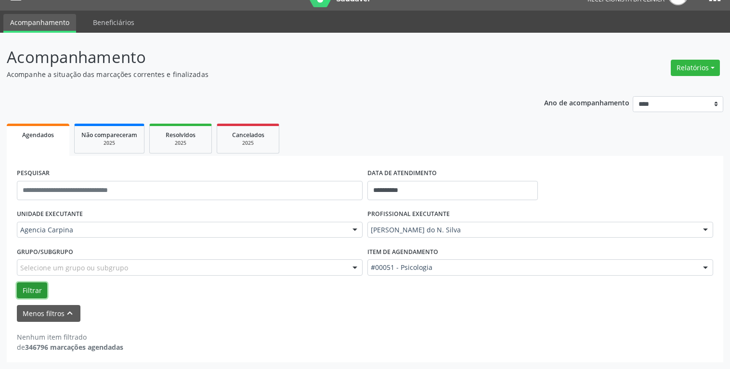
click at [30, 287] on button "Filtrar" at bounding box center [32, 291] width 30 height 16
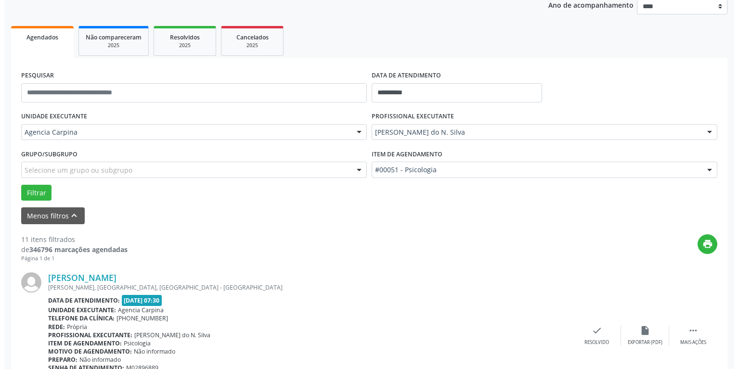
scroll to position [118, 0]
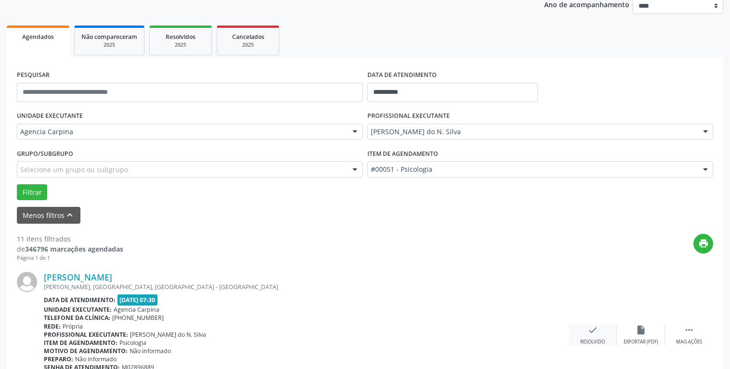
click at [589, 328] on icon "check" at bounding box center [592, 330] width 11 height 11
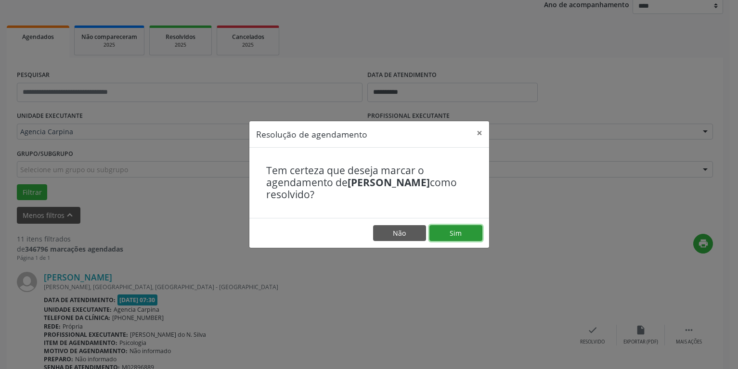
click at [470, 238] on button "Sim" at bounding box center [455, 233] width 53 height 16
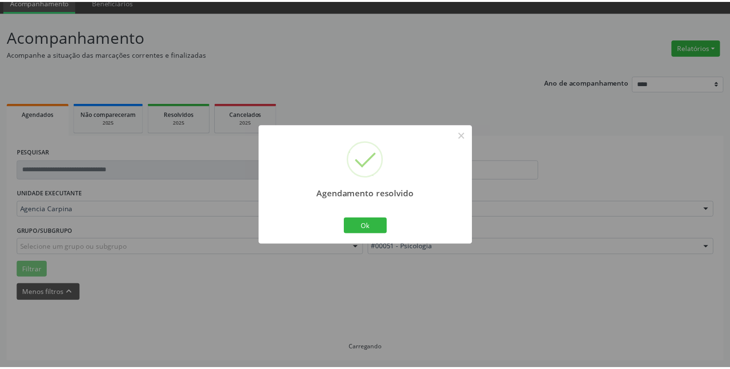
scroll to position [41, 0]
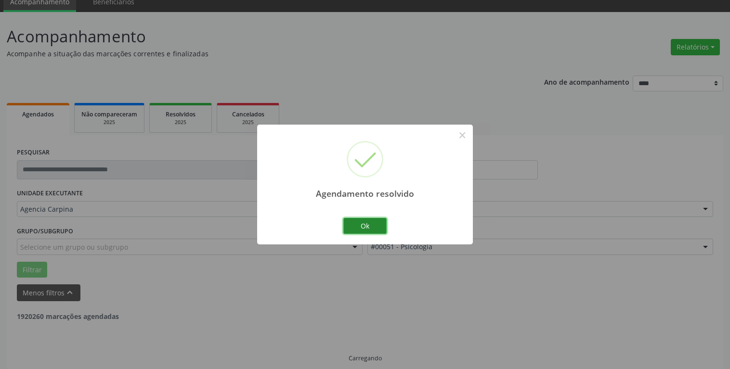
click at [384, 225] on button "Ok" at bounding box center [364, 226] width 43 height 16
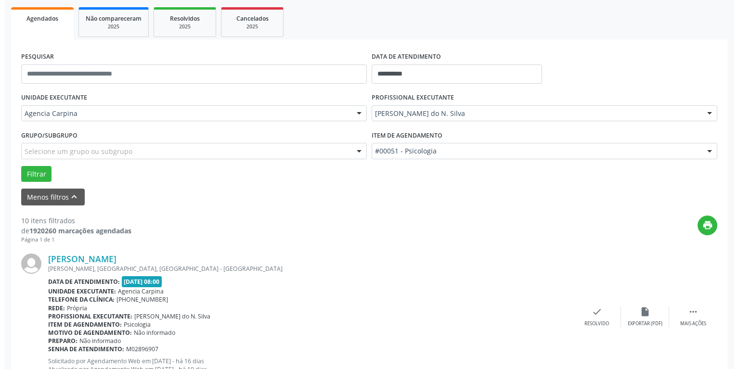
scroll to position [237, 0]
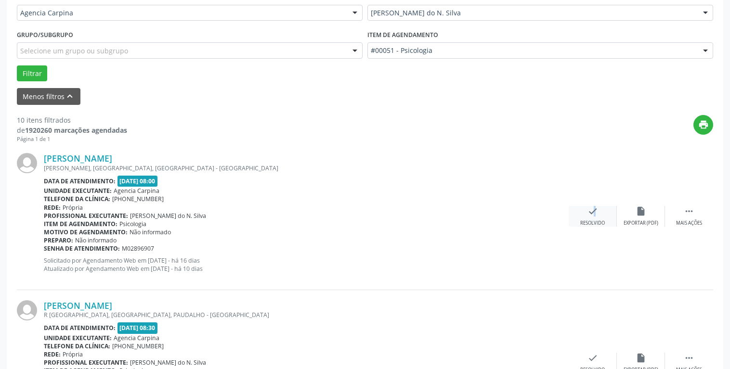
click at [590, 214] on icon "check" at bounding box center [592, 211] width 11 height 11
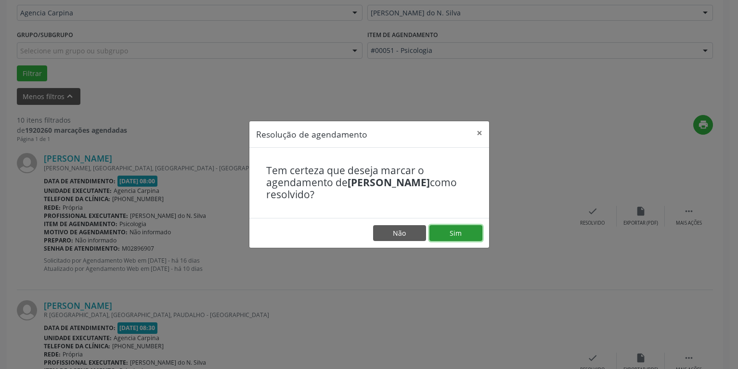
click at [457, 231] on button "Sim" at bounding box center [455, 233] width 53 height 16
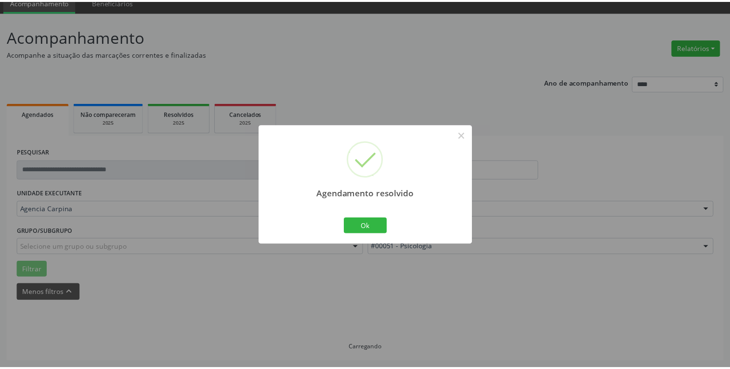
scroll to position [41, 0]
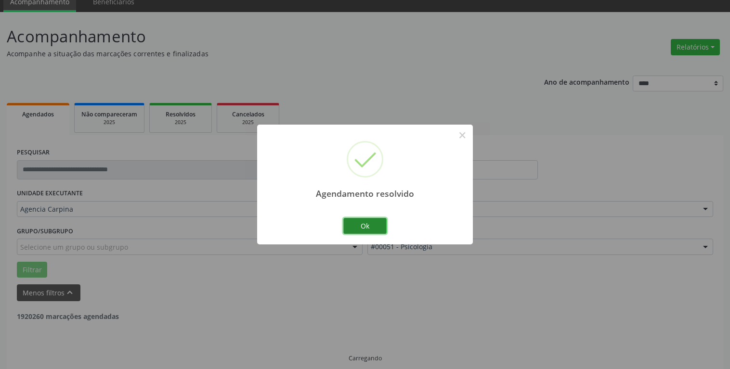
click at [371, 226] on button "Ok" at bounding box center [364, 226] width 43 height 16
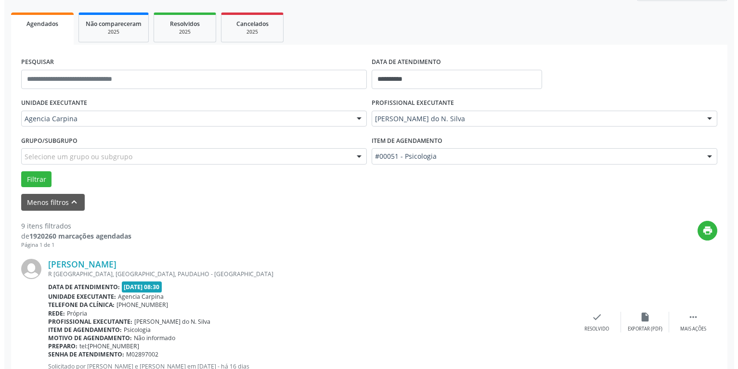
scroll to position [188, 0]
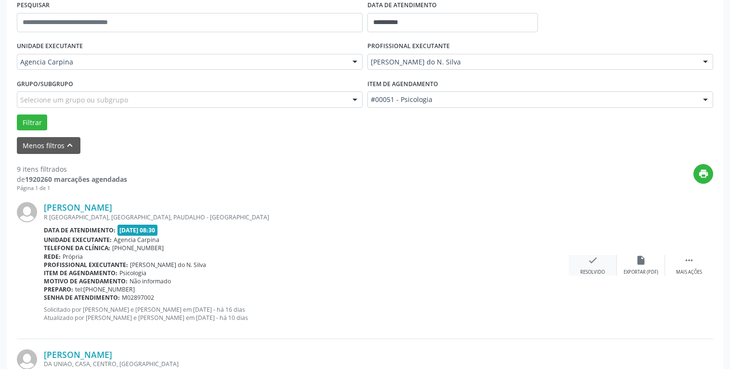
click at [591, 263] on icon "check" at bounding box center [592, 260] width 11 height 11
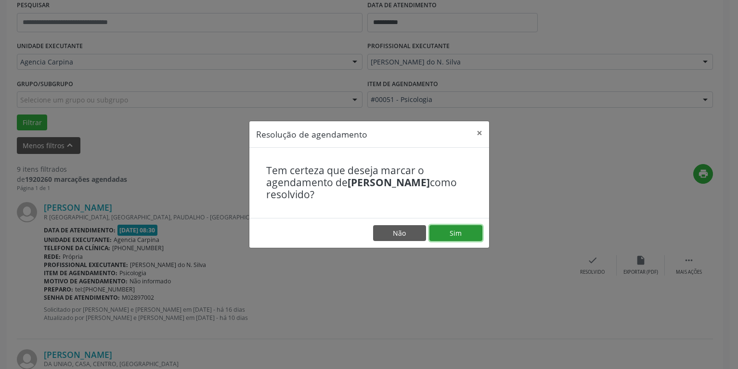
click at [470, 229] on button "Sim" at bounding box center [455, 233] width 53 height 16
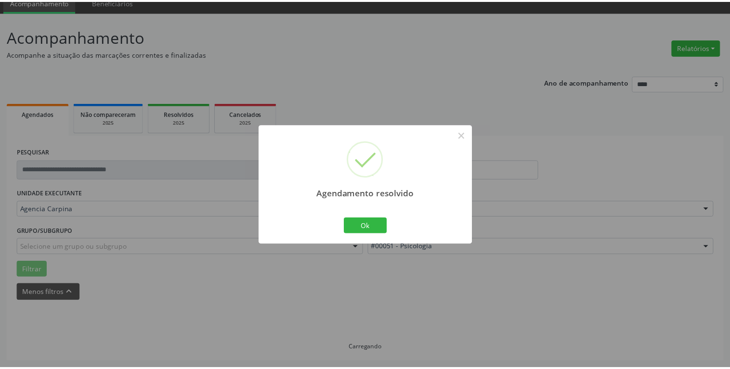
scroll to position [41, 0]
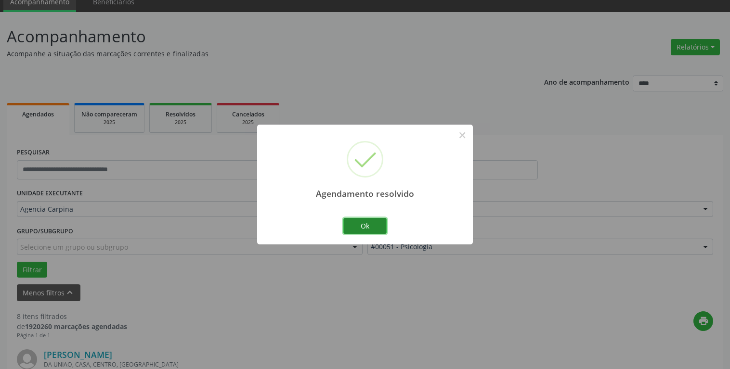
click at [366, 225] on button "Ok" at bounding box center [364, 226] width 43 height 16
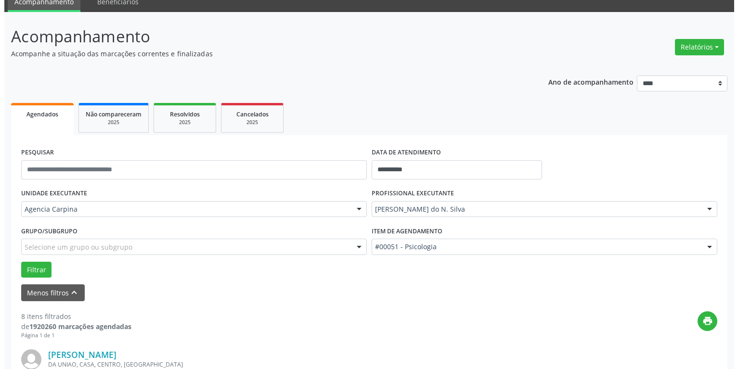
scroll to position [139, 0]
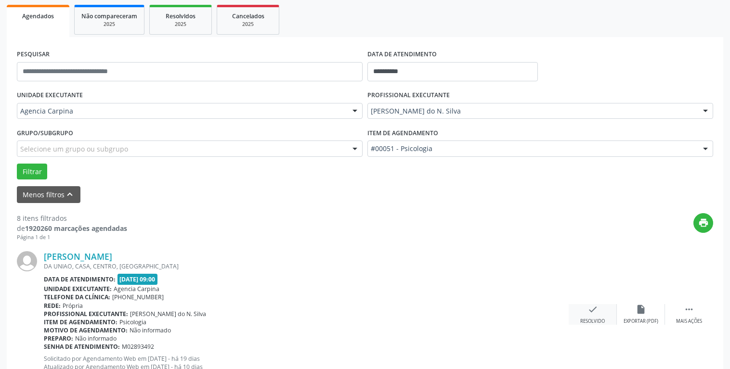
click at [589, 313] on icon "check" at bounding box center [592, 309] width 11 height 11
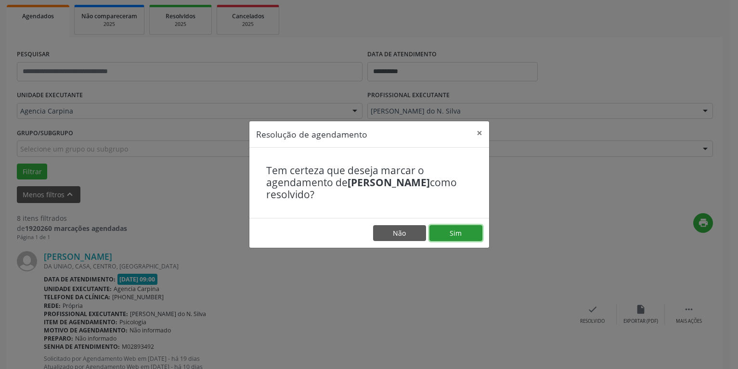
click at [462, 231] on button "Sim" at bounding box center [455, 233] width 53 height 16
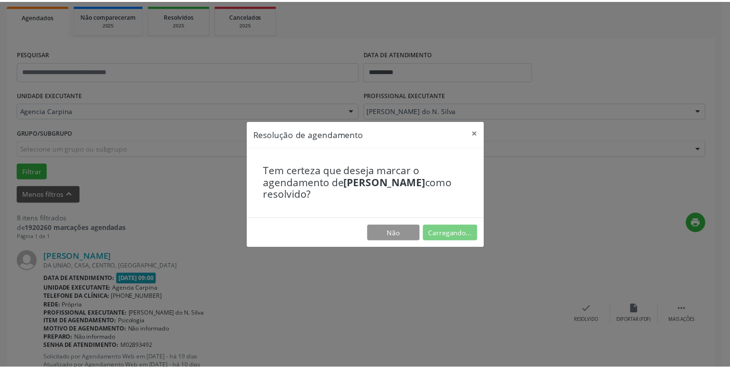
scroll to position [41, 0]
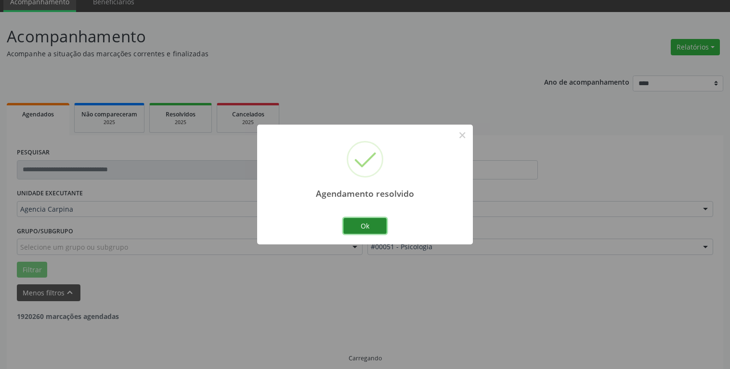
click at [375, 224] on button "Ok" at bounding box center [364, 226] width 43 height 16
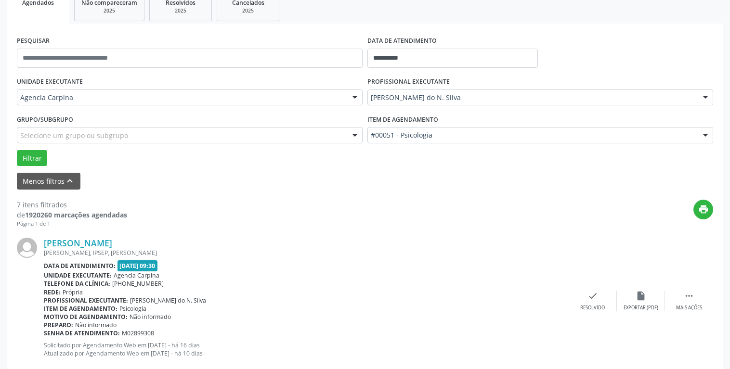
scroll to position [188, 0]
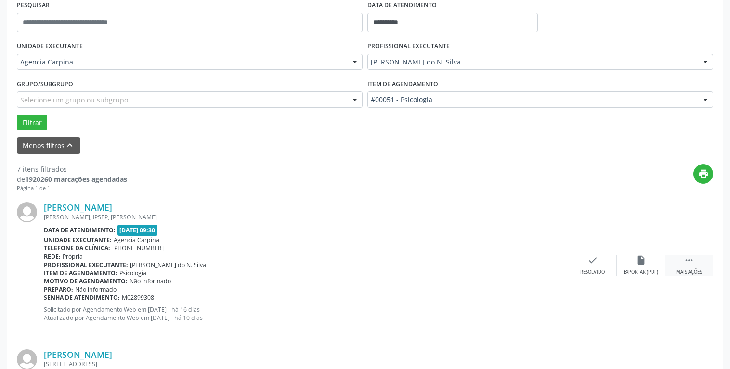
click at [690, 264] on icon "" at bounding box center [688, 260] width 11 height 11
click at [648, 265] on div "alarm_off Não compareceu" at bounding box center [641, 265] width 48 height 21
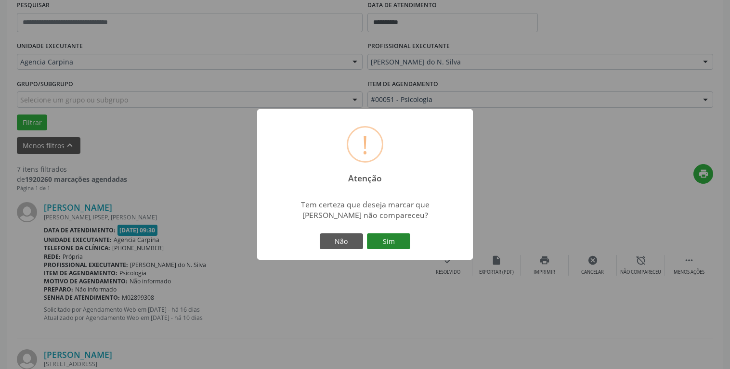
click at [403, 238] on button "Sim" at bounding box center [388, 241] width 43 height 16
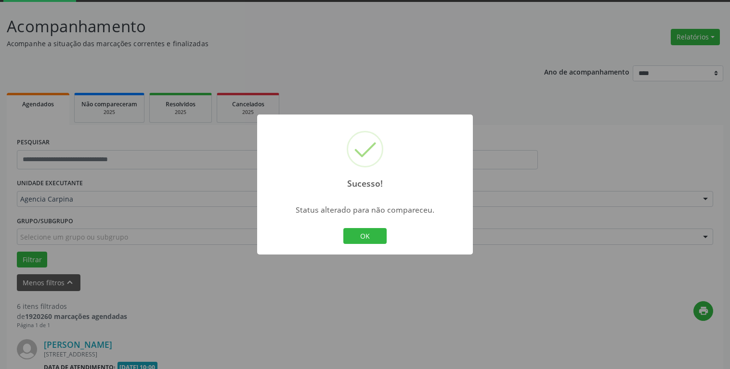
scroll to position [149, 0]
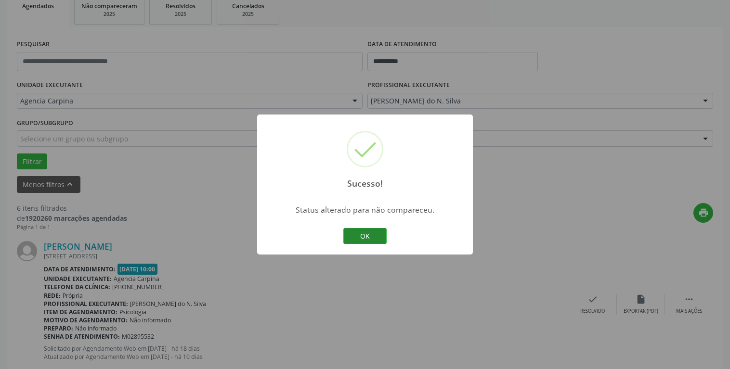
click at [370, 236] on button "OK" at bounding box center [364, 236] width 43 height 16
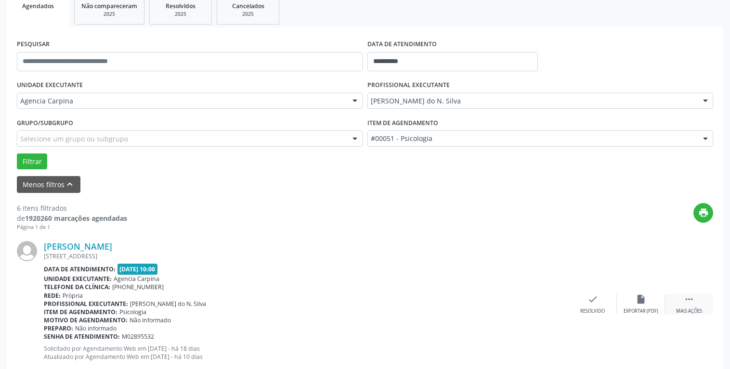
click at [691, 308] on div " Mais ações" at bounding box center [689, 304] width 48 height 21
click at [636, 302] on icon "alarm_off" at bounding box center [640, 299] width 11 height 11
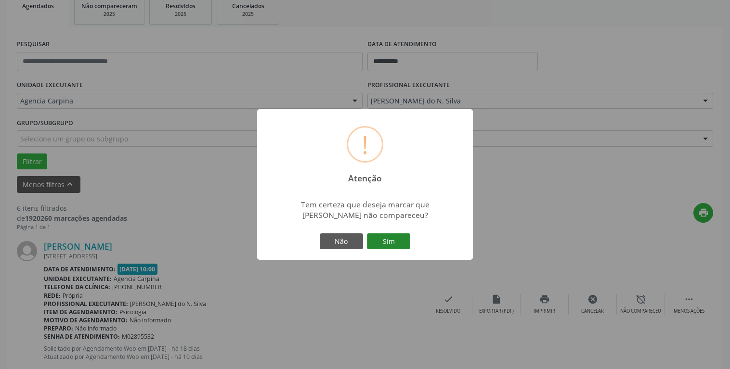
click at [403, 239] on button "Sim" at bounding box center [388, 241] width 43 height 16
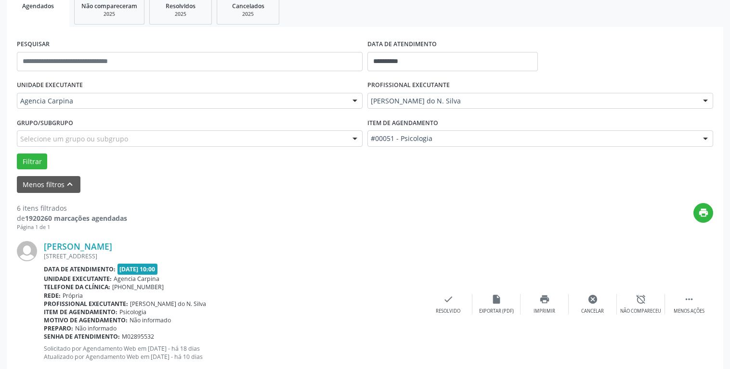
scroll to position [51, 0]
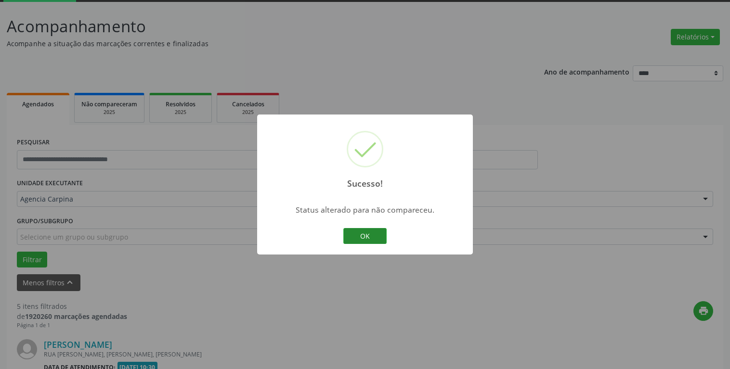
click at [373, 235] on button "OK" at bounding box center [364, 236] width 43 height 16
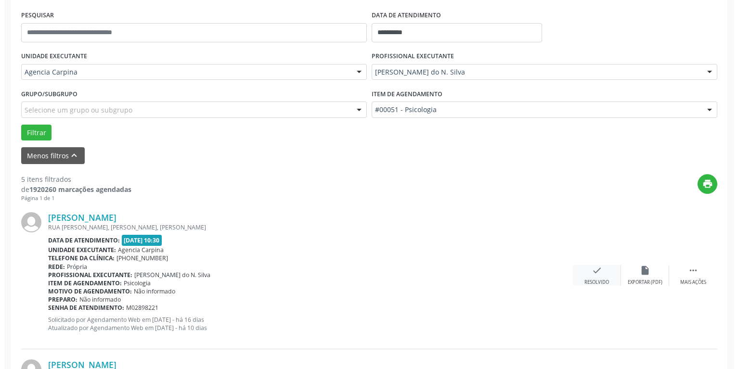
scroll to position [198, 0]
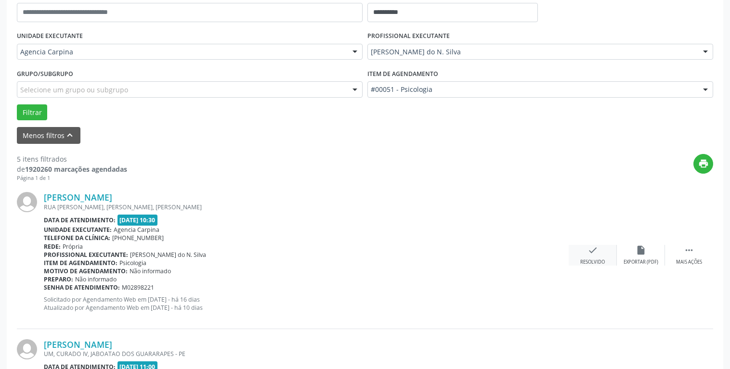
click at [590, 252] on icon "check" at bounding box center [592, 250] width 11 height 11
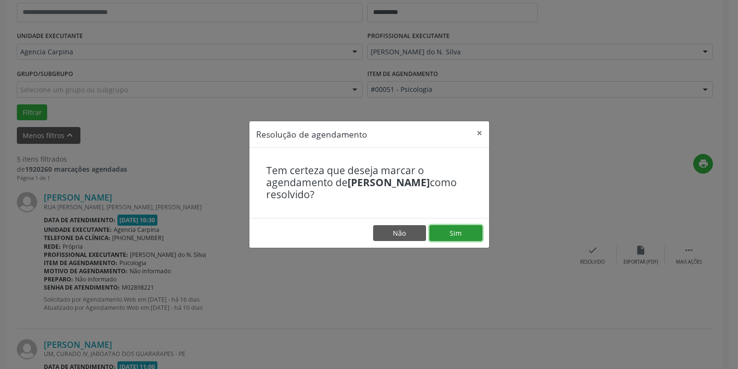
click at [444, 233] on button "Sim" at bounding box center [455, 233] width 53 height 16
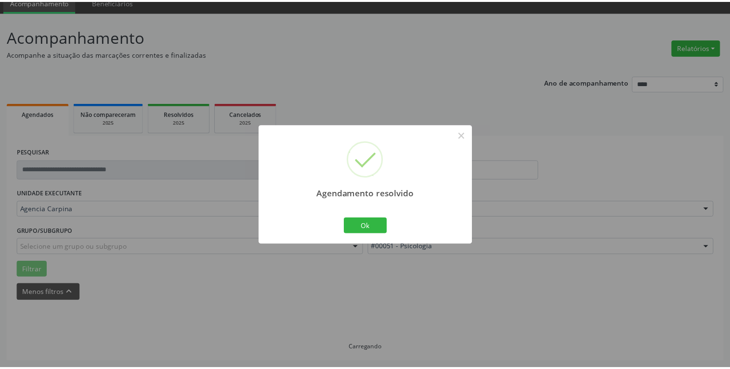
scroll to position [41, 0]
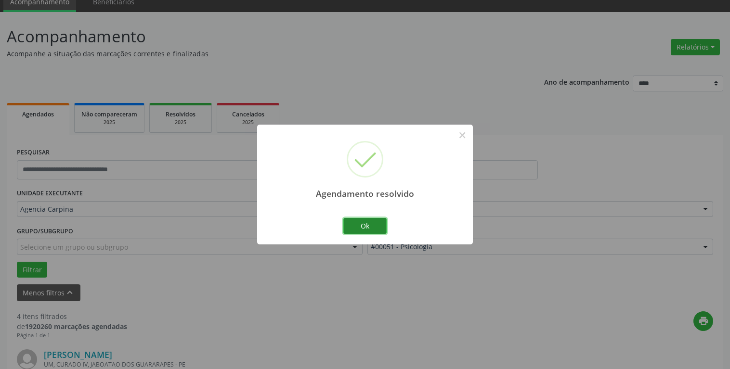
click at [355, 223] on button "Ok" at bounding box center [364, 226] width 43 height 16
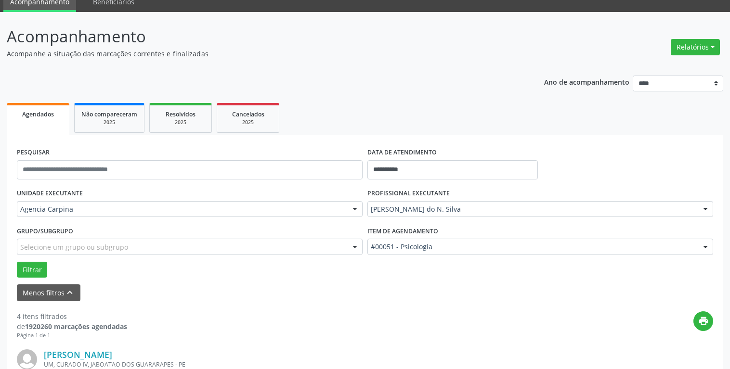
scroll to position [139, 0]
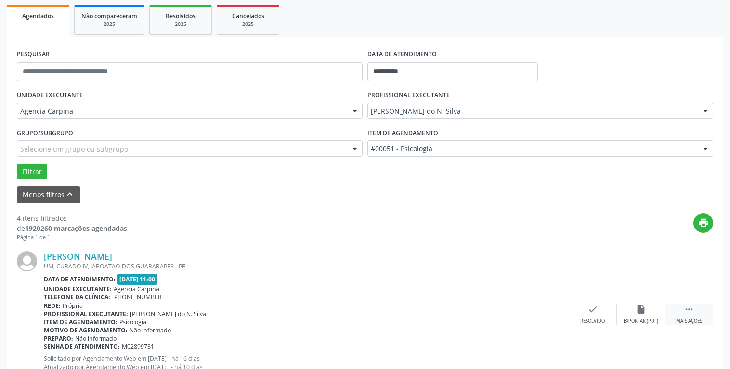
click at [687, 312] on icon "" at bounding box center [688, 309] width 11 height 11
click at [642, 315] on icon "alarm_off" at bounding box center [640, 309] width 11 height 11
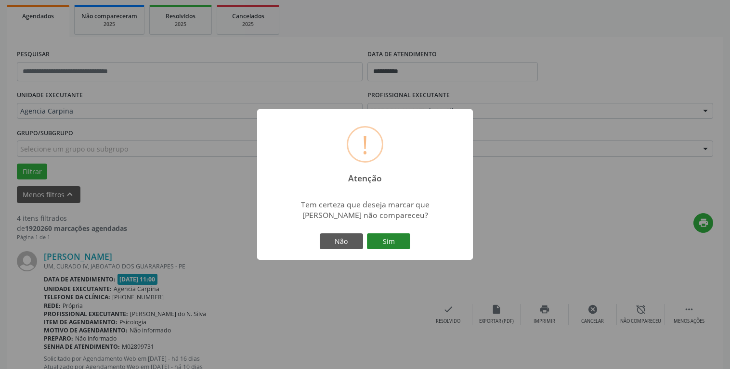
click at [391, 236] on button "Sim" at bounding box center [388, 241] width 43 height 16
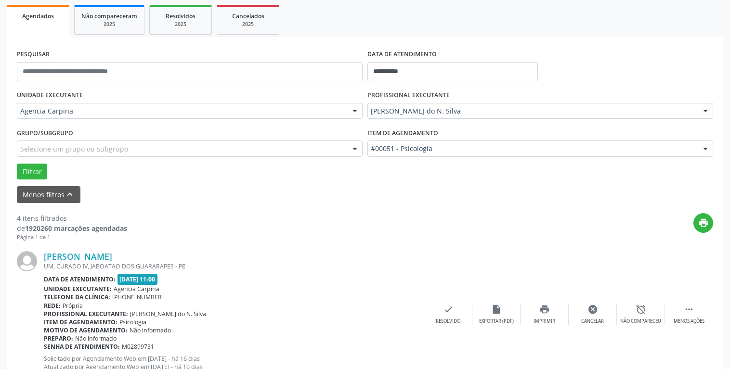
scroll to position [51, 0]
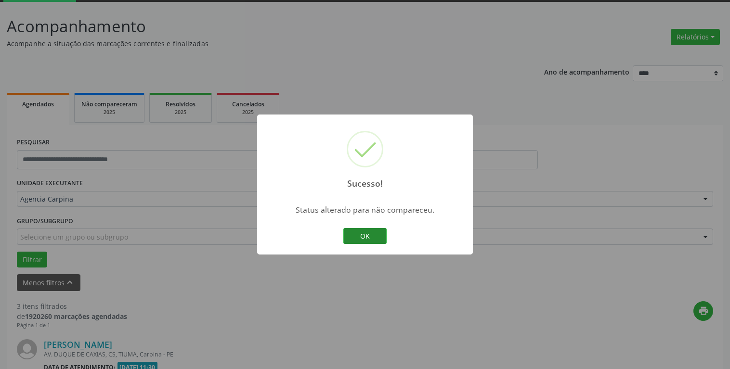
click at [366, 241] on button "OK" at bounding box center [364, 236] width 43 height 16
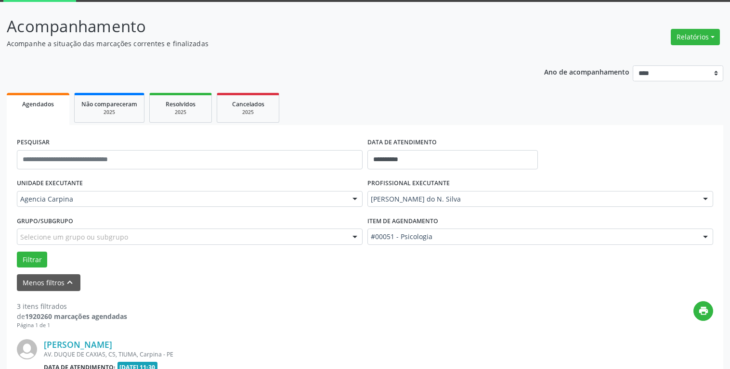
scroll to position [247, 0]
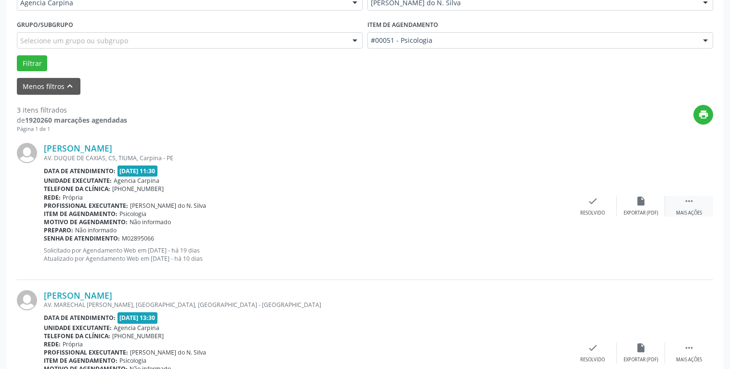
click at [694, 208] on div " Mais ações" at bounding box center [689, 206] width 48 height 21
click at [638, 202] on icon "alarm_off" at bounding box center [640, 201] width 11 height 11
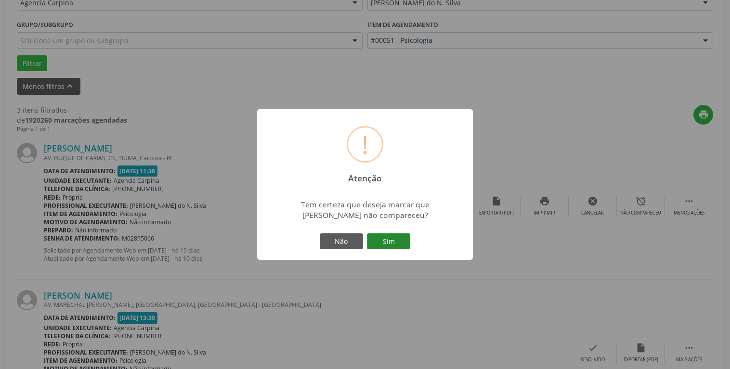
click at [379, 239] on button "Sim" at bounding box center [388, 241] width 43 height 16
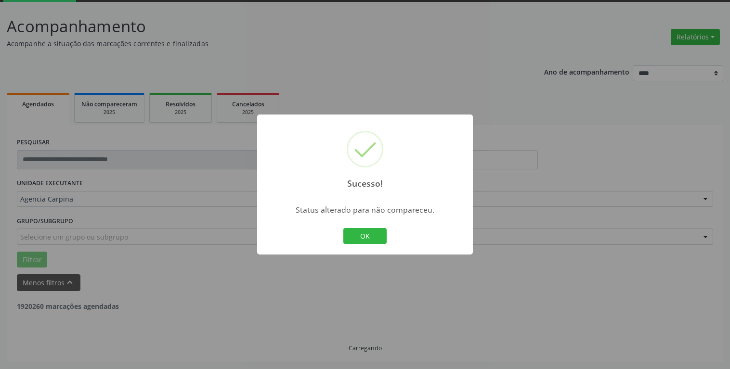
scroll to position [51, 0]
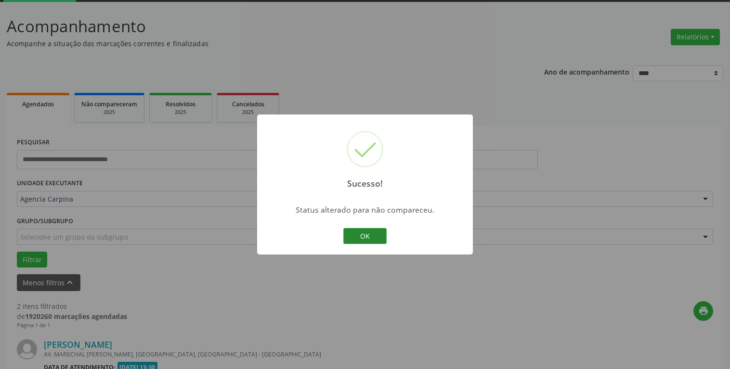
click at [366, 239] on button "OK" at bounding box center [364, 236] width 43 height 16
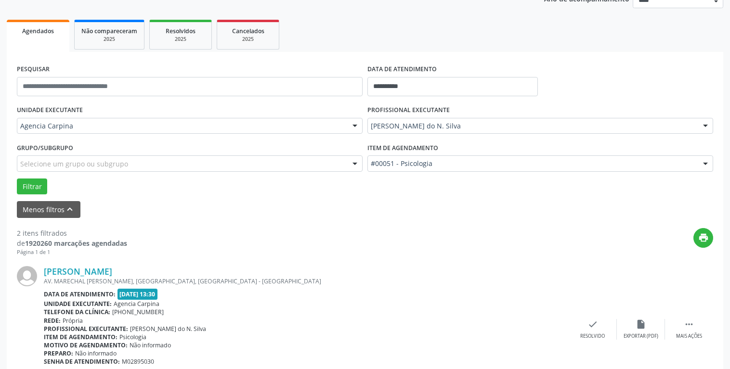
scroll to position [149, 0]
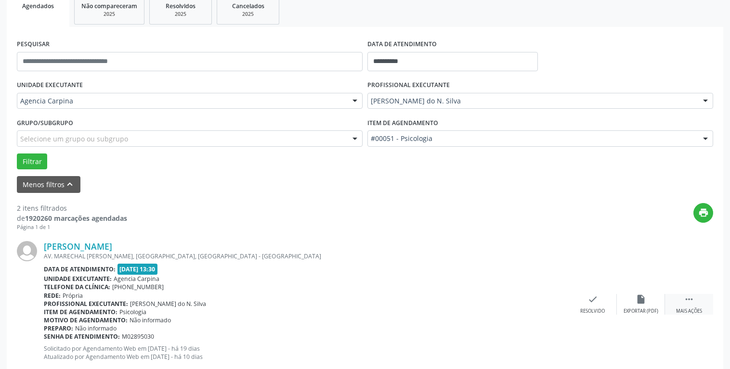
click at [683, 303] on div " Mais ações" at bounding box center [689, 304] width 48 height 21
click at [638, 299] on icon "alarm_off" at bounding box center [640, 299] width 11 height 11
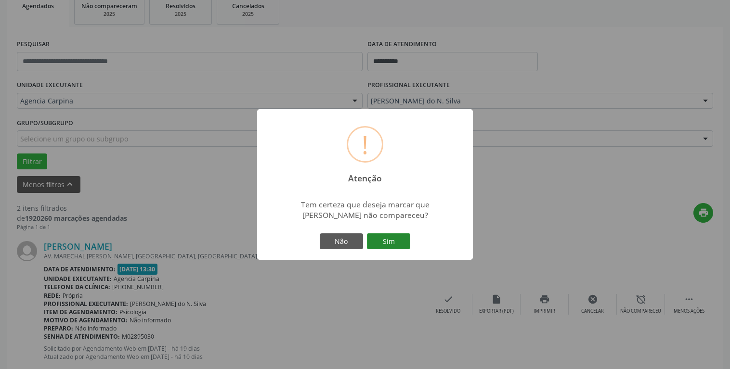
click at [407, 241] on button "Sim" at bounding box center [388, 241] width 43 height 16
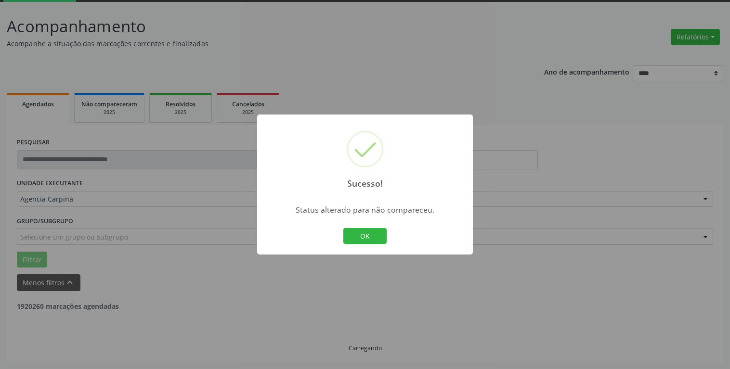
scroll to position [51, 0]
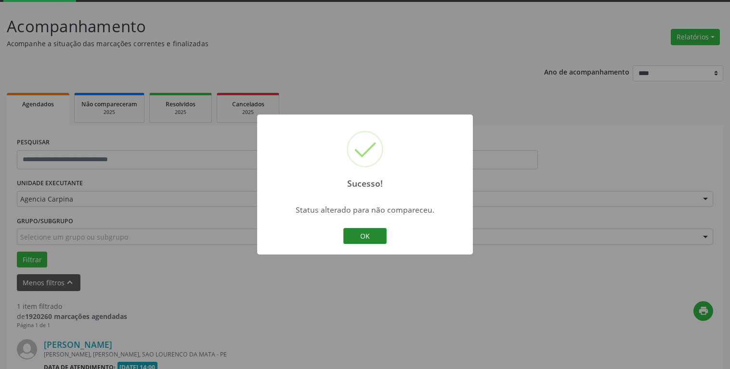
click at [379, 235] on button "OK" at bounding box center [364, 236] width 43 height 16
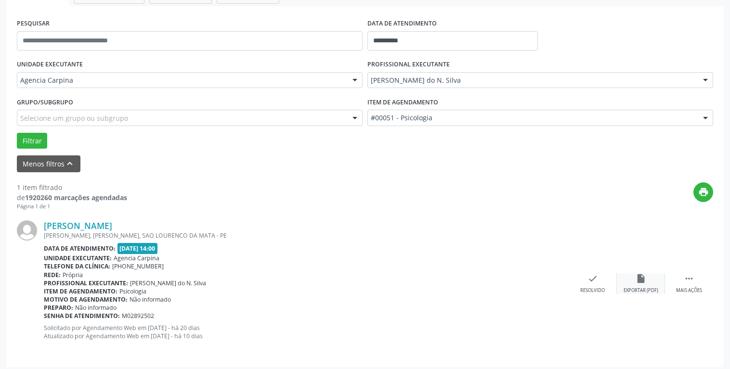
scroll to position [175, 0]
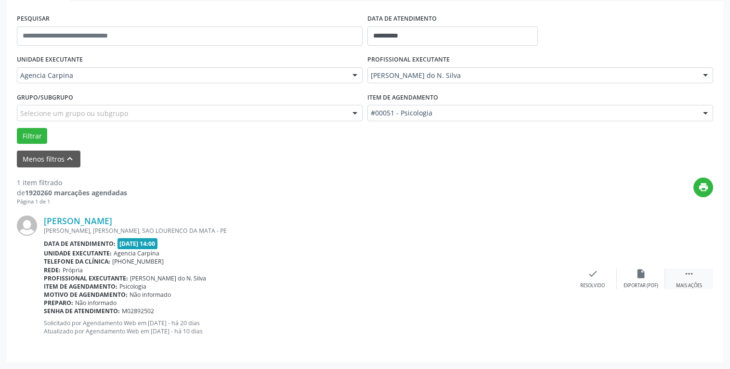
click at [689, 273] on icon "" at bounding box center [688, 274] width 11 height 11
click at [637, 278] on icon "alarm_off" at bounding box center [640, 274] width 11 height 11
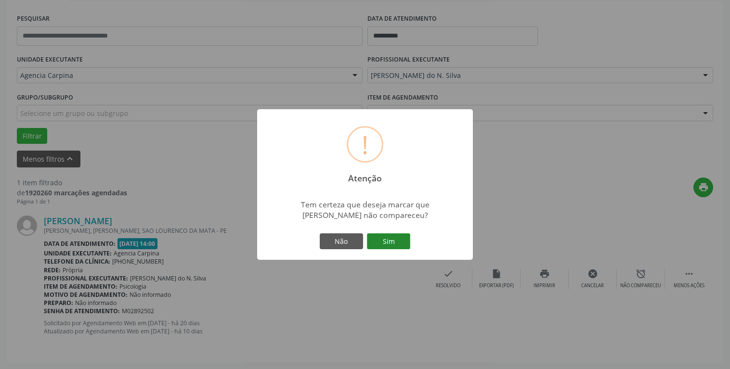
click at [379, 242] on button "Sim" at bounding box center [388, 241] width 43 height 16
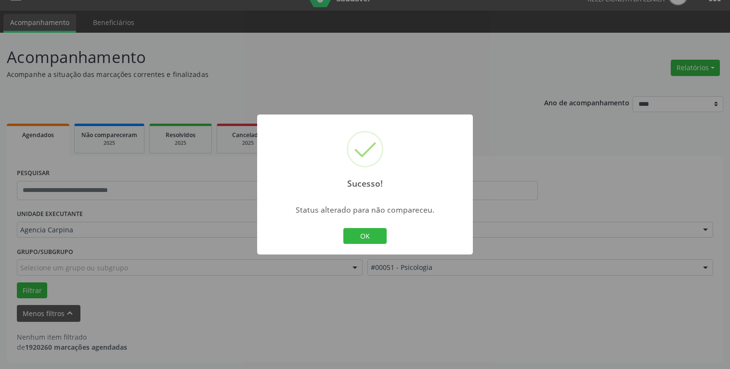
scroll to position [20, 0]
click at [369, 239] on button "OK" at bounding box center [364, 236] width 43 height 16
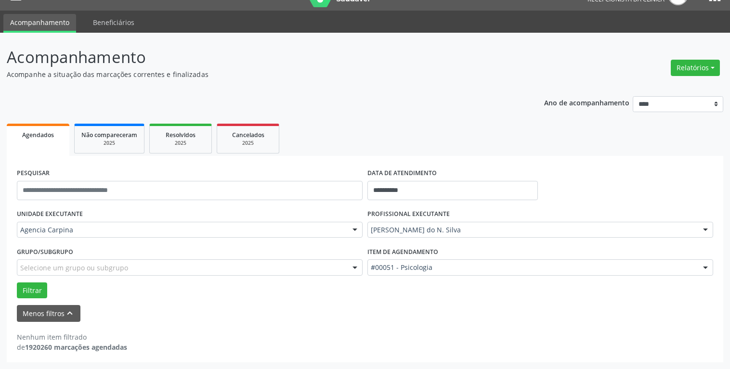
scroll to position [0, 0]
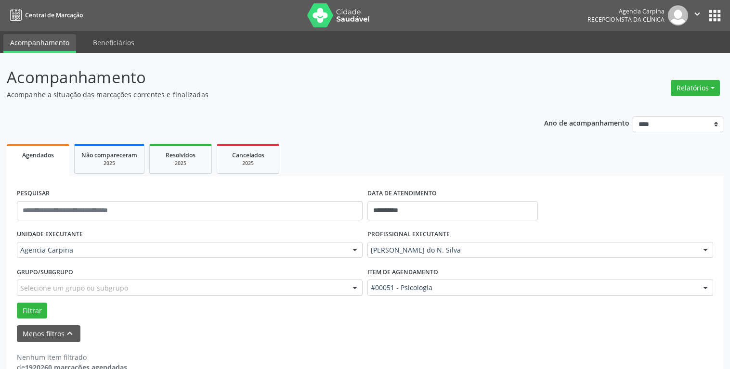
click at [693, 12] on icon "" at bounding box center [697, 14] width 11 height 11
click at [654, 54] on link "Sair" at bounding box center [672, 58] width 66 height 13
